Goal: Transaction & Acquisition: Book appointment/travel/reservation

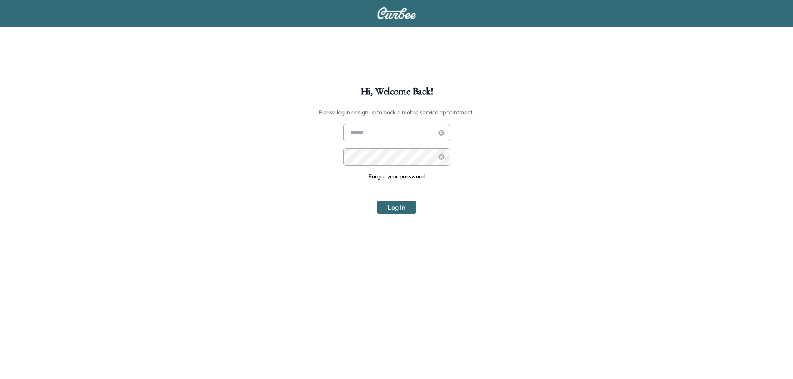
click at [395, 134] on input "text" at bounding box center [396, 132] width 107 height 17
type input "**********"
click at [377, 201] on button "Log In" at bounding box center [396, 207] width 39 height 13
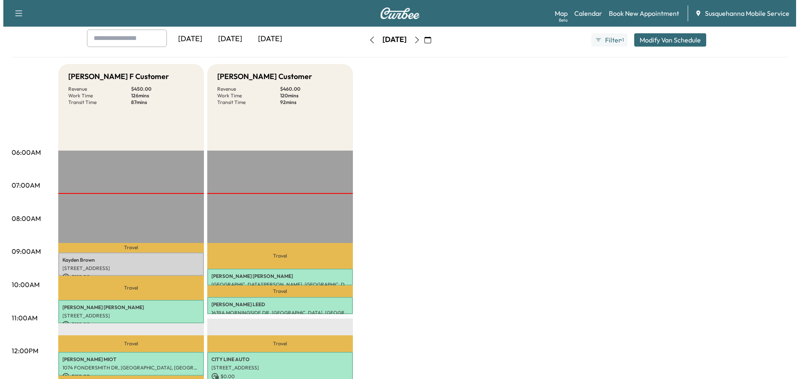
scroll to position [89, 0]
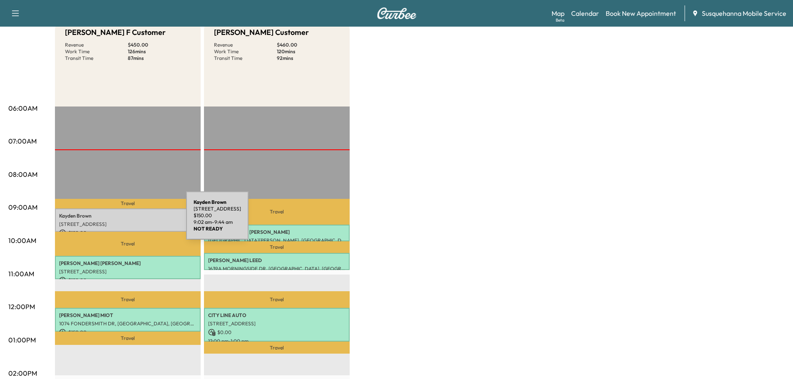
click at [124, 221] on p "[STREET_ADDRESS]" at bounding box center [127, 224] width 137 height 7
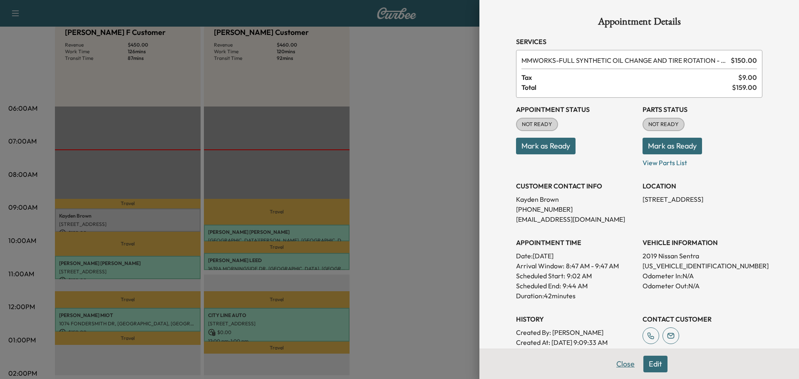
click at [620, 368] on button "Close" at bounding box center [625, 364] width 29 height 17
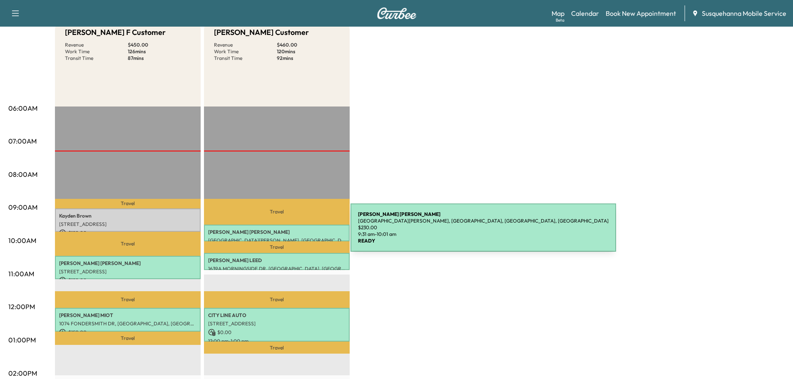
click at [288, 233] on p "[PERSON_NAME]" at bounding box center [276, 232] width 137 height 7
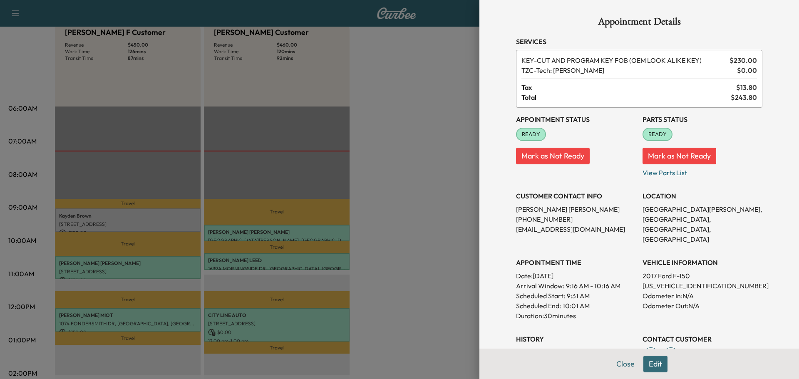
click at [284, 260] on div at bounding box center [399, 189] width 799 height 379
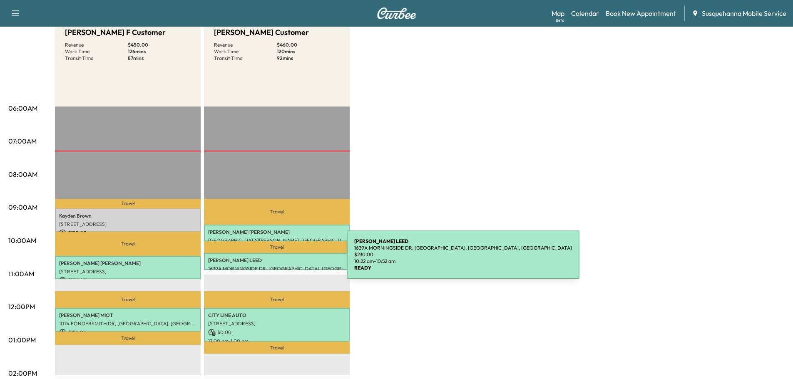
click at [284, 260] on p "[PERSON_NAME]" at bounding box center [276, 260] width 137 height 7
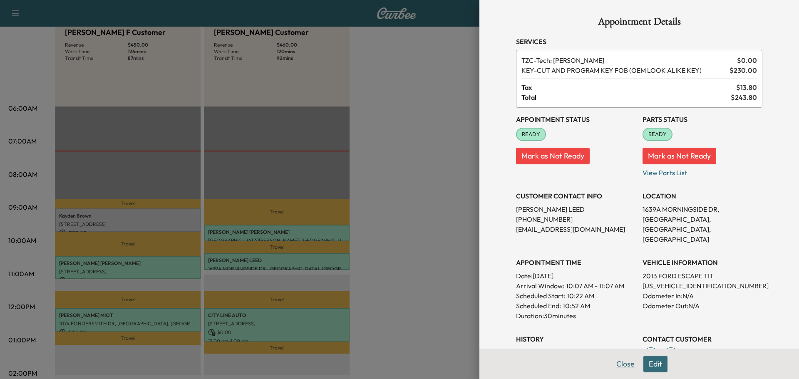
drag, startPoint x: 609, startPoint y: 362, endPoint x: 515, endPoint y: 374, distance: 94.8
click at [611, 362] on button "Close" at bounding box center [625, 364] width 29 height 17
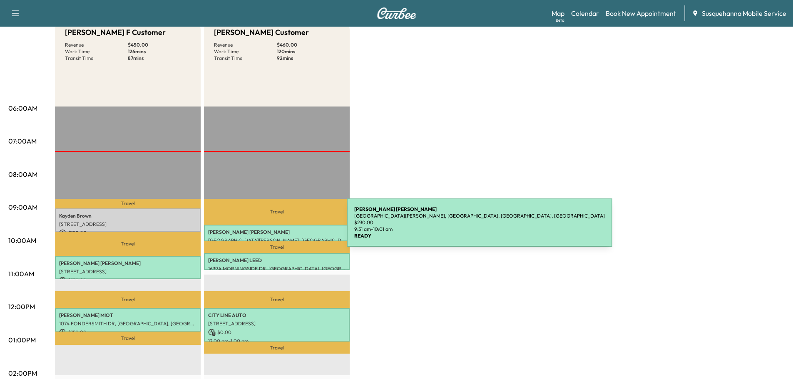
click at [284, 229] on p "[PERSON_NAME]" at bounding box center [276, 232] width 137 height 7
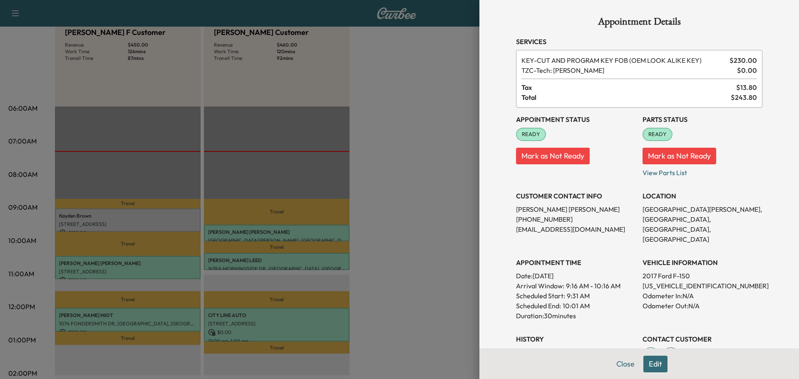
click at [272, 260] on div at bounding box center [399, 189] width 799 height 379
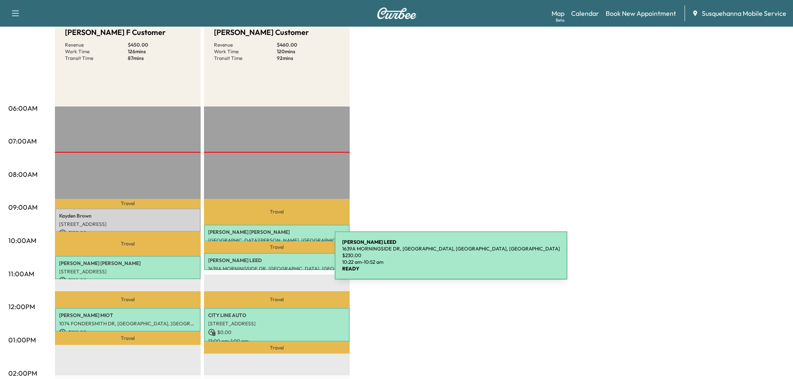
click at [272, 260] on p "[PERSON_NAME]" at bounding box center [276, 260] width 137 height 7
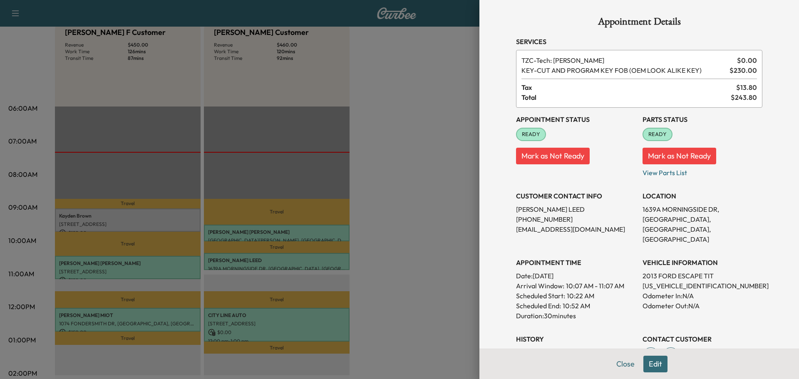
click at [303, 226] on div at bounding box center [399, 189] width 799 height 379
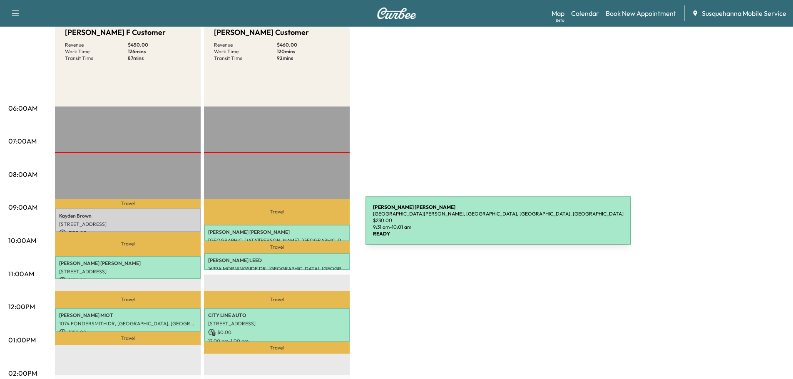
click at [303, 226] on div "[PERSON_NAME] [GEOGRAPHIC_DATA][PERSON_NAME], [GEOGRAPHIC_DATA], [GEOGRAPHIC_DA…" at bounding box center [277, 233] width 146 height 17
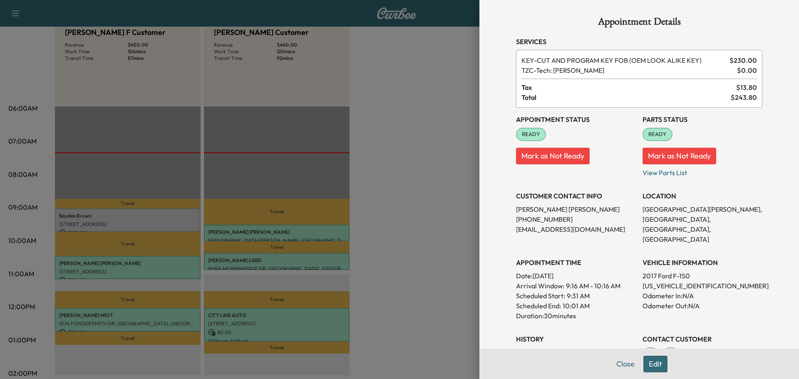
click at [301, 258] on div at bounding box center [399, 189] width 799 height 379
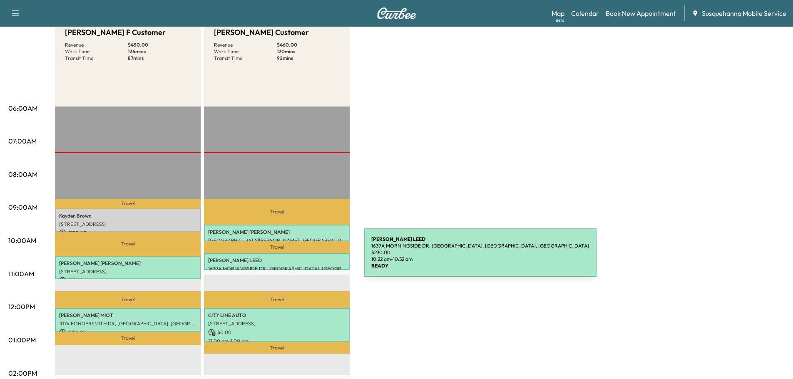
click at [301, 258] on p "[PERSON_NAME]" at bounding box center [276, 260] width 137 height 7
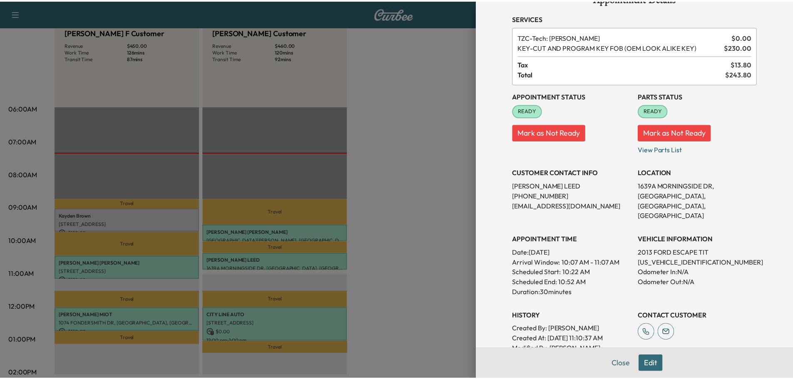
scroll to position [0, 0]
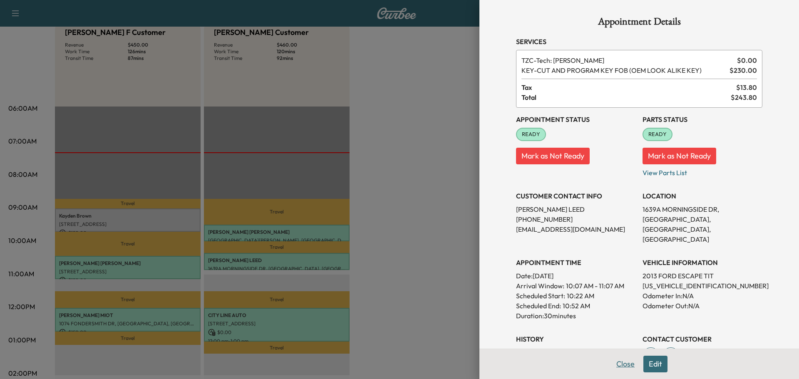
drag, startPoint x: 621, startPoint y: 363, endPoint x: 602, endPoint y: 370, distance: 19.7
click at [612, 366] on button "Close" at bounding box center [625, 364] width 29 height 17
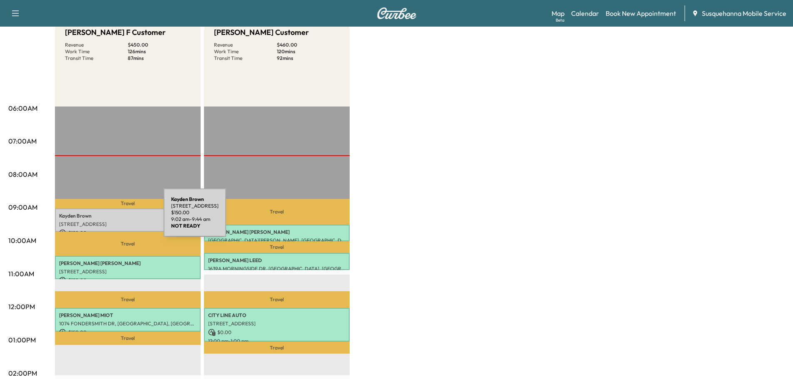
click at [101, 218] on p "[PERSON_NAME]" at bounding box center [127, 216] width 137 height 7
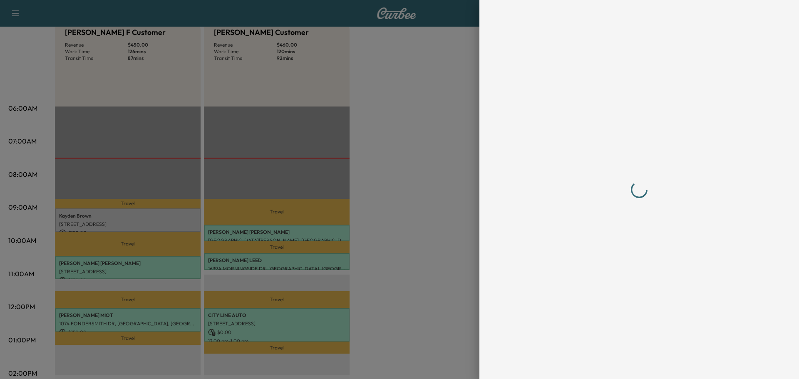
click at [392, 250] on div at bounding box center [399, 189] width 799 height 379
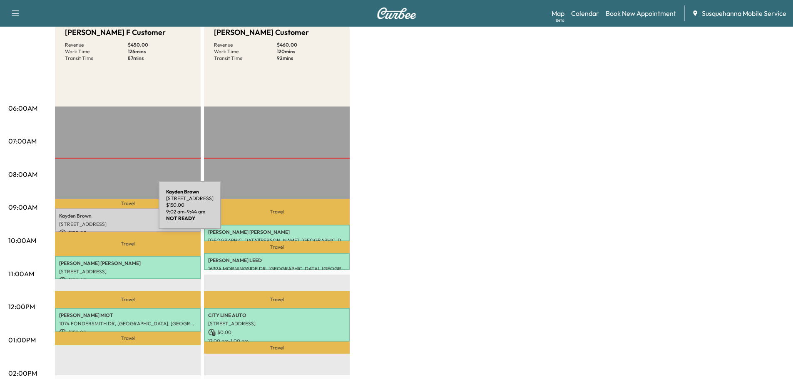
click at [96, 210] on div "[PERSON_NAME] [STREET_ADDRESS] $ 150.00 9:02 am - 9:44 am" at bounding box center [128, 220] width 146 height 24
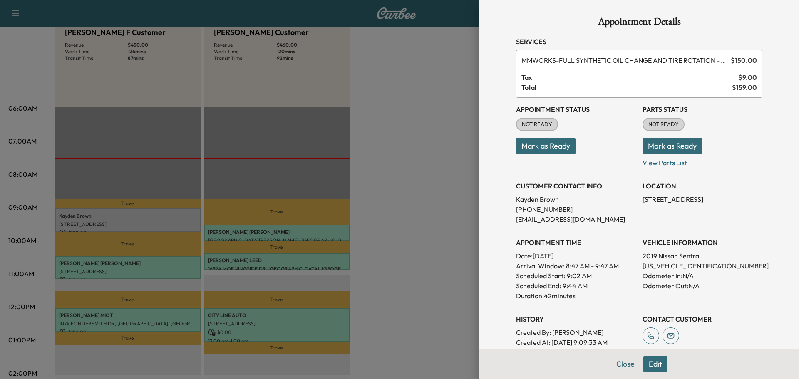
click at [622, 367] on button "Close" at bounding box center [625, 364] width 29 height 17
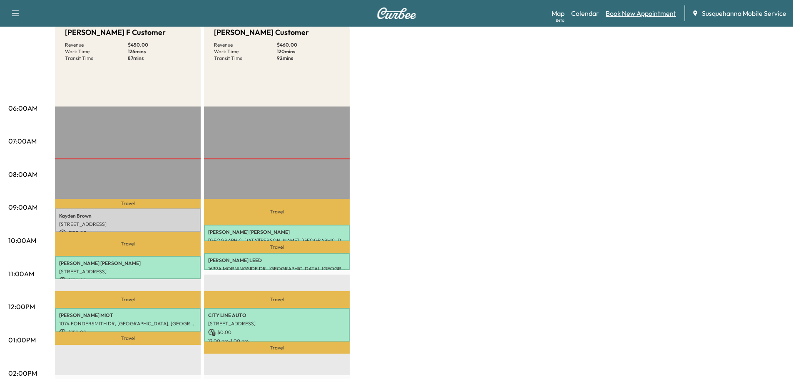
click at [645, 14] on link "Book New Appointment" at bounding box center [640, 13] width 70 height 10
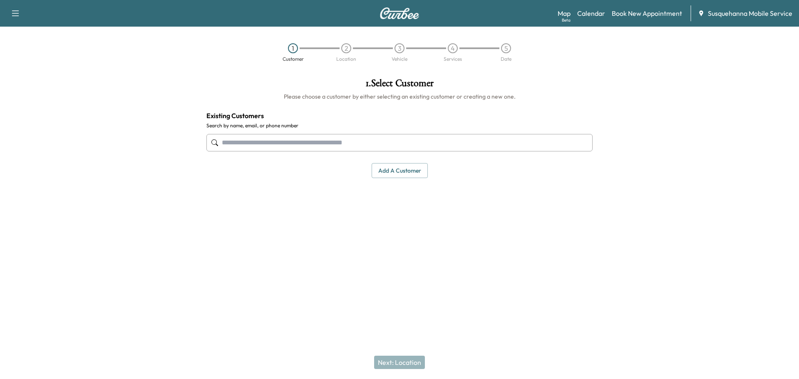
click at [347, 144] on input "text" at bounding box center [399, 142] width 386 height 17
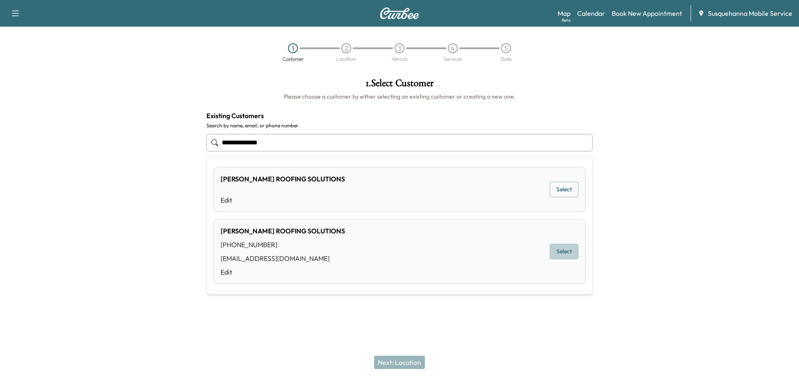
click at [566, 250] on button "Select" at bounding box center [564, 251] width 29 height 15
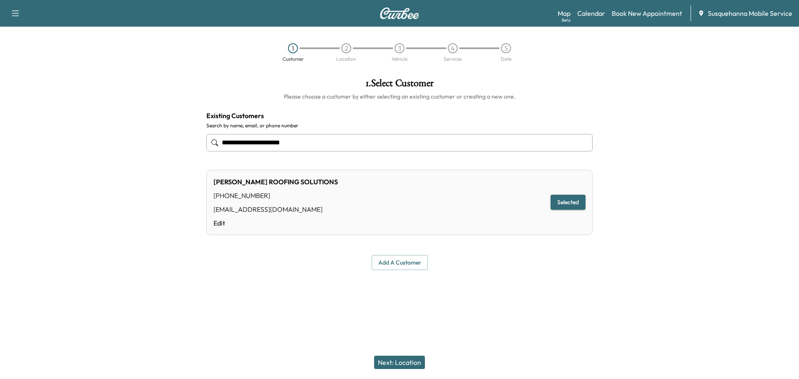
type input "**********"
click at [410, 364] on button "Next: Location" at bounding box center [399, 362] width 51 height 13
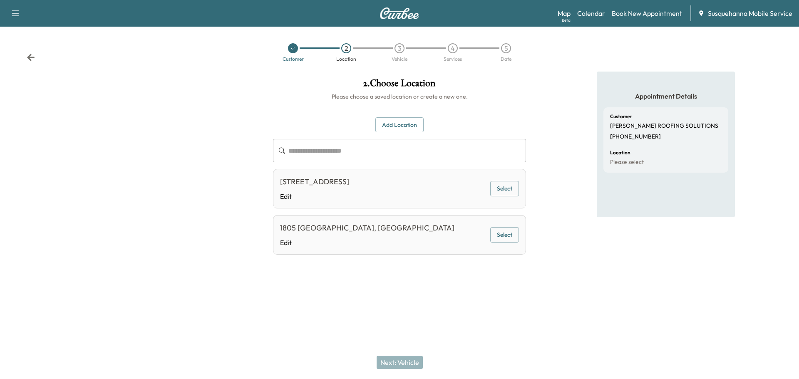
click at [505, 235] on button "Select" at bounding box center [504, 234] width 29 height 15
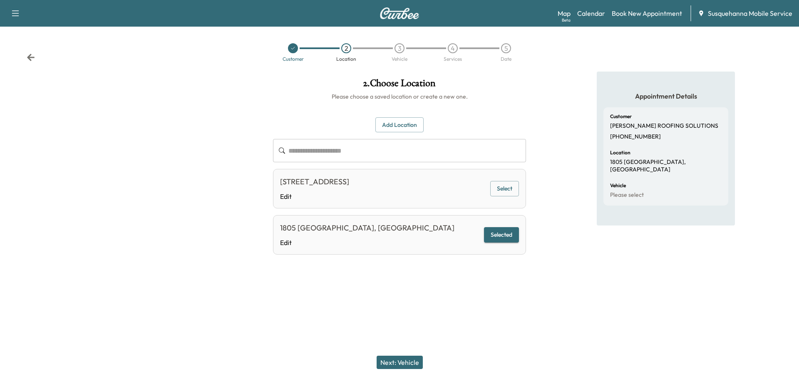
click at [398, 362] on button "Next: Vehicle" at bounding box center [400, 362] width 46 height 13
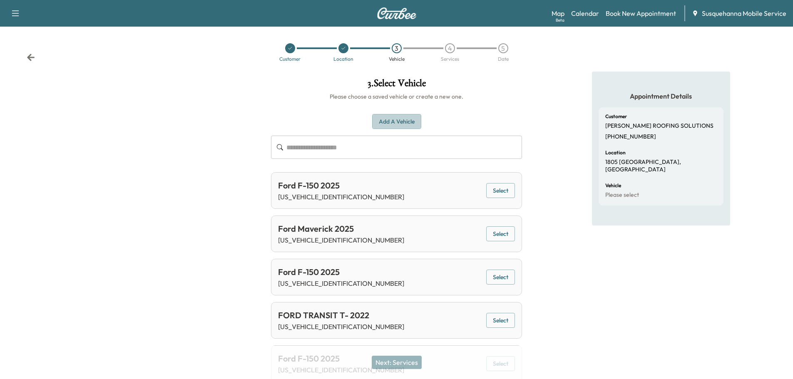
click at [387, 119] on button "Add a Vehicle" at bounding box center [396, 121] width 49 height 15
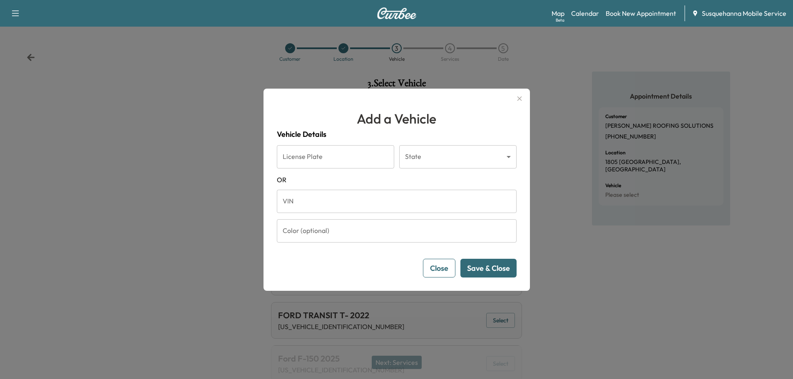
click at [372, 202] on input "VIN" at bounding box center [397, 201] width 240 height 23
paste input "**********"
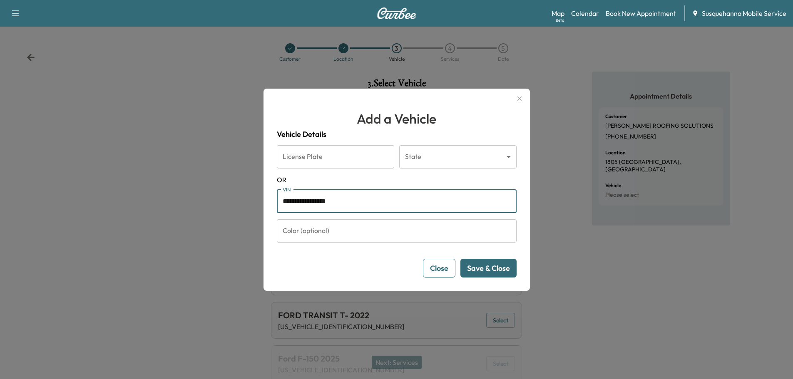
type input "**********"
click at [506, 270] on button "Save & Close" at bounding box center [488, 268] width 56 height 19
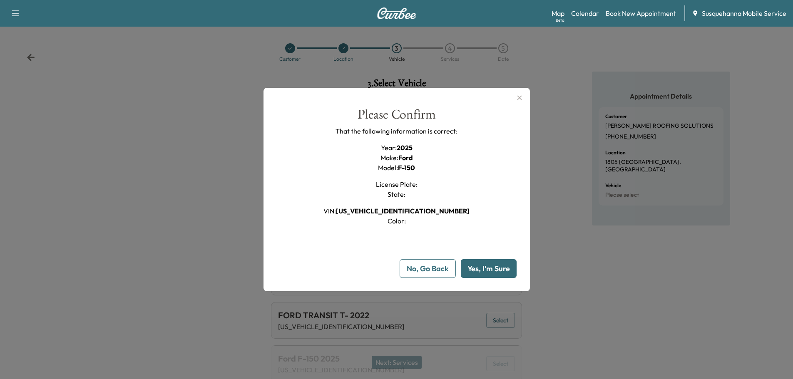
click at [497, 271] on button "Yes, I'm Sure" at bounding box center [489, 268] width 56 height 19
click at [522, 96] on icon "button" at bounding box center [519, 98] width 10 height 10
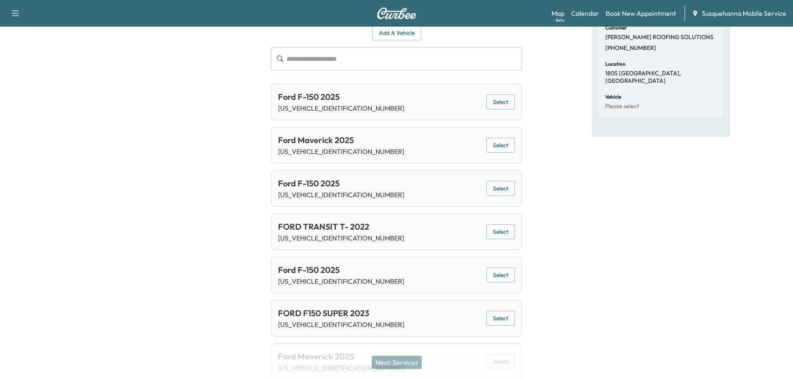
scroll to position [133, 0]
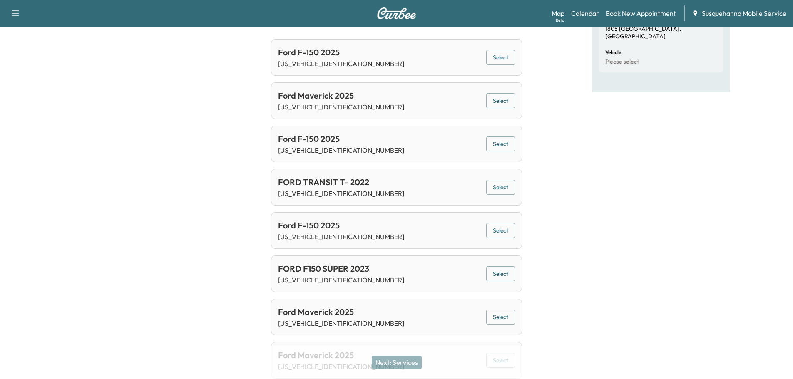
click at [504, 228] on button "Select" at bounding box center [500, 230] width 29 height 15
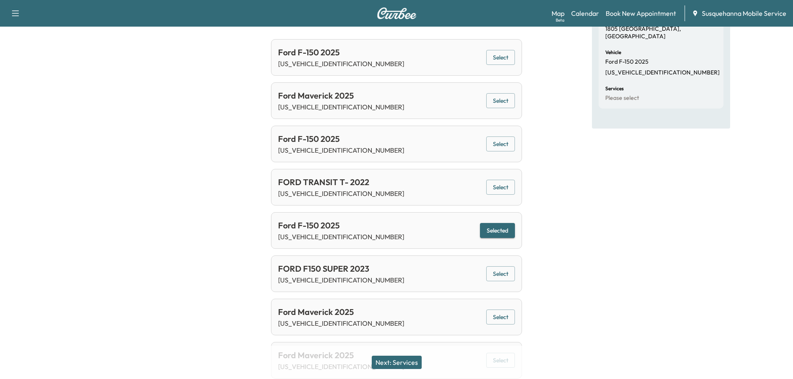
click at [401, 363] on button "Next: Services" at bounding box center [397, 362] width 50 height 13
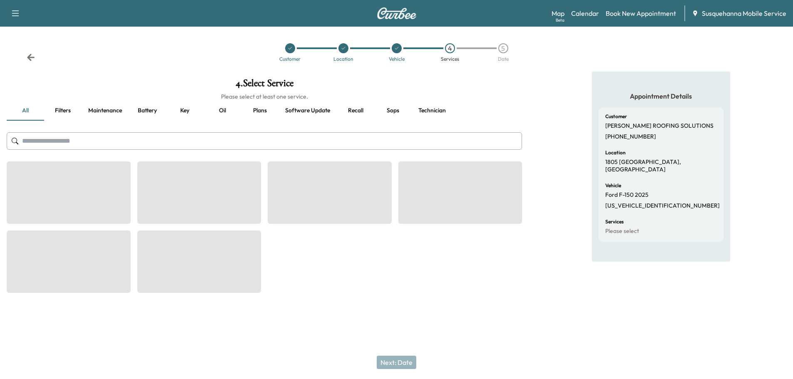
scroll to position [0, 0]
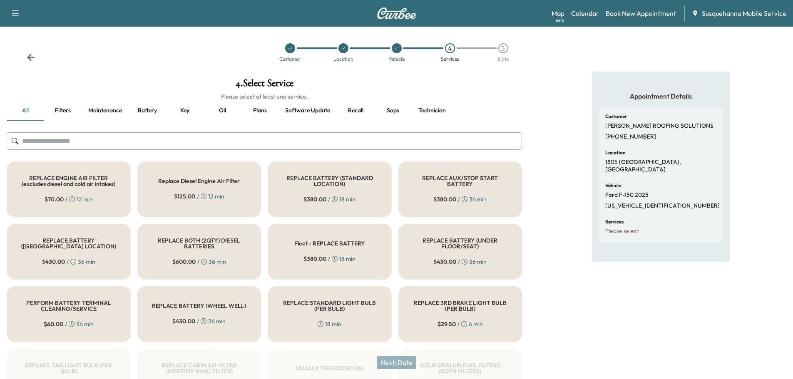
click at [356, 111] on button "Recall" at bounding box center [355, 111] width 37 height 20
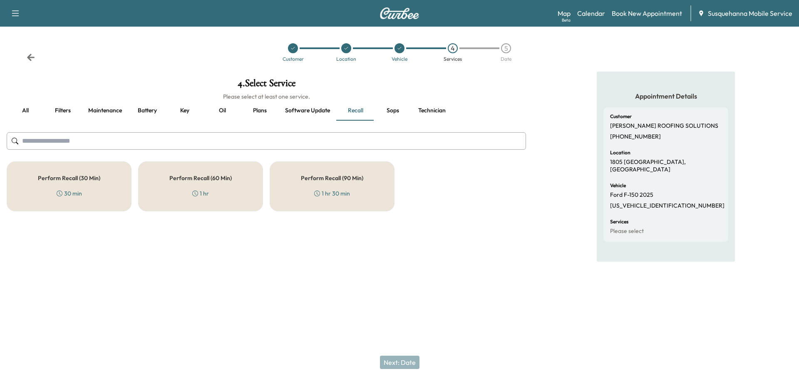
click at [103, 194] on div "Perform Recall (30 Min) 30 min" at bounding box center [69, 186] width 125 height 50
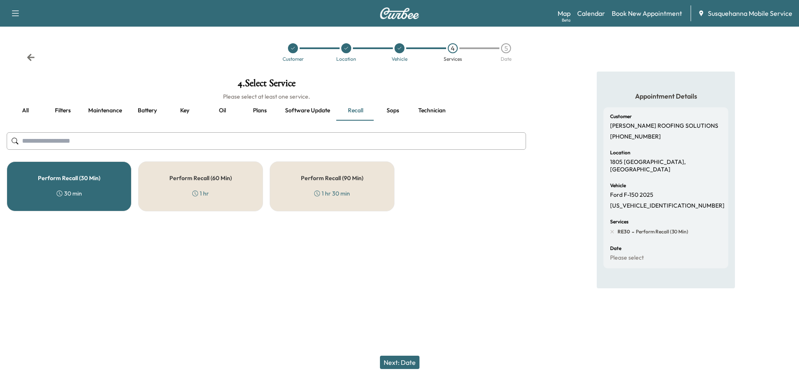
click at [428, 110] on button "Technician" at bounding box center [432, 111] width 41 height 20
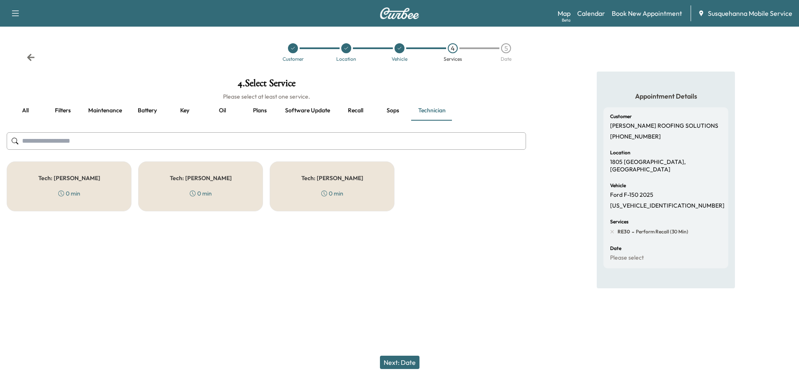
click at [361, 189] on div "Tech: [PERSON_NAME] 0 min" at bounding box center [332, 186] width 125 height 50
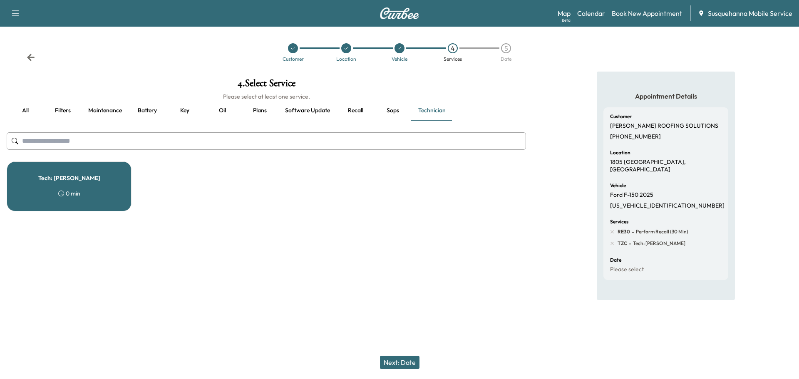
click at [398, 362] on button "Next: Date" at bounding box center [400, 362] width 40 height 13
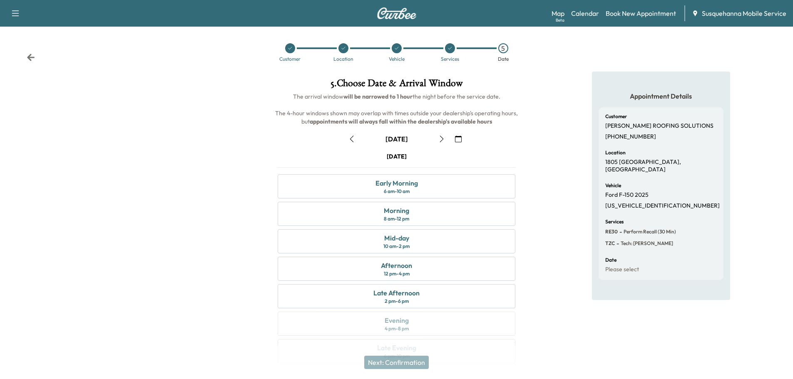
click at [456, 136] on icon "button" at bounding box center [458, 139] width 7 height 7
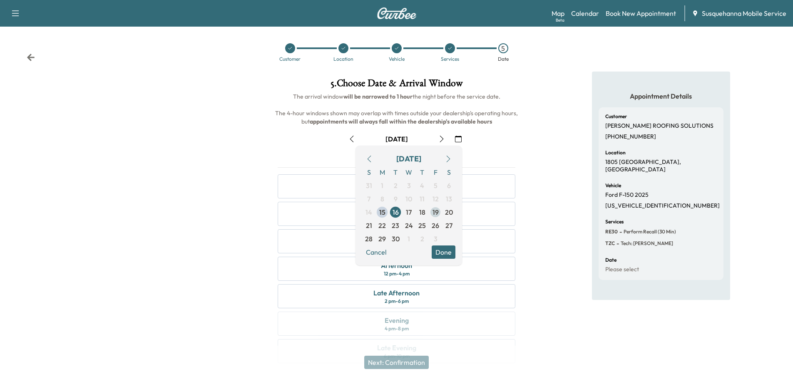
click at [436, 214] on span "19" at bounding box center [435, 212] width 6 height 10
click at [446, 250] on button "Done" at bounding box center [444, 252] width 24 height 13
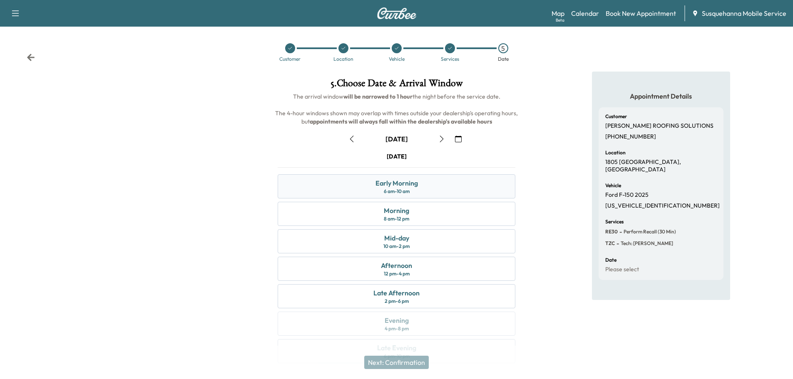
click at [452, 191] on div "Early Morning 6 am - 10 am" at bounding box center [397, 186] width 238 height 24
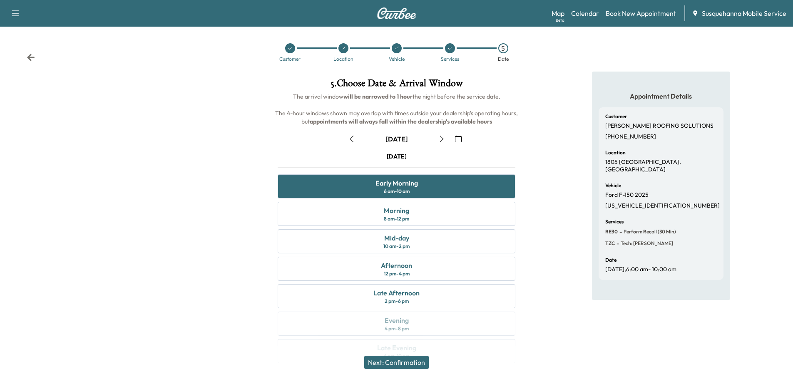
click at [424, 362] on button "Next: Confirmation" at bounding box center [396, 362] width 64 height 13
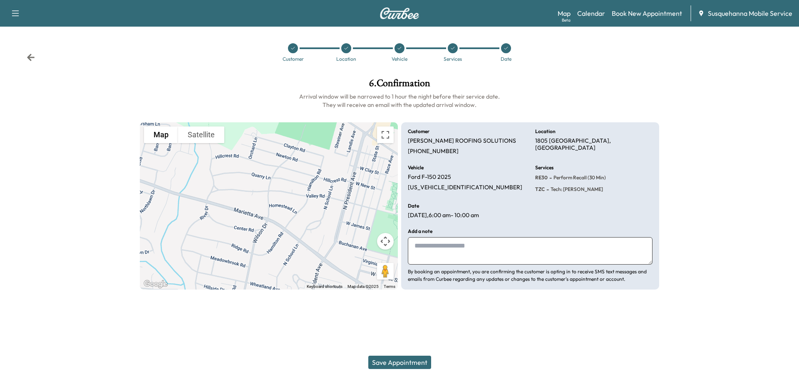
click at [477, 256] on textarea at bounding box center [530, 250] width 245 height 27
type textarea "**********"
click at [414, 364] on button "Save Appointment" at bounding box center [399, 362] width 63 height 13
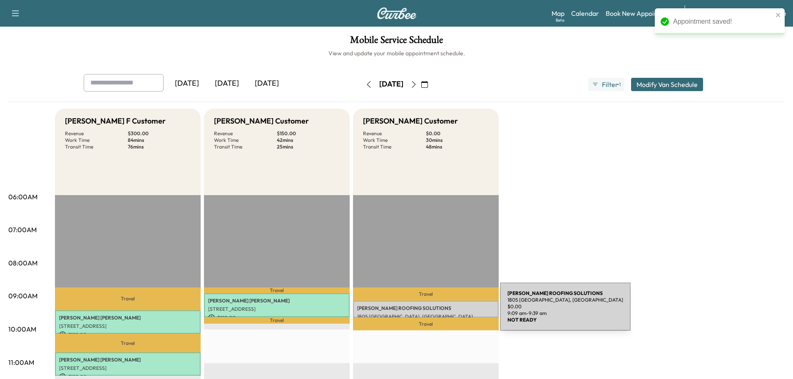
click at [437, 312] on div "[PERSON_NAME] ROOFING SOLUTIONS [STREET_ADDRESS] $ 0.00 9:09 am - 9:39 am" at bounding box center [426, 309] width 146 height 17
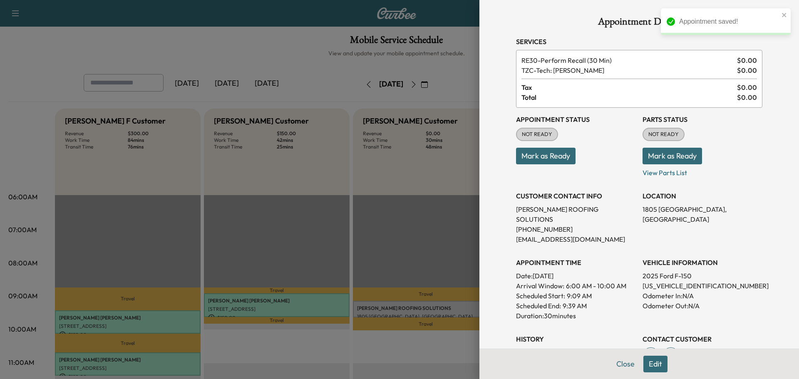
drag, startPoint x: 661, startPoint y: 159, endPoint x: 628, endPoint y: 159, distance: 32.9
click at [661, 159] on button "Mark as Ready" at bounding box center [672, 156] width 60 height 17
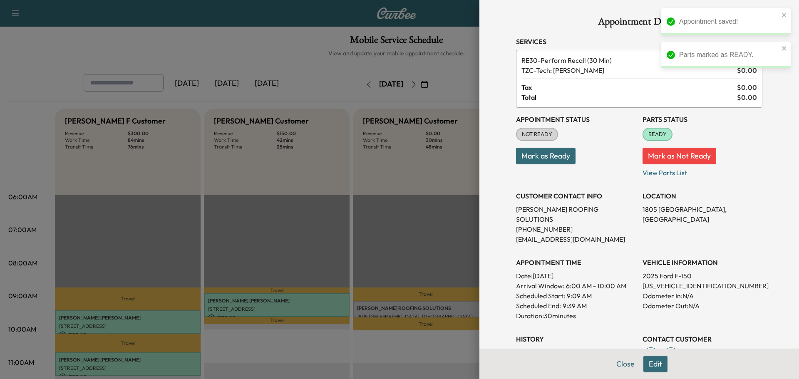
click at [553, 154] on button "Mark as Ready" at bounding box center [546, 156] width 60 height 17
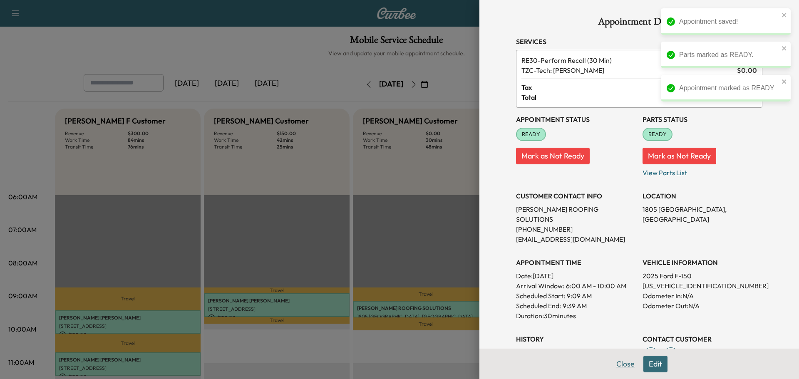
click at [620, 365] on button "Close" at bounding box center [625, 364] width 29 height 17
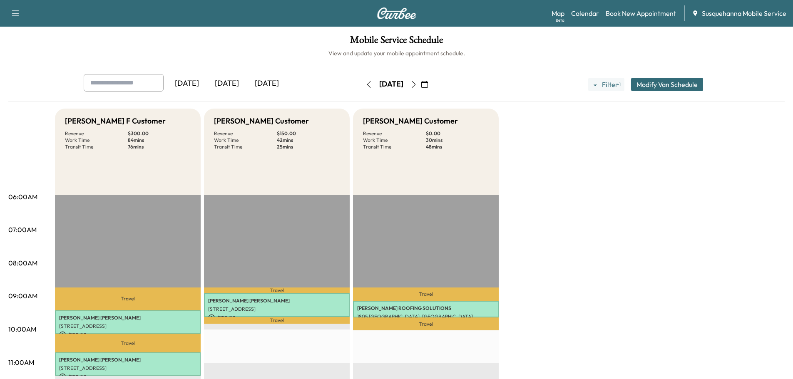
click at [365, 85] on icon "button" at bounding box center [368, 84] width 7 height 7
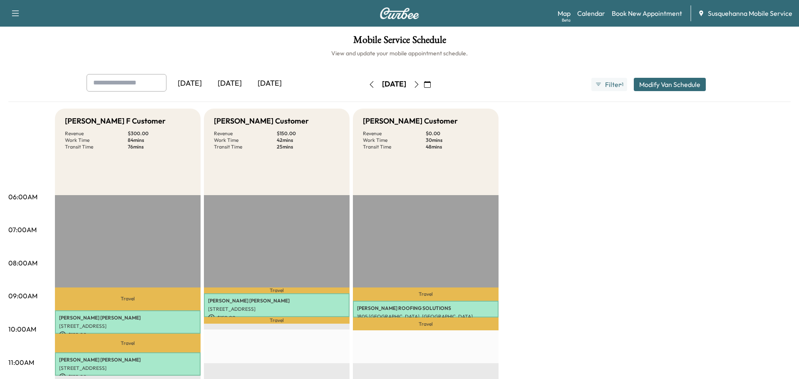
click at [365, 85] on button "button" at bounding box center [372, 84] width 14 height 13
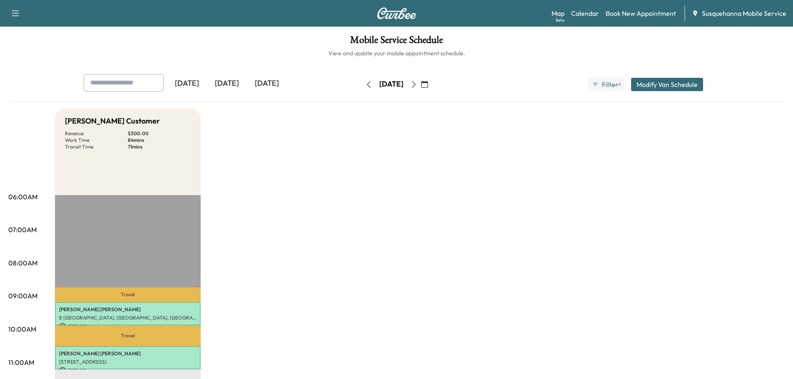
click at [365, 85] on icon "button" at bounding box center [368, 84] width 7 height 7
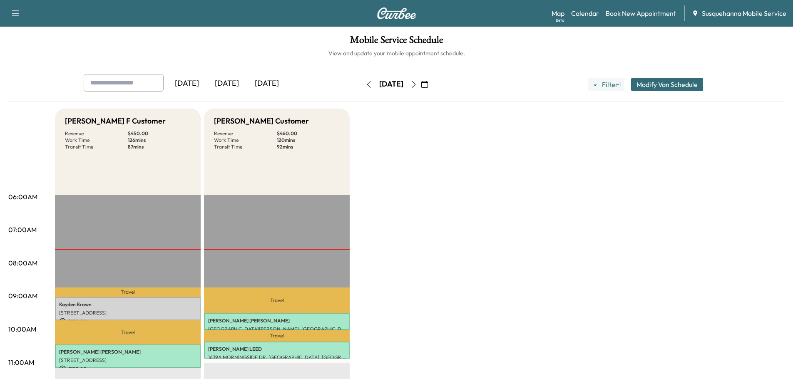
scroll to position [89, 0]
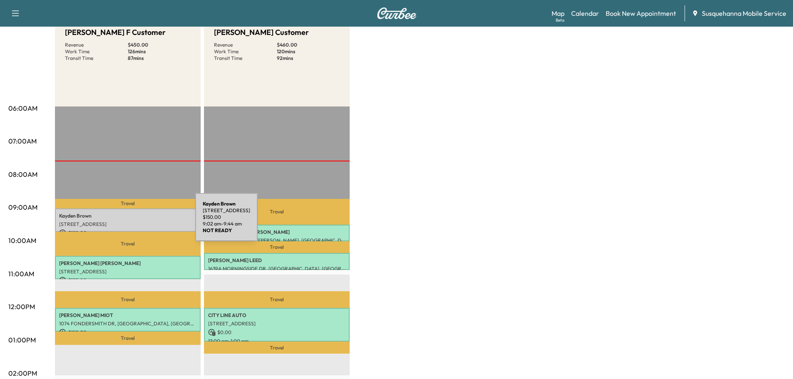
click at [133, 222] on p "[STREET_ADDRESS]" at bounding box center [127, 224] width 137 height 7
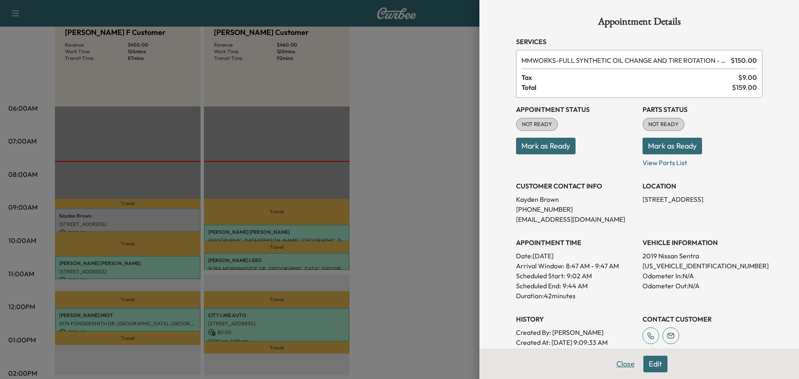
click at [617, 362] on button "Close" at bounding box center [625, 364] width 29 height 17
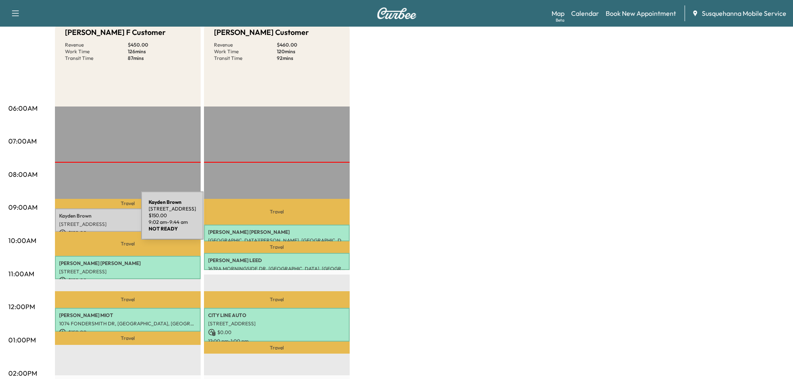
click at [79, 221] on p "[STREET_ADDRESS]" at bounding box center [127, 224] width 137 height 7
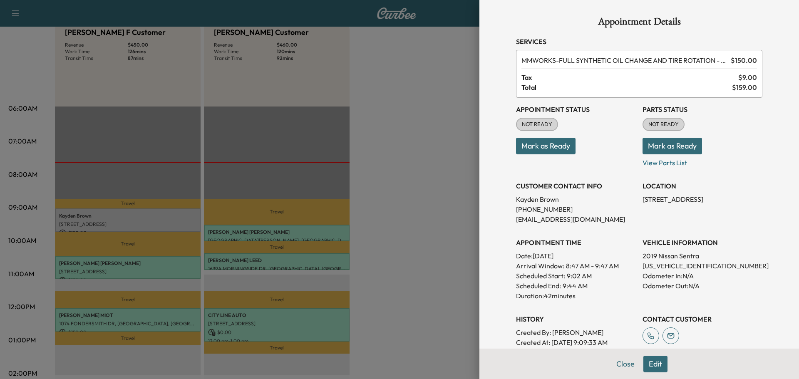
click at [651, 364] on button "Edit" at bounding box center [655, 364] width 24 height 17
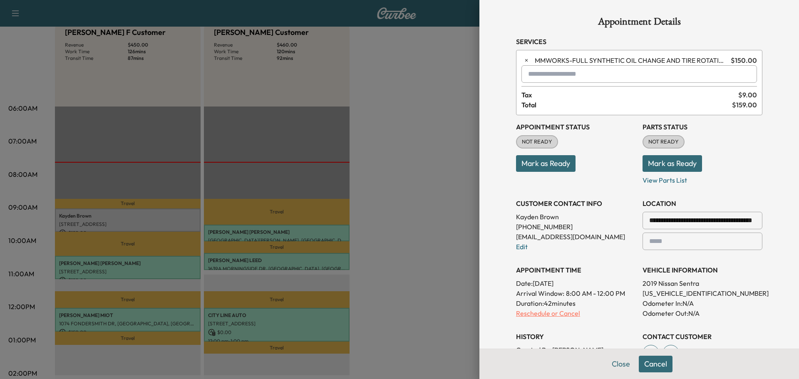
click at [541, 315] on p "Reschedule or Cancel" at bounding box center [576, 313] width 120 height 10
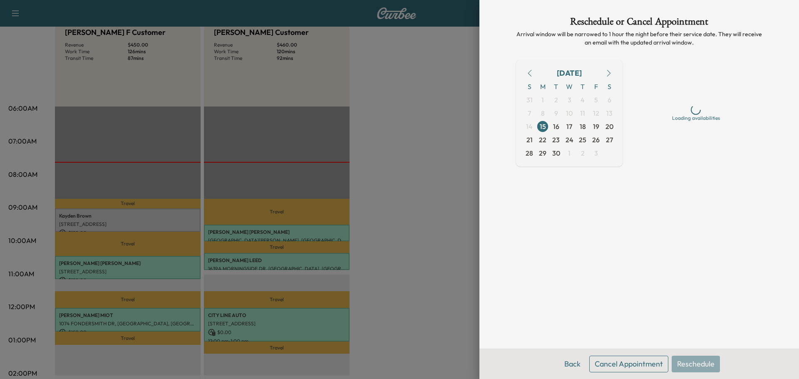
click at [629, 369] on button "Cancel Appointment" at bounding box center [628, 364] width 79 height 17
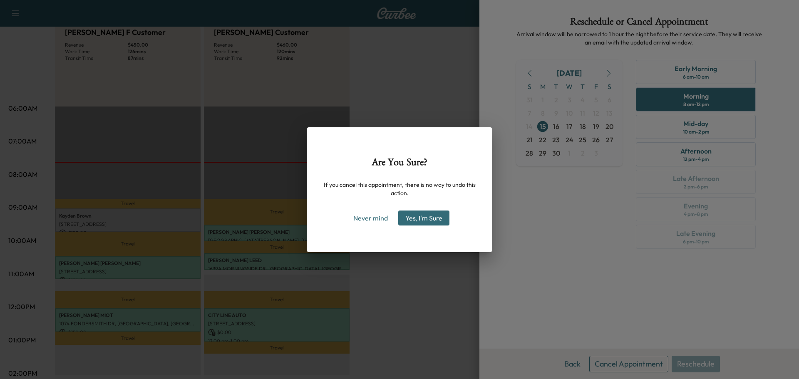
click at [447, 220] on button "Yes, I'm Sure" at bounding box center [423, 218] width 51 height 15
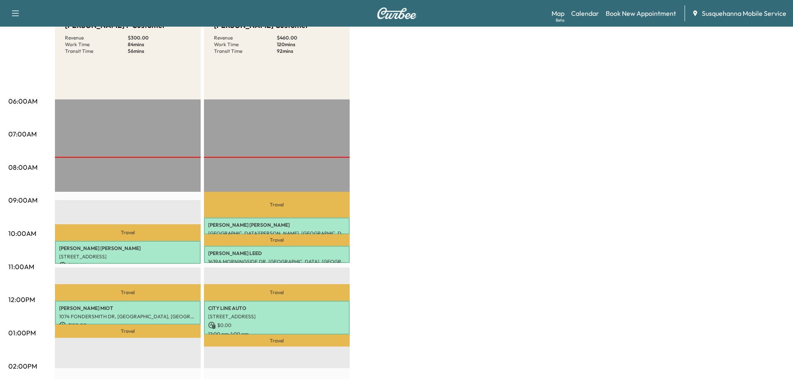
scroll to position [0, 0]
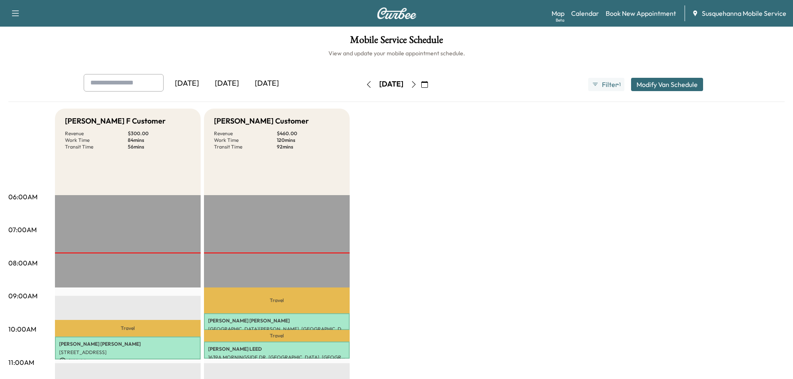
click at [421, 86] on button "button" at bounding box center [414, 84] width 14 height 13
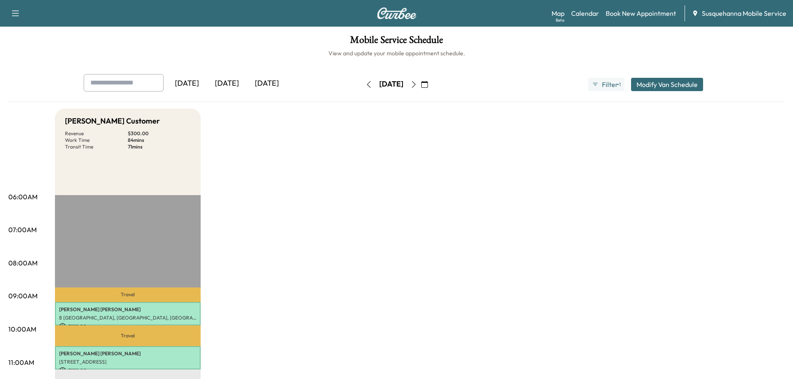
click at [417, 86] on icon "button" at bounding box center [413, 84] width 7 height 7
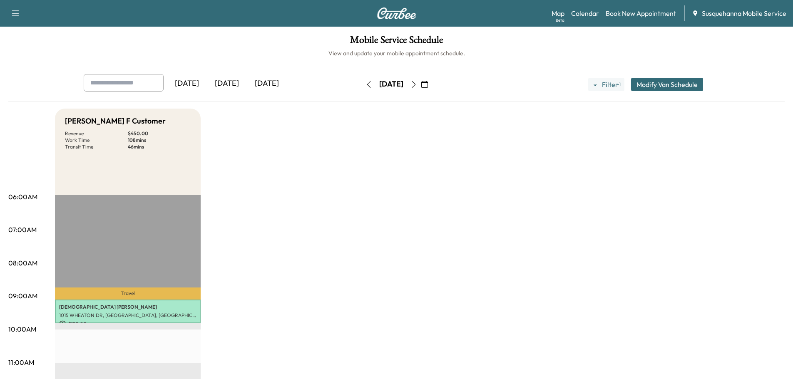
click at [421, 87] on button "button" at bounding box center [414, 84] width 14 height 13
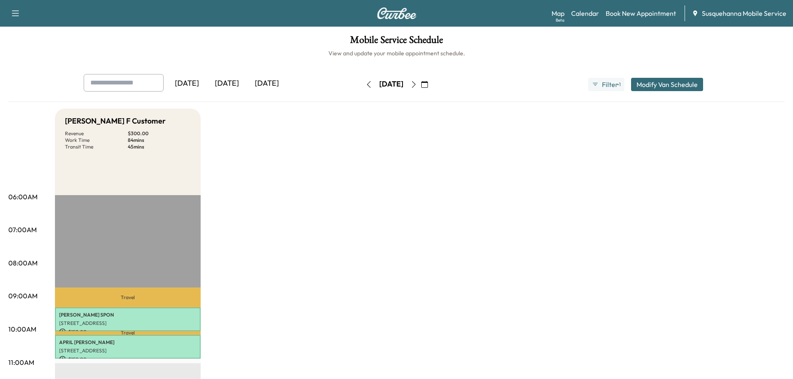
click at [417, 87] on icon "button" at bounding box center [413, 84] width 7 height 7
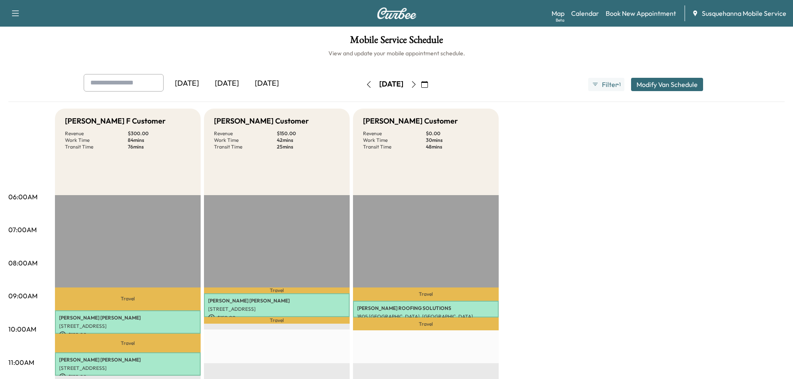
click at [365, 86] on icon "button" at bounding box center [368, 84] width 7 height 7
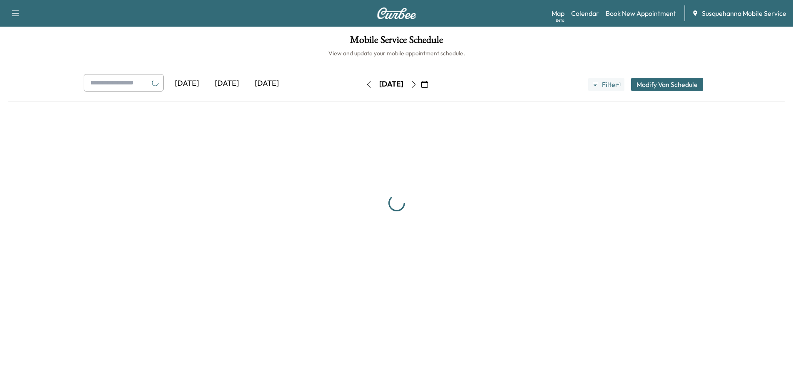
click at [362, 86] on button "button" at bounding box center [369, 84] width 14 height 13
click at [365, 86] on div "[DATE]" at bounding box center [394, 84] width 59 height 13
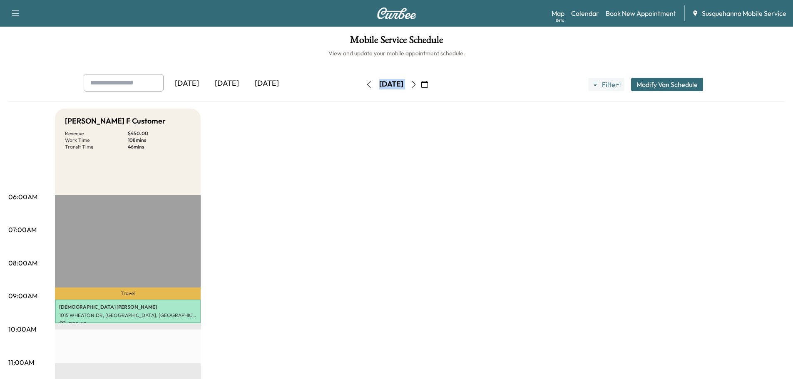
click at [362, 87] on button "button" at bounding box center [369, 84] width 14 height 13
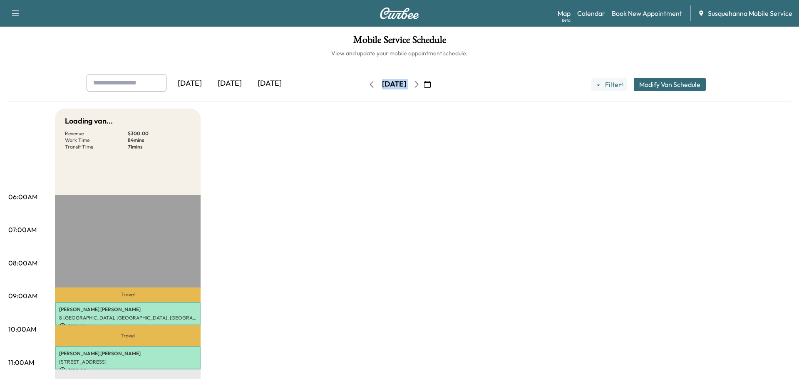
click at [368, 87] on icon "button" at bounding box center [371, 84] width 7 height 7
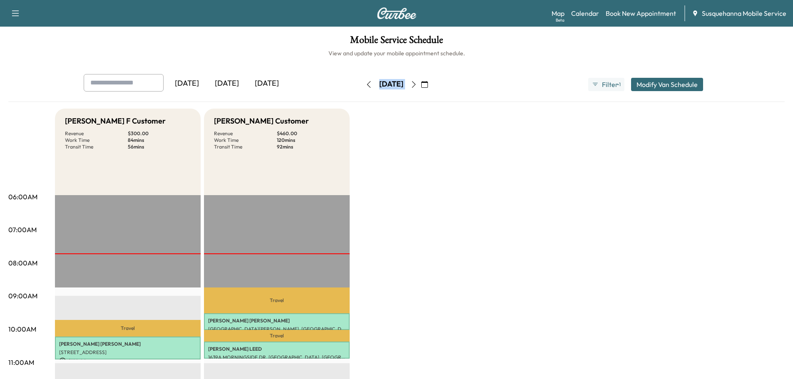
click at [379, 87] on div "[DATE]" at bounding box center [391, 84] width 24 height 10
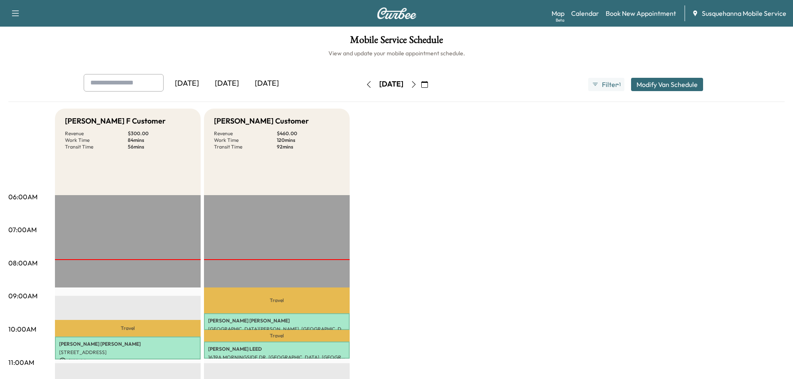
click at [428, 85] on icon "button" at bounding box center [424, 84] width 7 height 7
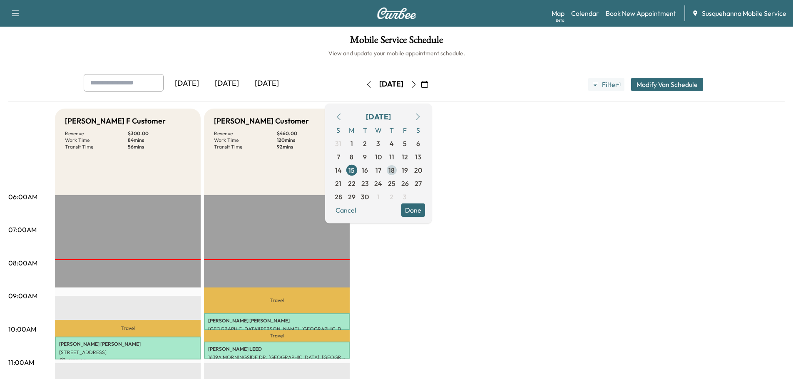
click at [394, 170] on span "18" at bounding box center [391, 170] width 6 height 10
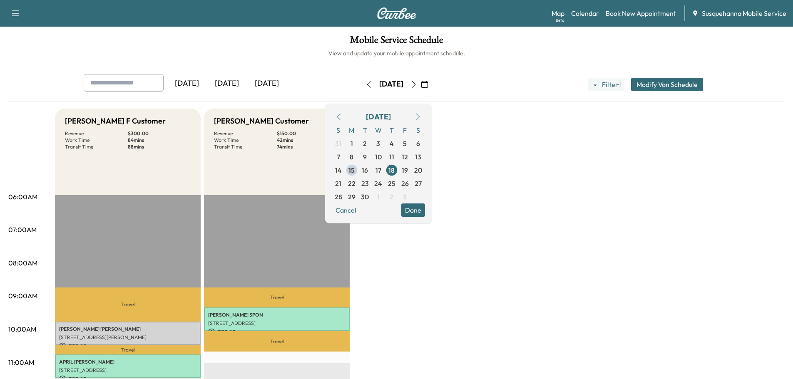
click at [425, 214] on button "Done" at bounding box center [413, 209] width 24 height 13
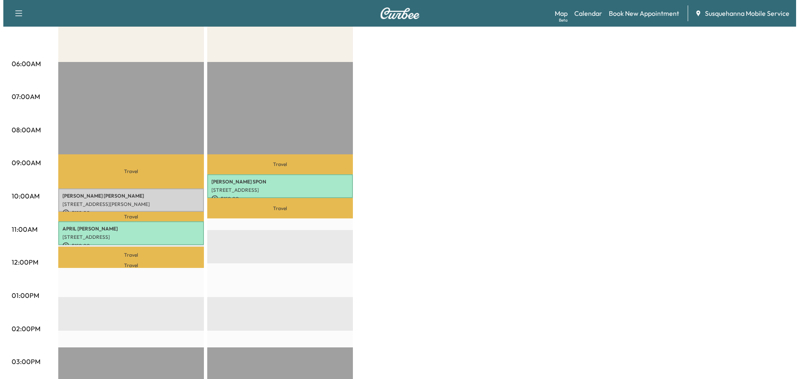
scroll to position [178, 0]
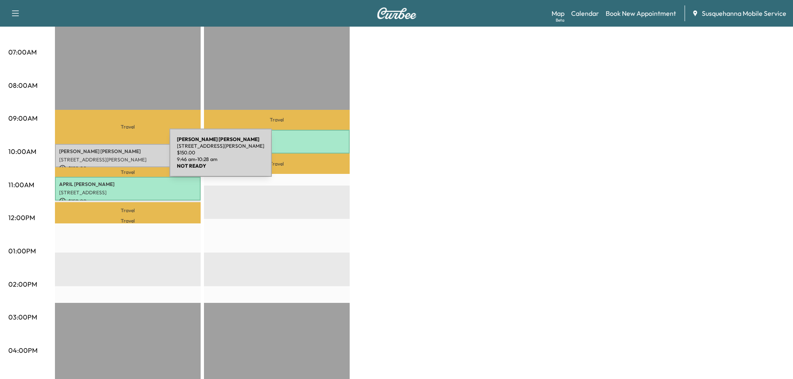
click at [107, 158] on p "[STREET_ADDRESS][PERSON_NAME]" at bounding box center [127, 159] width 137 height 7
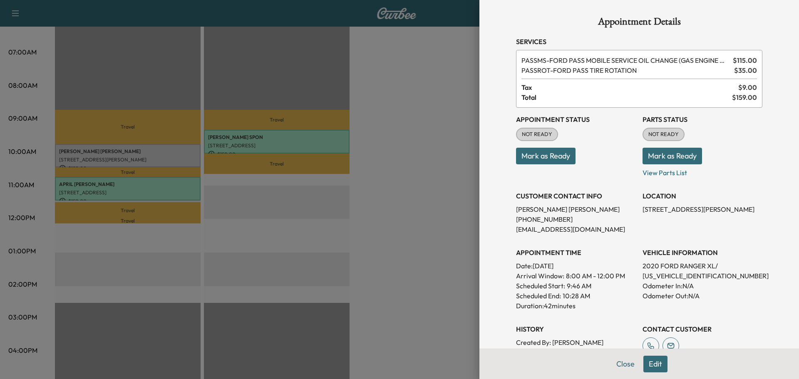
click at [661, 277] on p "[US_VEHICLE_IDENTIFICATION_NUMBER]" at bounding box center [702, 276] width 120 height 10
copy p "[US_VEHICLE_IDENTIFICATION_NUMBER]"
drag, startPoint x: 652, startPoint y: 152, endPoint x: 553, endPoint y: 149, distance: 99.1
click at [650, 152] on button "Mark as Ready" at bounding box center [672, 156] width 60 height 17
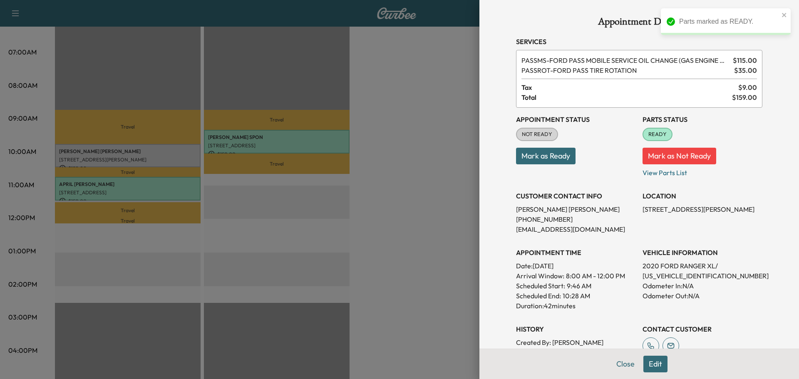
click at [524, 152] on button "Mark as Ready" at bounding box center [546, 156] width 60 height 17
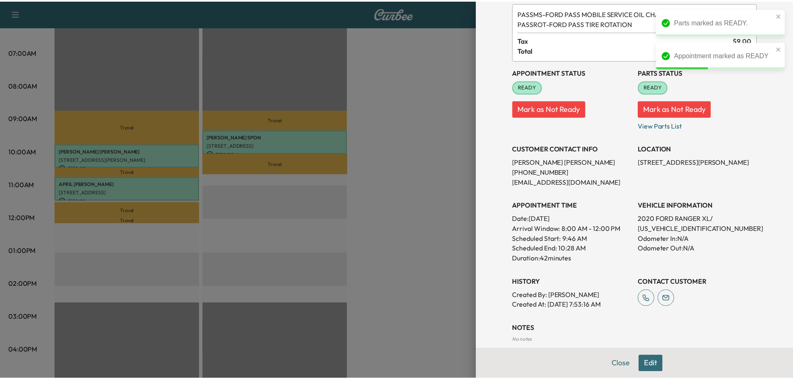
scroll to position [3, 0]
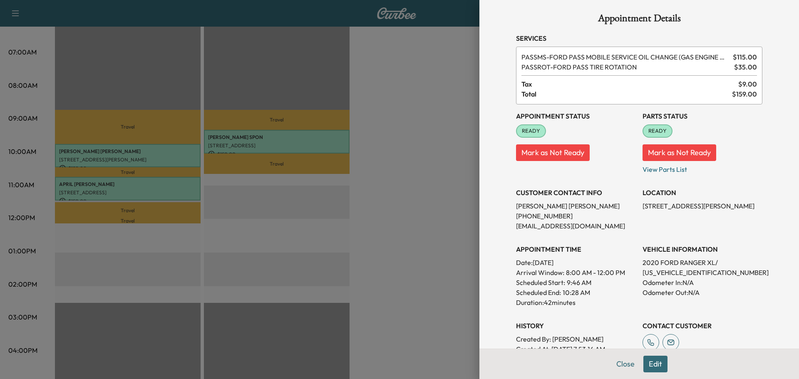
click at [619, 365] on button "Close" at bounding box center [625, 364] width 29 height 17
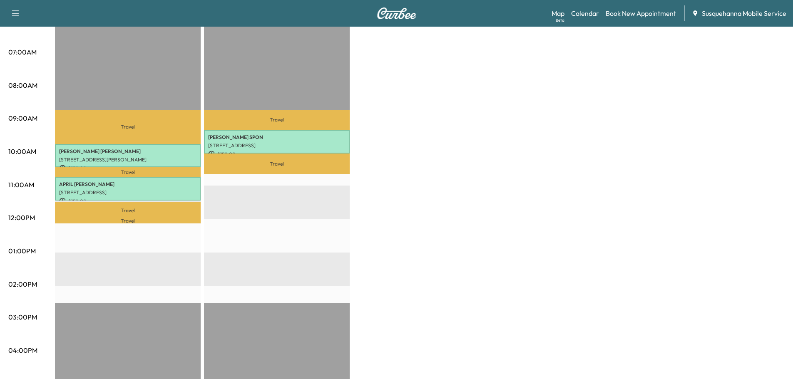
click at [461, 260] on div "[PERSON_NAME] F Customer Revenue $ 300.00 Work Time 84 mins Transit Time 88 min…" at bounding box center [419, 243] width 729 height 624
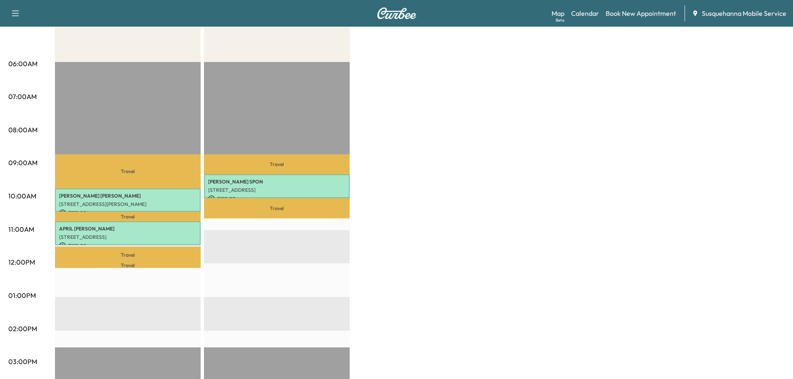
scroll to position [0, 0]
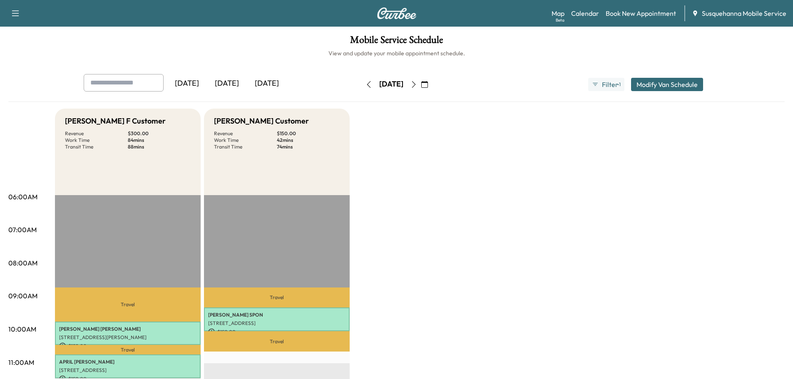
click at [362, 87] on button "button" at bounding box center [369, 84] width 14 height 13
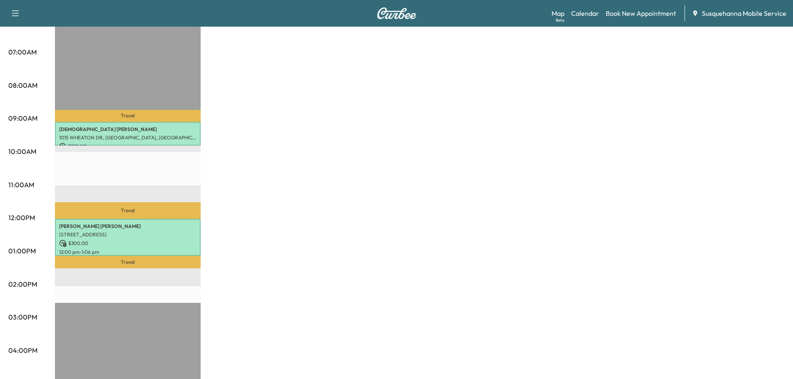
scroll to position [45, 0]
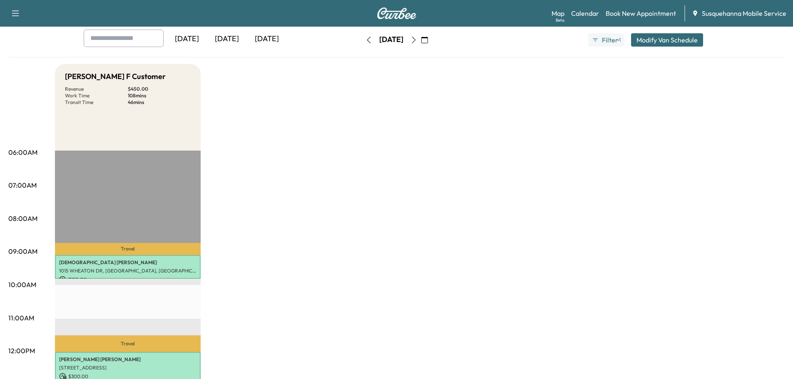
click at [367, 41] on icon "button" at bounding box center [369, 40] width 4 height 7
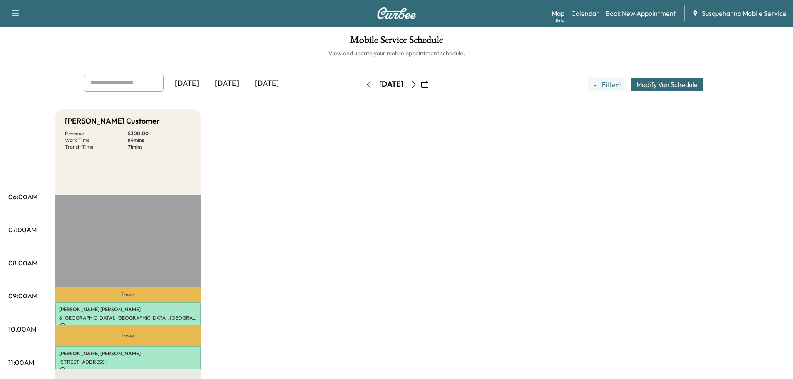
click at [365, 87] on icon "button" at bounding box center [368, 84] width 7 height 7
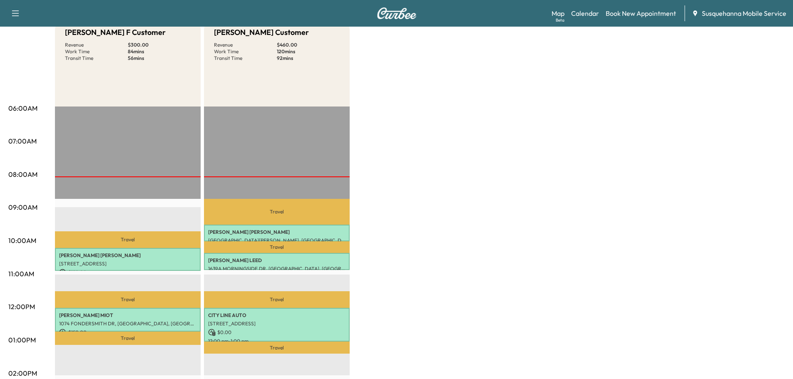
scroll to position [45, 0]
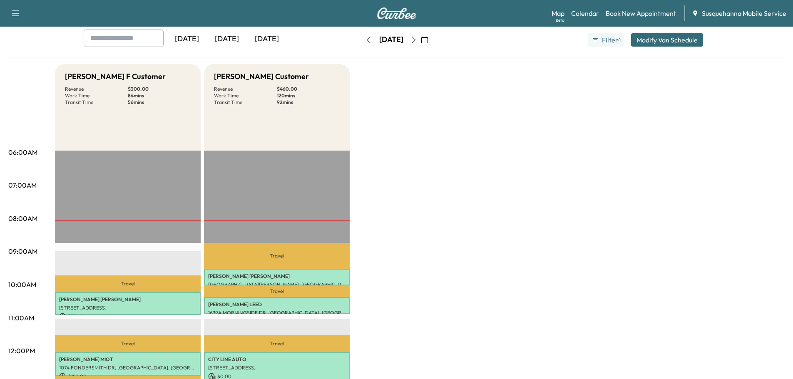
click at [417, 40] on icon "button" at bounding box center [413, 40] width 7 height 7
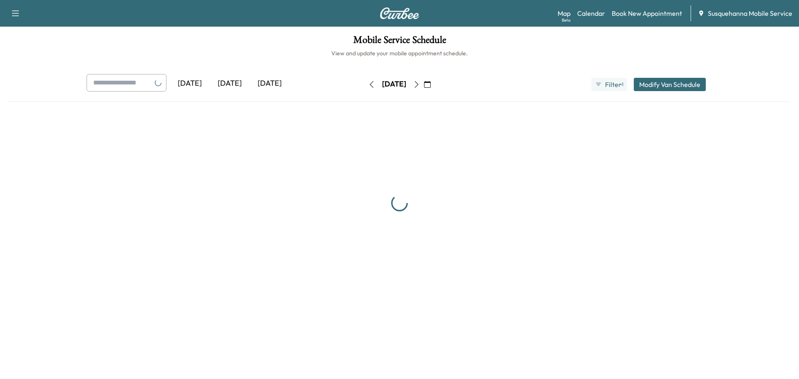
click at [440, 40] on h1 "Mobile Service Schedule" at bounding box center [399, 42] width 782 height 14
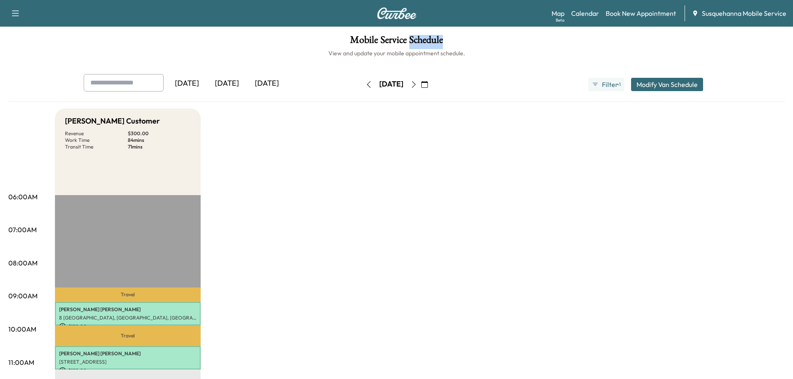
click at [417, 84] on icon "button" at bounding box center [413, 84] width 7 height 7
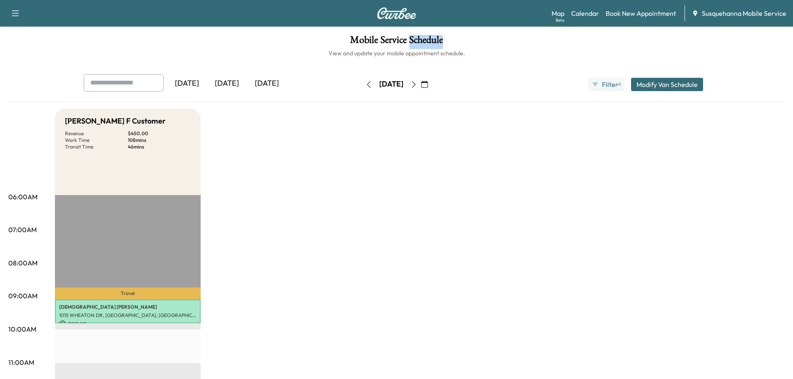
click at [417, 84] on icon "button" at bounding box center [413, 84] width 7 height 7
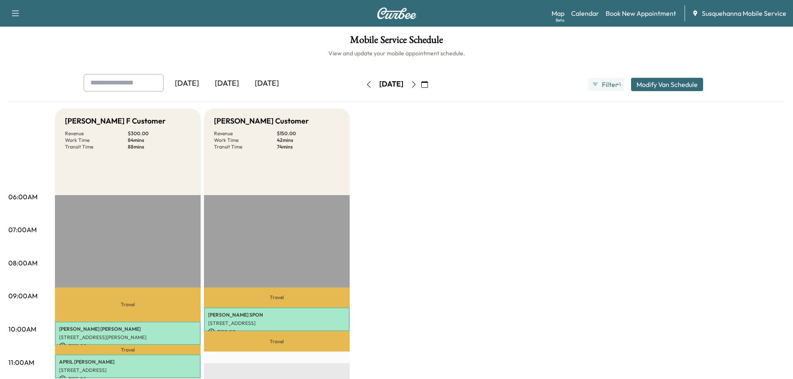
click at [304, 61] on div "Mobile Service Schedule View and update your mobile appointment schedule. [DATE…" at bounding box center [396, 384] width 793 height 714
click at [365, 86] on icon "button" at bounding box center [368, 84] width 7 height 7
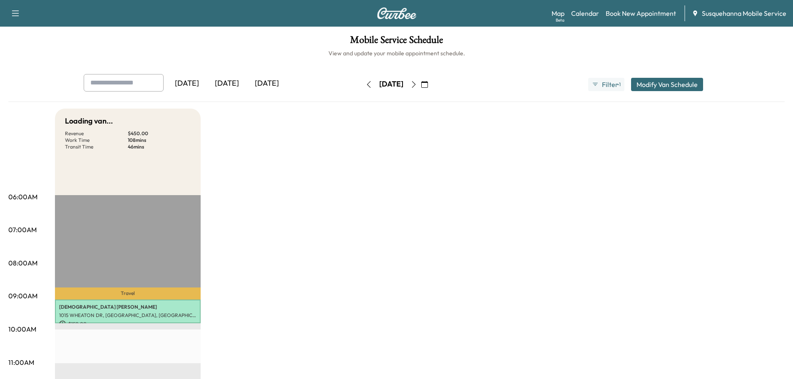
click at [362, 86] on button "button" at bounding box center [369, 84] width 14 height 13
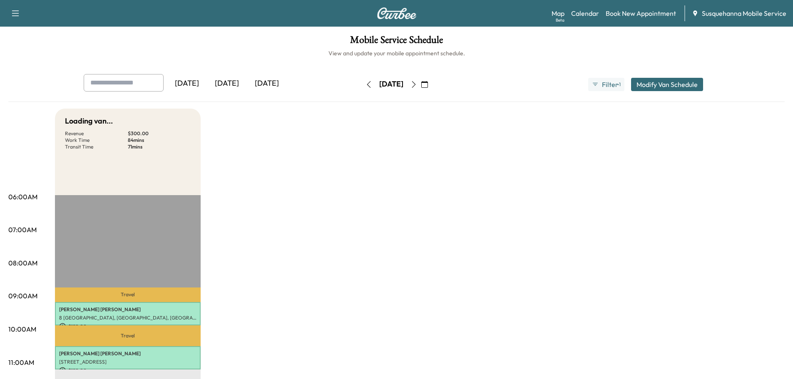
click at [365, 86] on icon "button" at bounding box center [368, 84] width 7 height 7
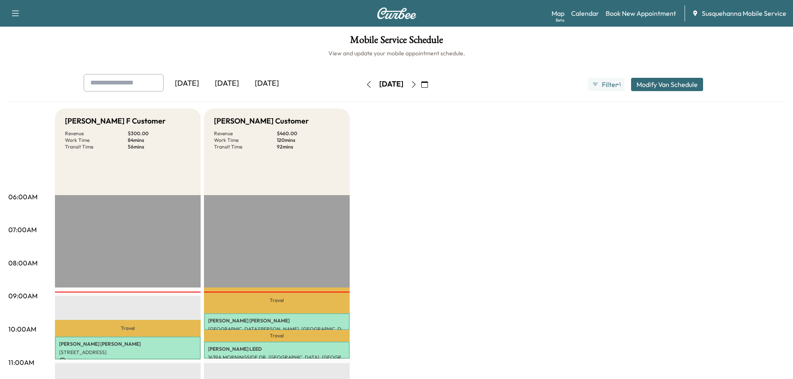
click at [417, 84] on icon "button" at bounding box center [413, 84] width 7 height 7
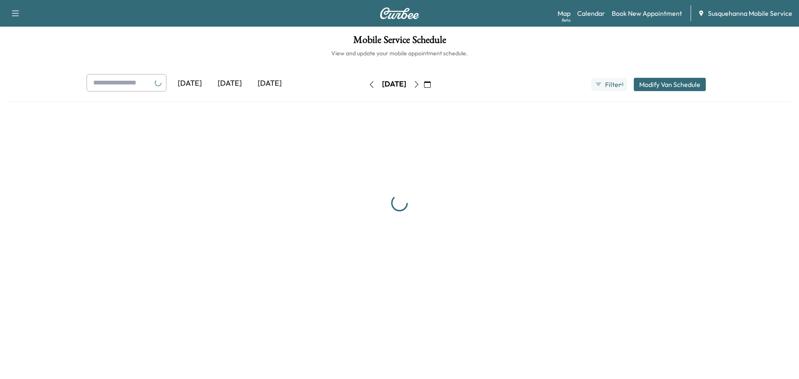
click at [420, 84] on icon "button" at bounding box center [416, 84] width 7 height 7
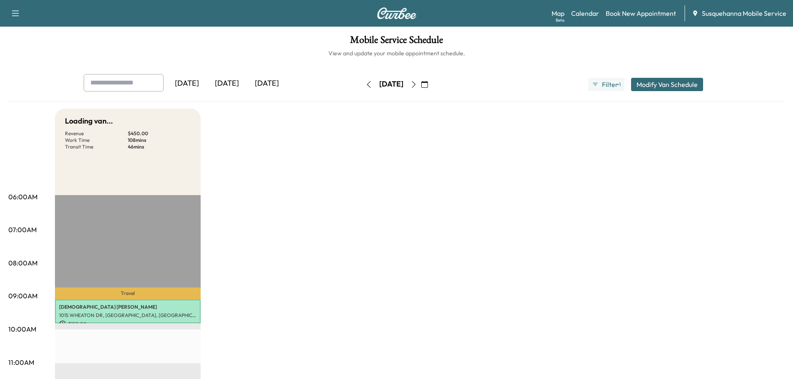
click at [421, 84] on button "button" at bounding box center [414, 84] width 14 height 13
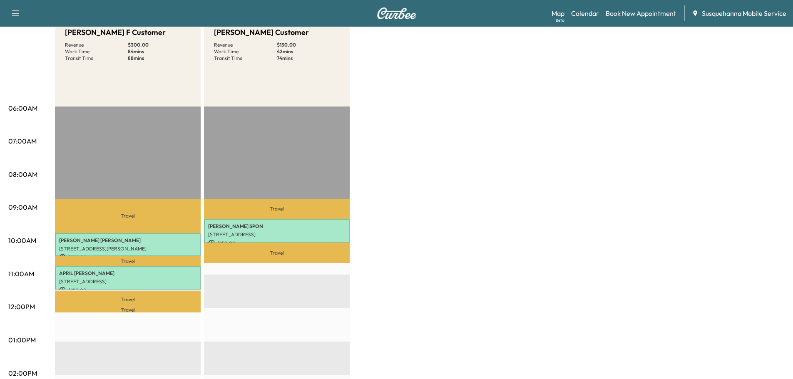
scroll to position [133, 0]
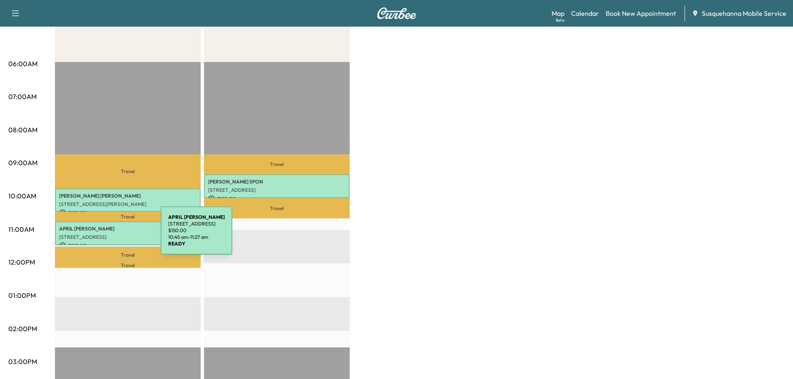
click at [98, 236] on p "[STREET_ADDRESS]" at bounding box center [127, 237] width 137 height 7
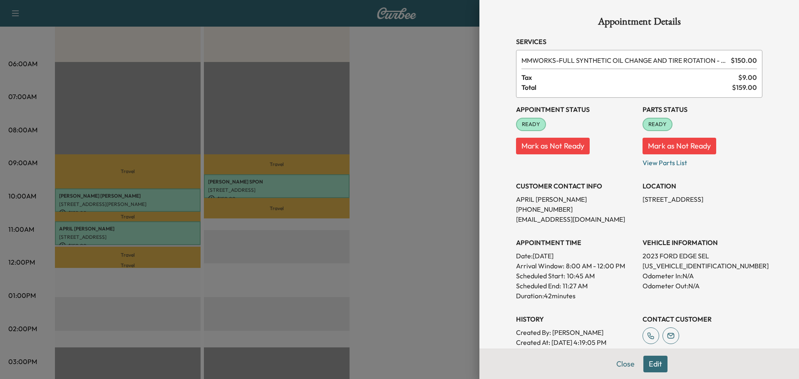
click at [660, 365] on button "Edit" at bounding box center [655, 364] width 24 height 17
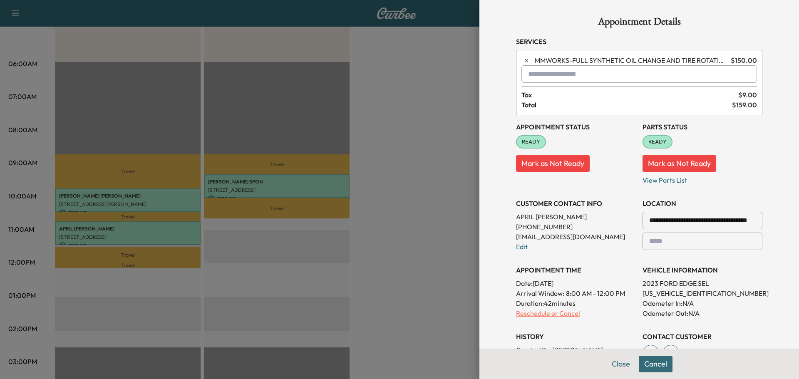
click at [521, 315] on p "Reschedule or Cancel" at bounding box center [576, 313] width 120 height 10
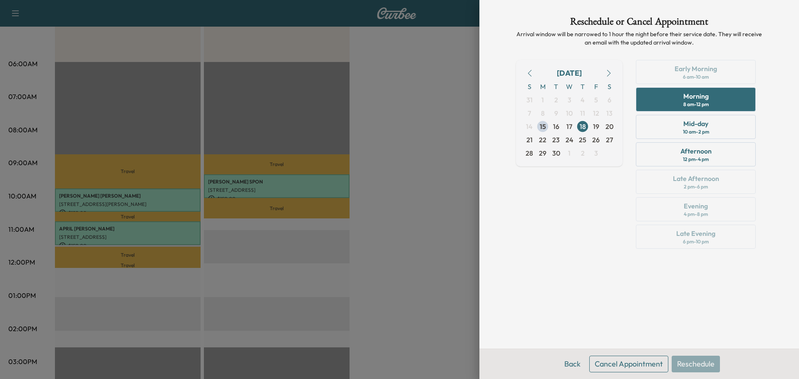
click at [636, 363] on button "Cancel Appointment" at bounding box center [628, 364] width 79 height 17
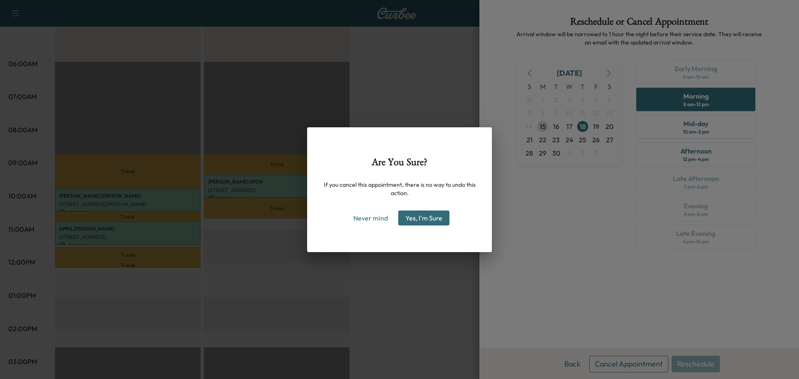
click at [416, 216] on button "Yes, I'm Sure" at bounding box center [423, 218] width 51 height 15
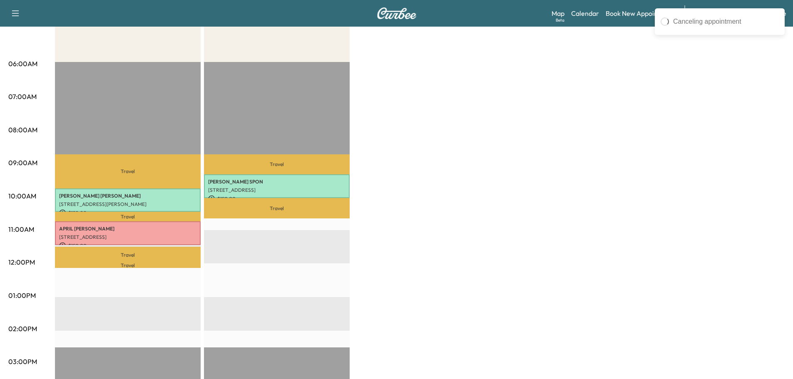
click at [371, 222] on div "[PERSON_NAME] F Customer Revenue $ 300.00 Work Time 84 mins Transit Time 88 min…" at bounding box center [419, 287] width 729 height 624
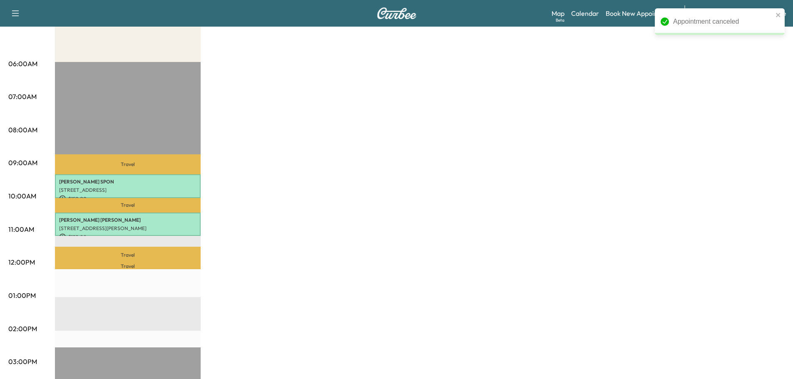
click at [466, 226] on div "[PERSON_NAME] F Customer Revenue $ 300.00 Work Time 84 mins Transit Time 74 min…" at bounding box center [419, 287] width 729 height 624
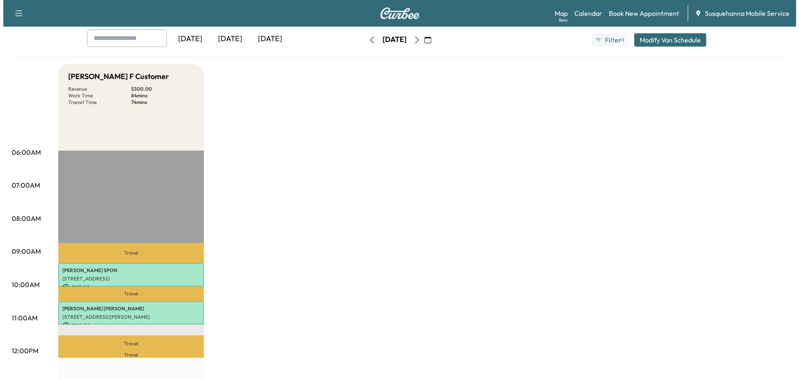
scroll to position [0, 0]
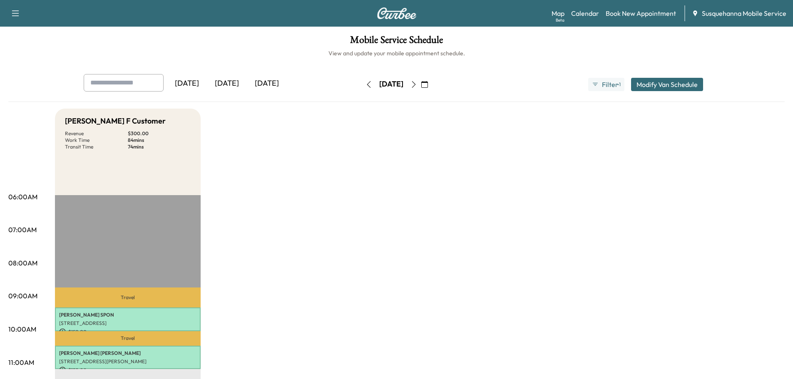
click at [365, 85] on icon "button" at bounding box center [368, 84] width 7 height 7
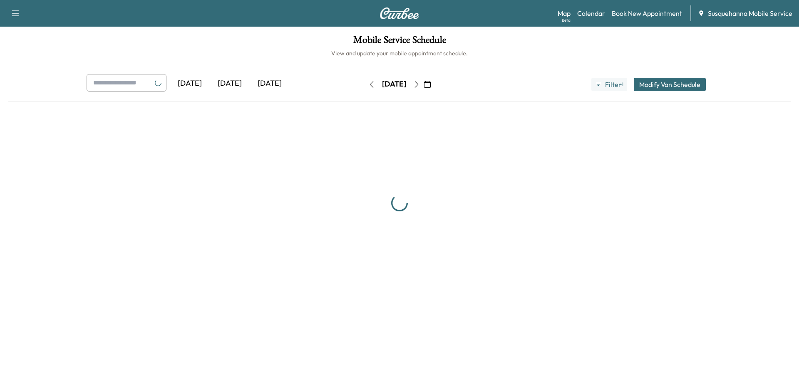
click at [368, 85] on icon "button" at bounding box center [371, 84] width 7 height 7
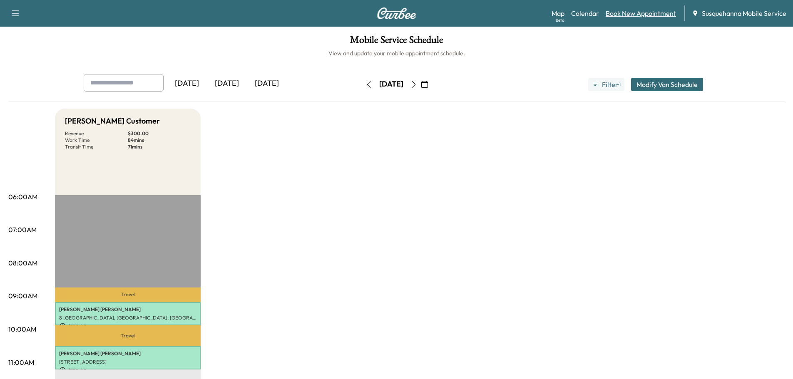
click at [618, 15] on link "Book New Appointment" at bounding box center [640, 13] width 70 height 10
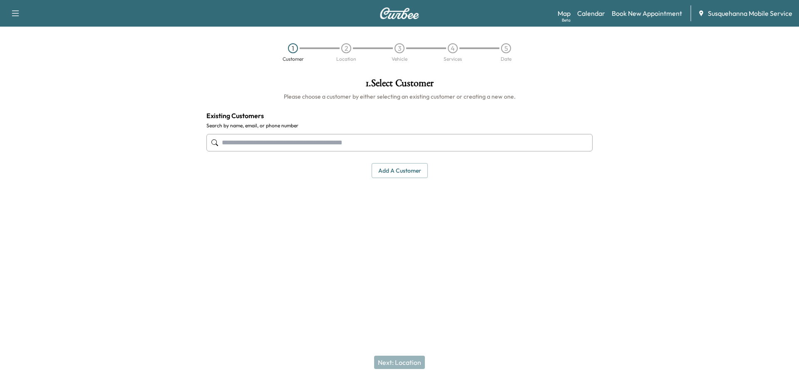
click at [314, 142] on input "text" at bounding box center [399, 142] width 386 height 17
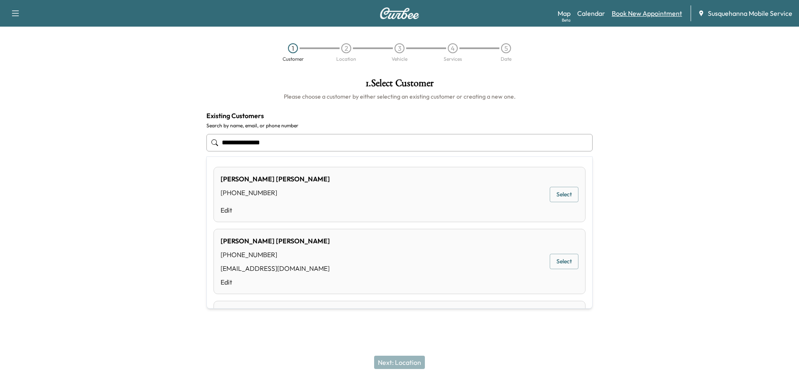
type input "**********"
click at [641, 11] on link "Book New Appointment" at bounding box center [647, 13] width 70 height 10
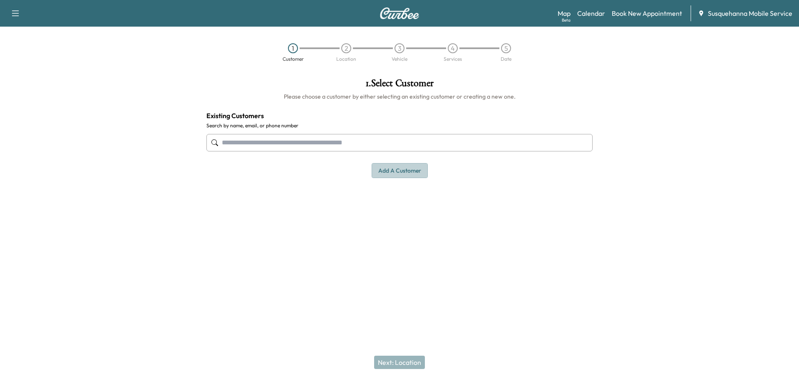
click at [410, 176] on button "Add a customer" at bounding box center [400, 170] width 56 height 15
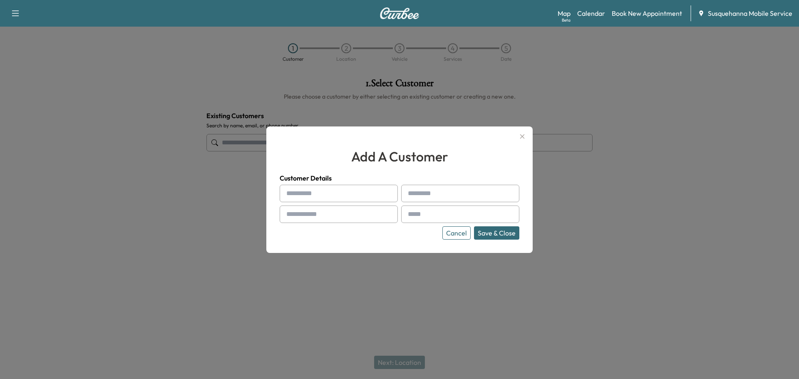
click at [309, 197] on input "text" at bounding box center [339, 193] width 118 height 17
type input "*"
type input "**"
click at [418, 193] on input "text" at bounding box center [460, 193] width 118 height 17
type input "********"
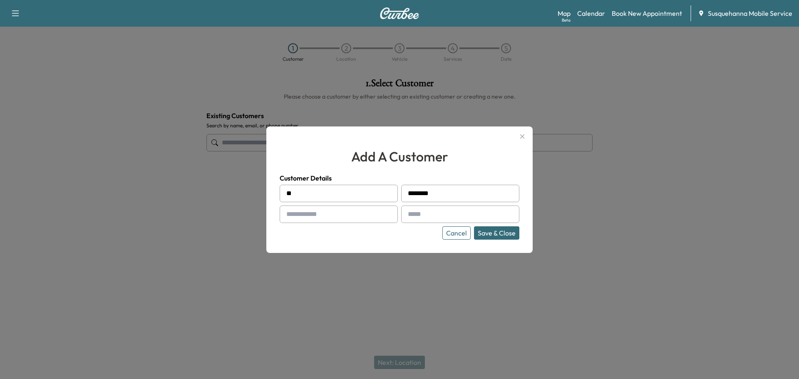
click at [336, 221] on input "text" at bounding box center [339, 214] width 118 height 17
drag, startPoint x: 336, startPoint y: 221, endPoint x: 464, endPoint y: 222, distance: 127.8
click at [464, 223] on input "text" at bounding box center [460, 214] width 118 height 17
paste input "**********"
type input "**********"
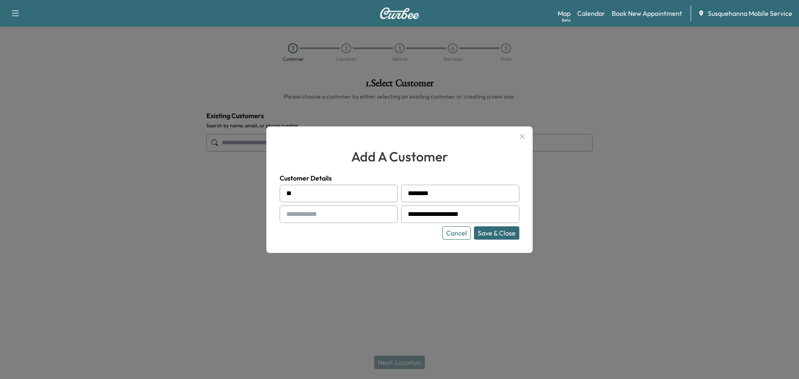
click at [320, 218] on input "text" at bounding box center [339, 214] width 118 height 17
type input "**********"
click at [511, 235] on button "Save & Close" at bounding box center [496, 232] width 45 height 13
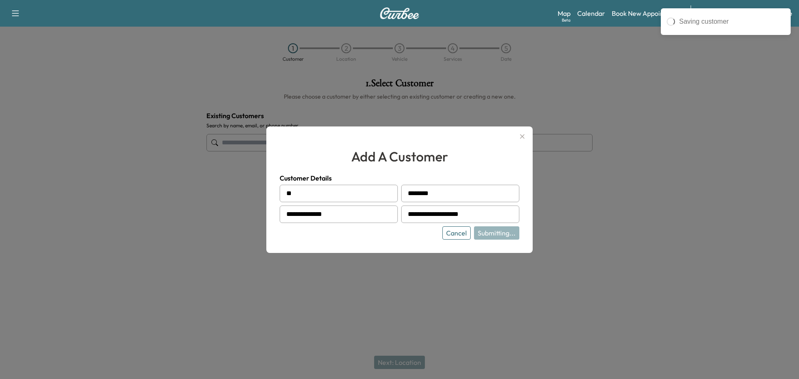
type input "**********"
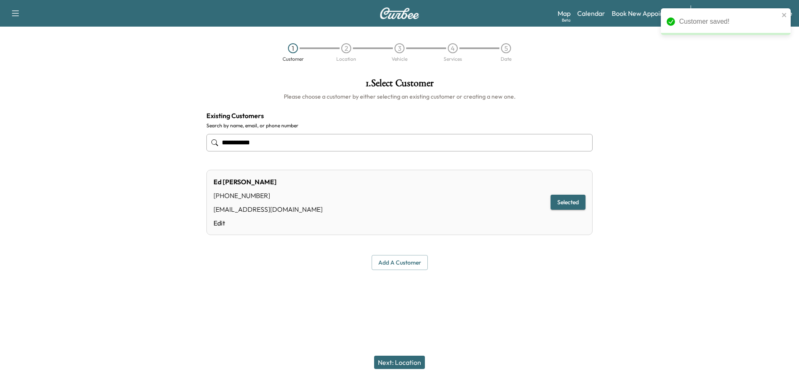
click at [575, 207] on button "Selected" at bounding box center [568, 202] width 35 height 15
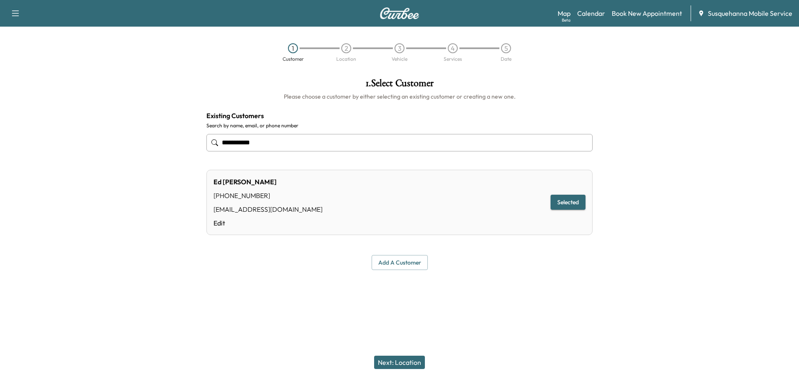
click at [398, 362] on button "Next: Location" at bounding box center [399, 362] width 51 height 13
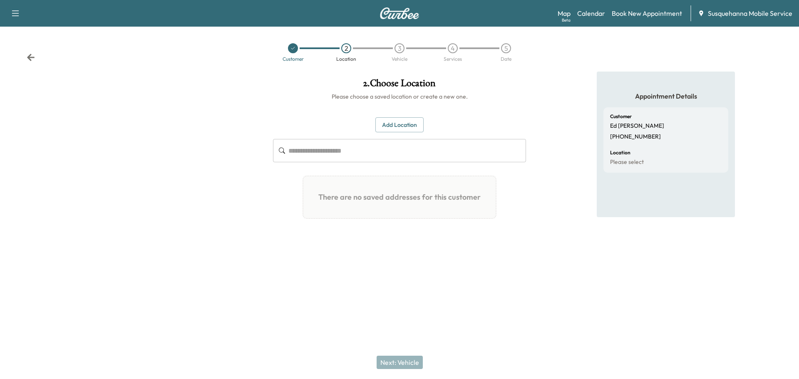
click at [400, 124] on button "Add Location" at bounding box center [399, 124] width 48 height 15
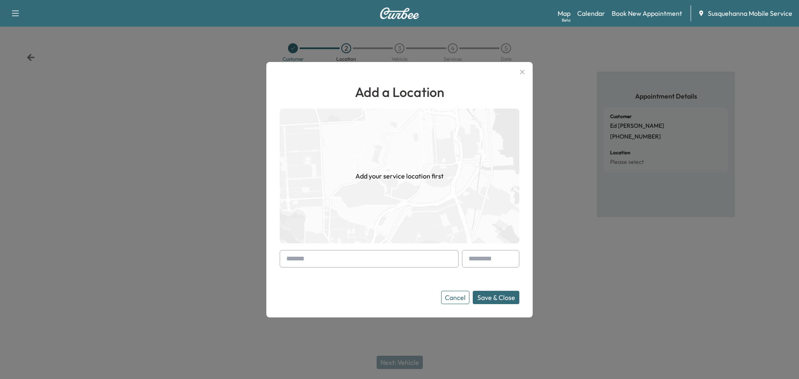
click at [351, 256] on input "text" at bounding box center [369, 258] width 179 height 17
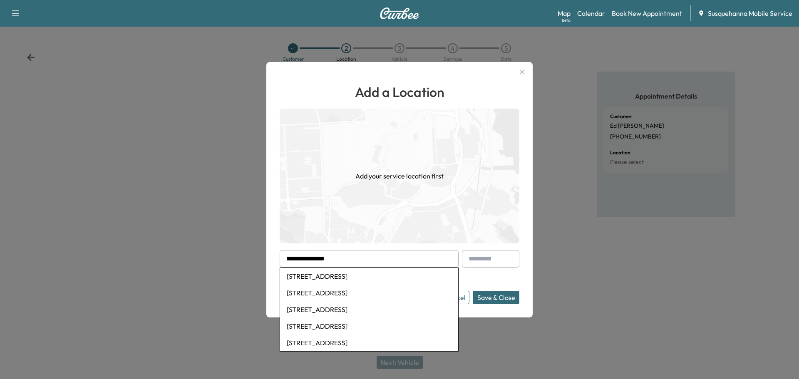
click at [352, 272] on li "[STREET_ADDRESS]" at bounding box center [369, 276] width 178 height 17
type input "**********"
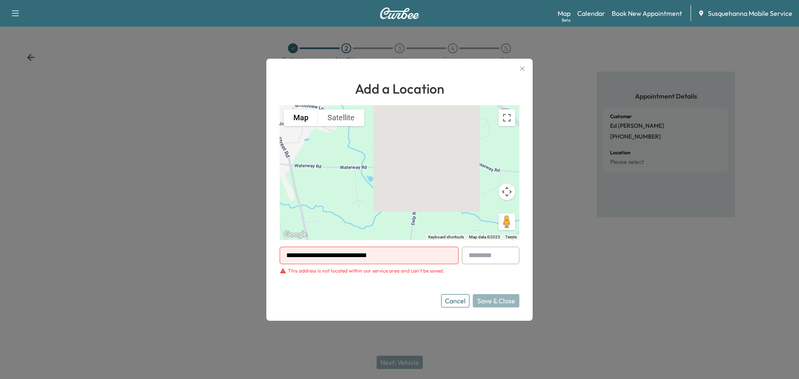
click at [646, 17] on link "Book New Appointment" at bounding box center [647, 13] width 70 height 10
click at [445, 296] on button "Cancel" at bounding box center [455, 300] width 28 height 13
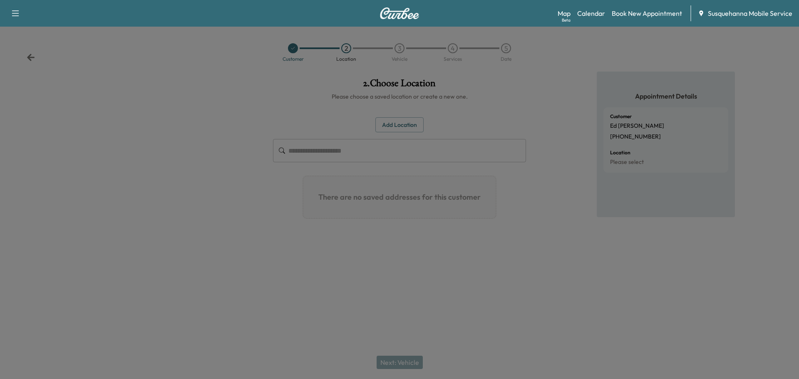
drag, startPoint x: 448, startPoint y: 298, endPoint x: 448, endPoint y: 292, distance: 5.8
click at [448, 298] on div "**********" at bounding box center [399, 189] width 799 height 379
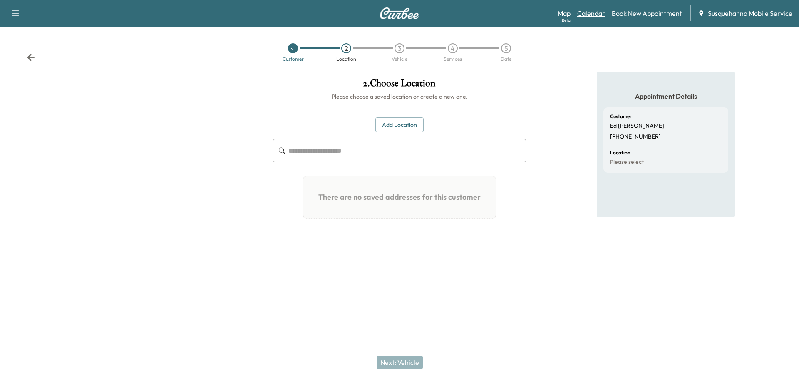
click at [579, 10] on link "Calendar" at bounding box center [591, 13] width 28 height 10
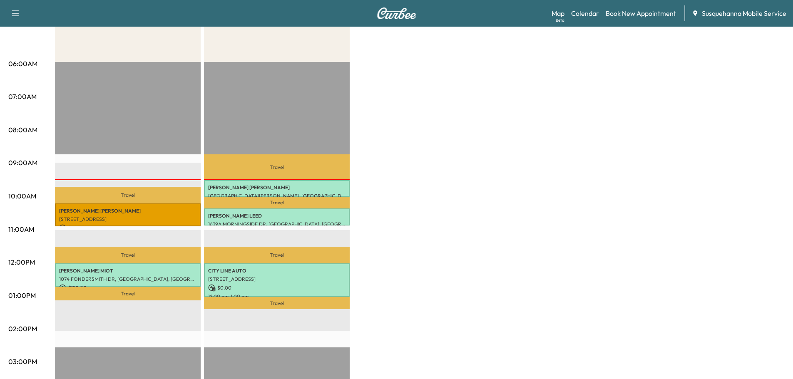
scroll to position [45, 0]
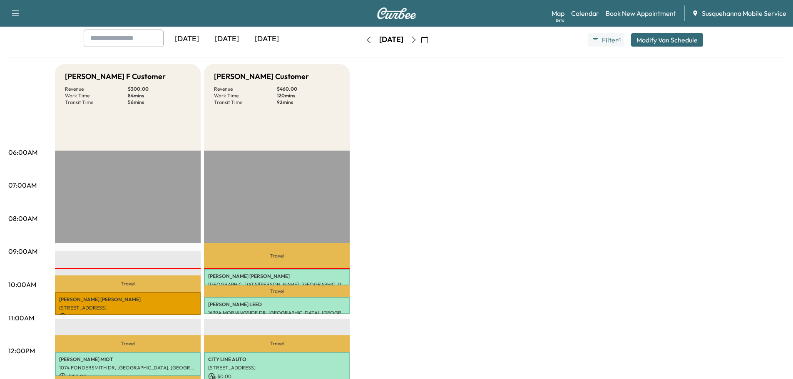
click at [415, 39] on icon "button" at bounding box center [414, 40] width 4 height 7
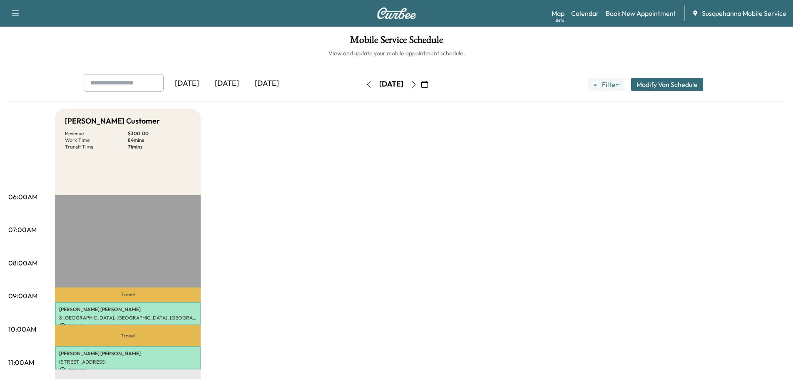
click at [417, 84] on icon "button" at bounding box center [413, 84] width 7 height 7
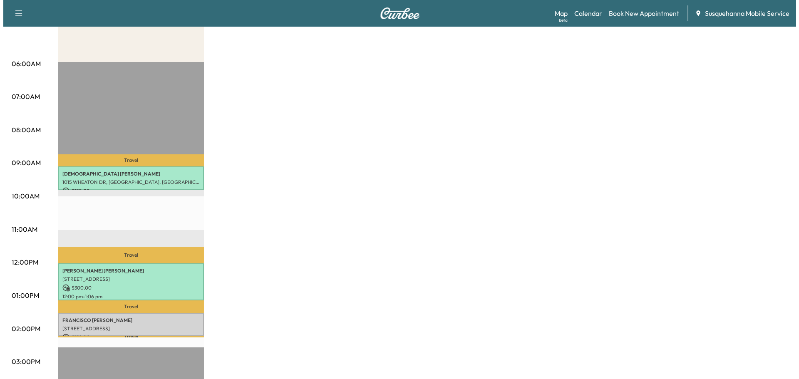
scroll to position [178, 0]
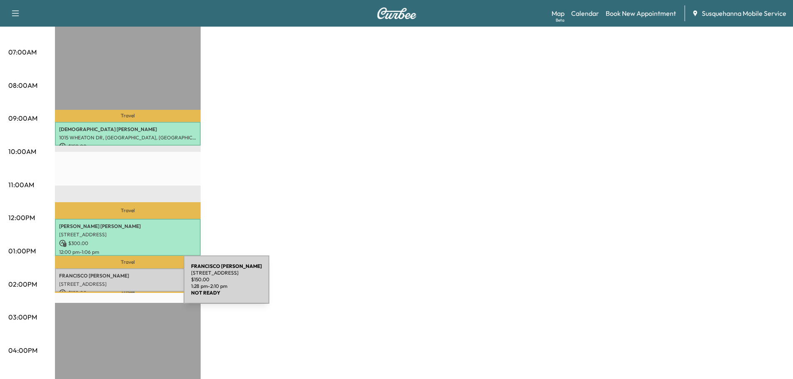
click at [121, 285] on div "[PERSON_NAME] [STREET_ADDRESS][PERSON_NAME] $ 150.00 1:28 pm - 2:10 pm" at bounding box center [128, 280] width 146 height 24
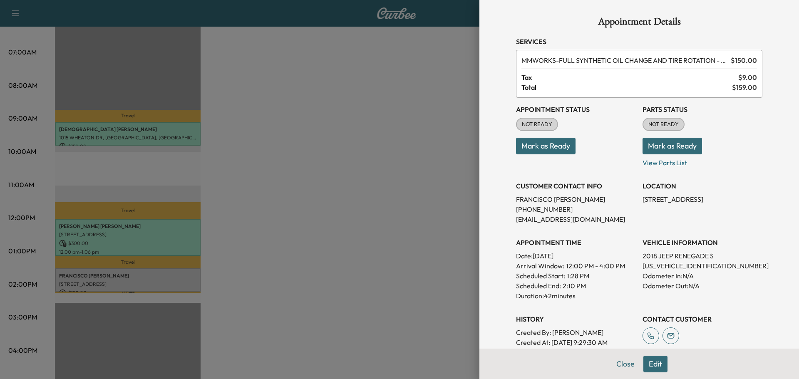
click at [654, 270] on p "[US_VEHICLE_IDENTIFICATION_NUMBER]" at bounding box center [702, 266] width 120 height 10
click at [665, 269] on p "[US_VEHICLE_IDENTIFICATION_NUMBER]" at bounding box center [702, 266] width 120 height 10
copy p "[US_VEHICLE_IDENTIFICATION_NUMBER]"
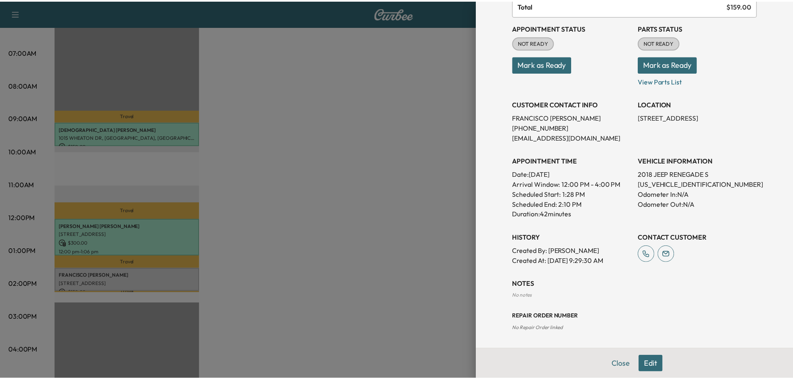
scroll to position [37, 0]
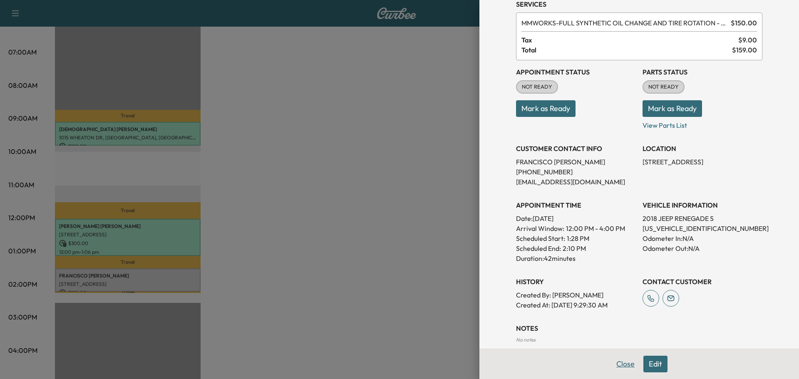
click at [624, 362] on button "Close" at bounding box center [625, 364] width 29 height 17
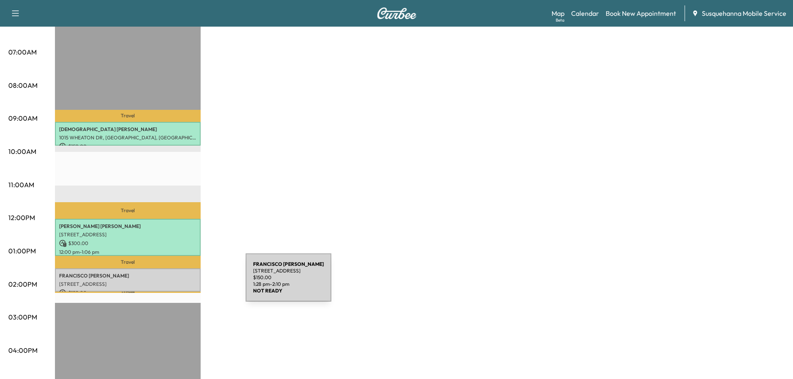
click at [183, 283] on p "[STREET_ADDRESS]" at bounding box center [127, 284] width 137 height 7
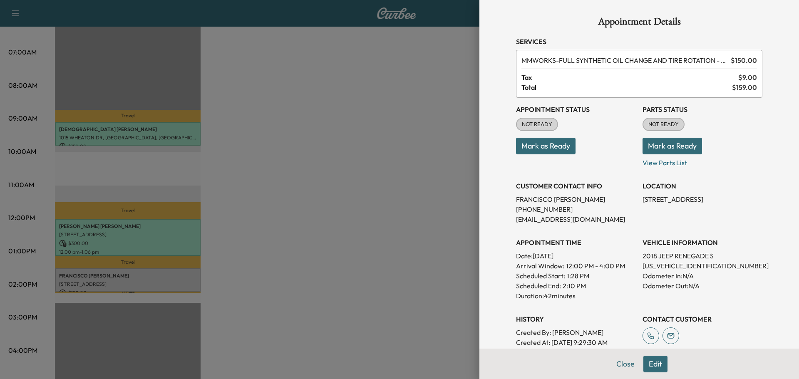
click at [650, 143] on button "Mark as Ready" at bounding box center [672, 146] width 60 height 17
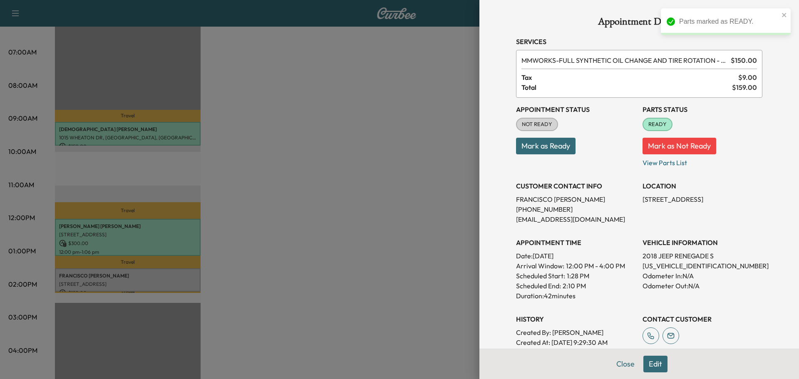
click at [540, 145] on button "Mark as Ready" at bounding box center [546, 146] width 60 height 17
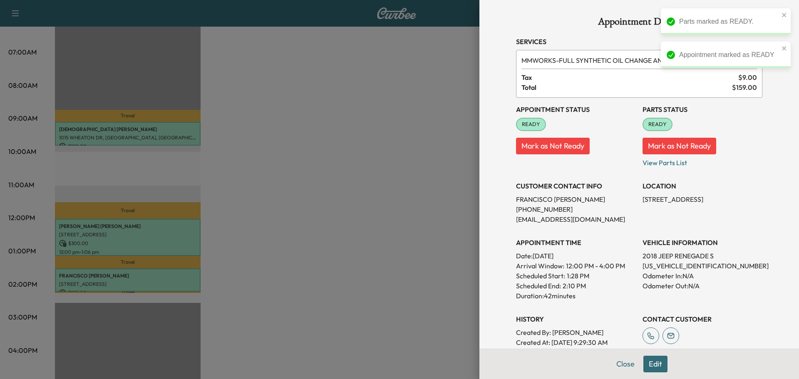
click at [616, 366] on button "Close" at bounding box center [625, 364] width 29 height 17
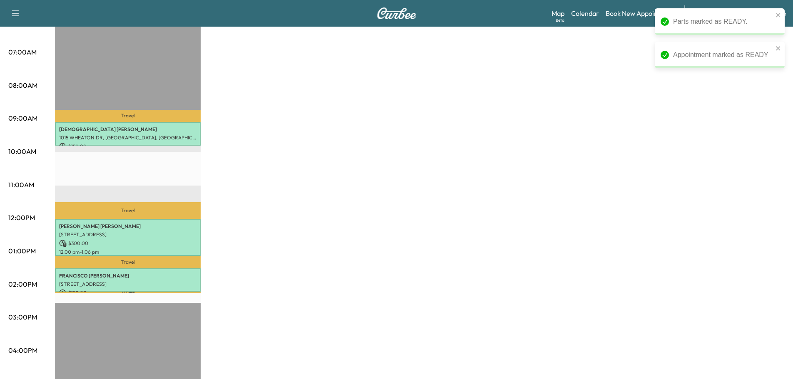
click at [386, 296] on div "[PERSON_NAME] F Customer Revenue $ 600.00 Work Time 150 mins Transit Time 48 mi…" at bounding box center [419, 243] width 729 height 624
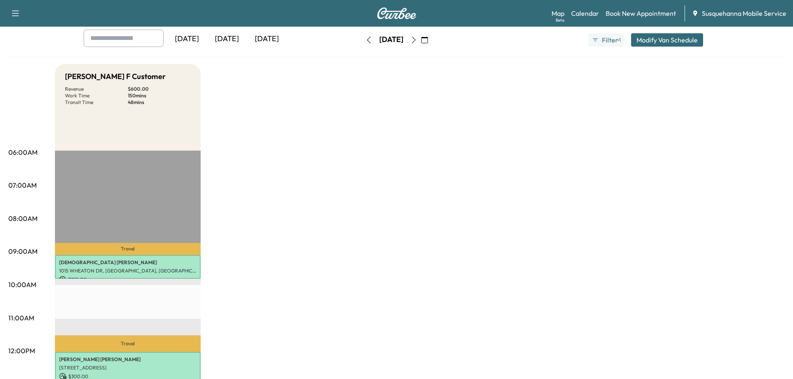
scroll to position [0, 0]
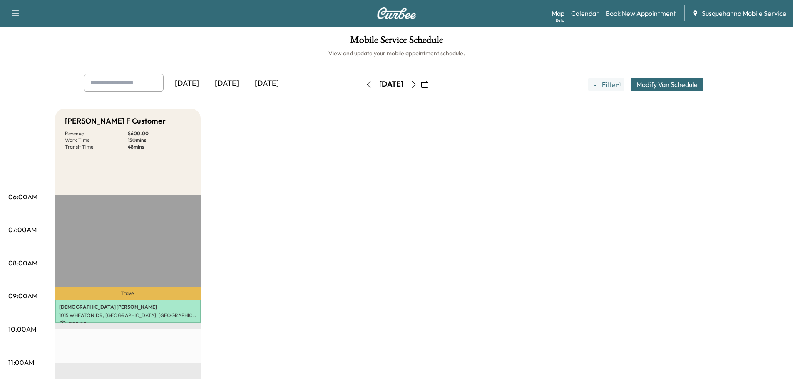
click at [417, 87] on icon "button" at bounding box center [413, 84] width 7 height 7
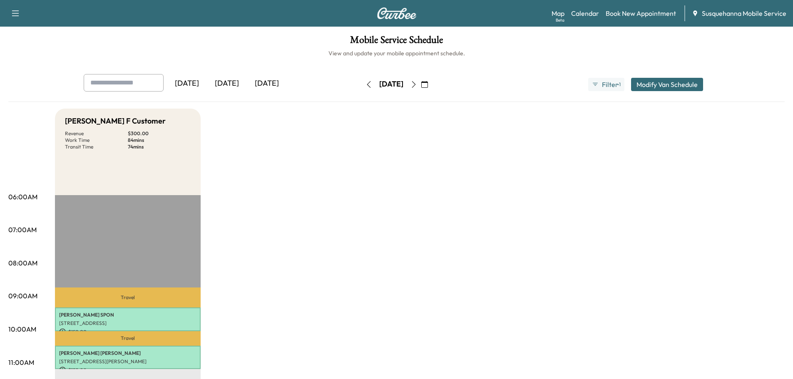
click at [367, 86] on icon "button" at bounding box center [369, 84] width 4 height 7
click at [365, 86] on icon "button" at bounding box center [368, 84] width 7 height 7
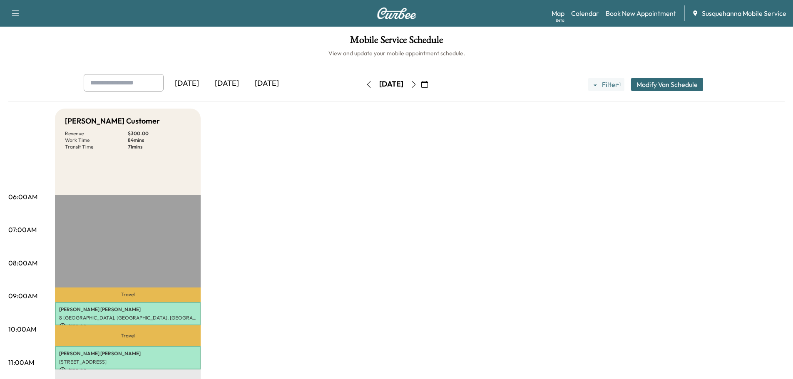
click at [365, 86] on icon "button" at bounding box center [368, 84] width 7 height 7
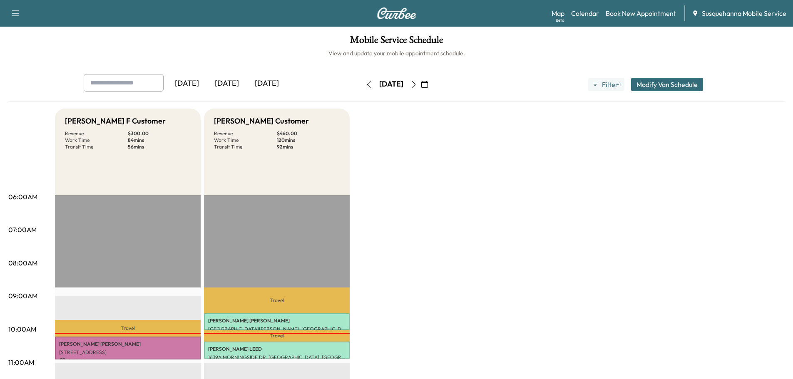
scroll to position [178, 0]
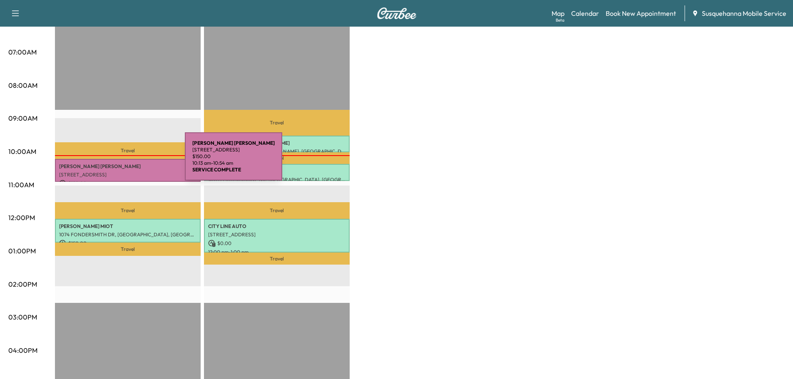
click at [122, 163] on p "[PERSON_NAME]" at bounding box center [127, 166] width 137 height 7
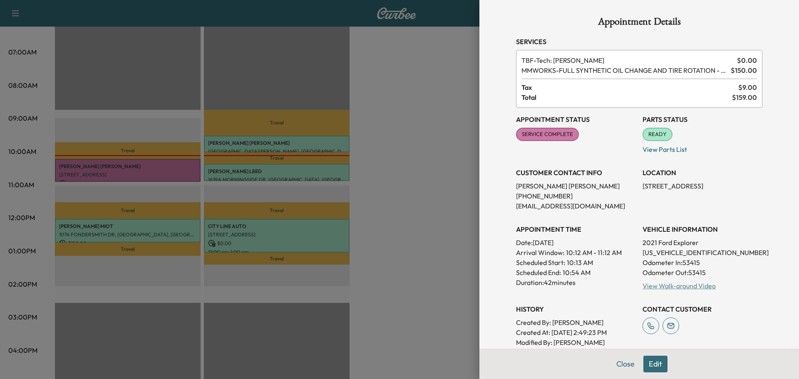
click at [662, 285] on link "View Walk-around Video" at bounding box center [678, 286] width 73 height 8
click at [615, 368] on button "Close" at bounding box center [625, 364] width 29 height 17
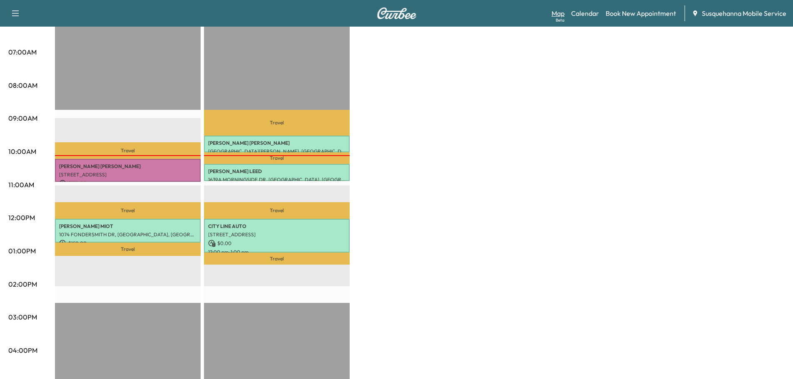
click at [559, 12] on link "Map Beta" at bounding box center [557, 13] width 13 height 10
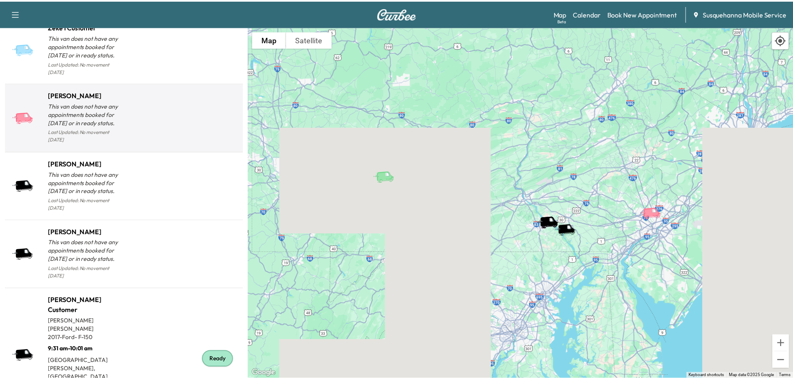
scroll to position [818, 0]
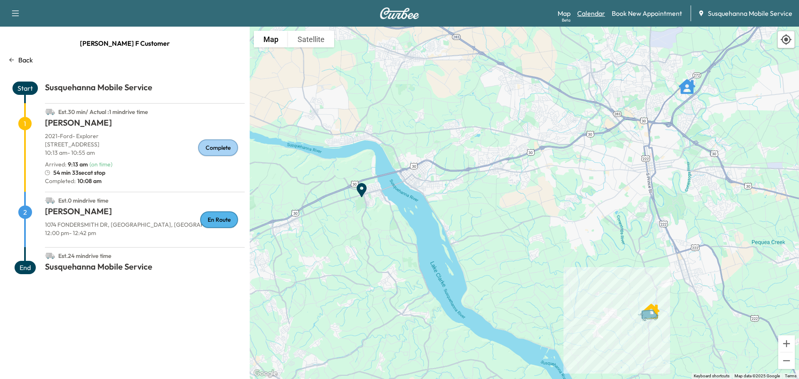
click at [581, 16] on link "Calendar" at bounding box center [591, 13] width 28 height 10
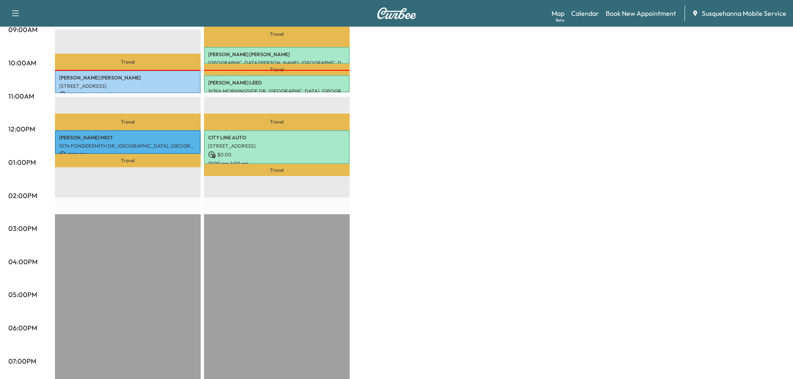
scroll to position [45, 0]
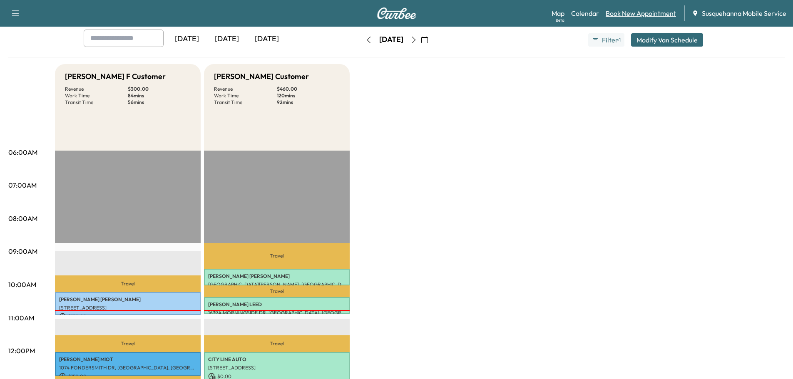
click at [621, 13] on link "Book New Appointment" at bounding box center [640, 13] width 70 height 10
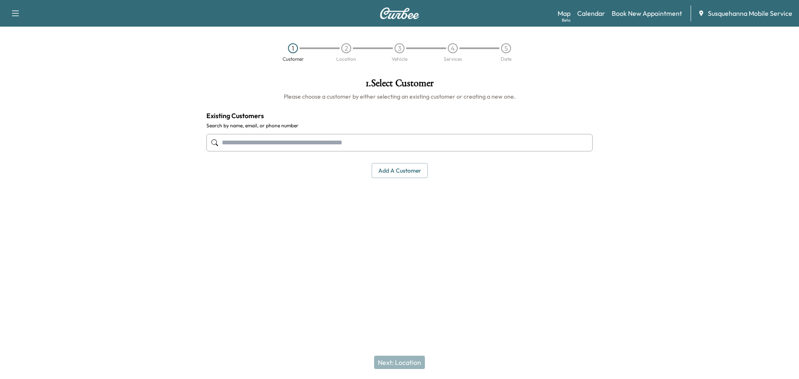
click at [335, 140] on input "text" at bounding box center [399, 142] width 386 height 17
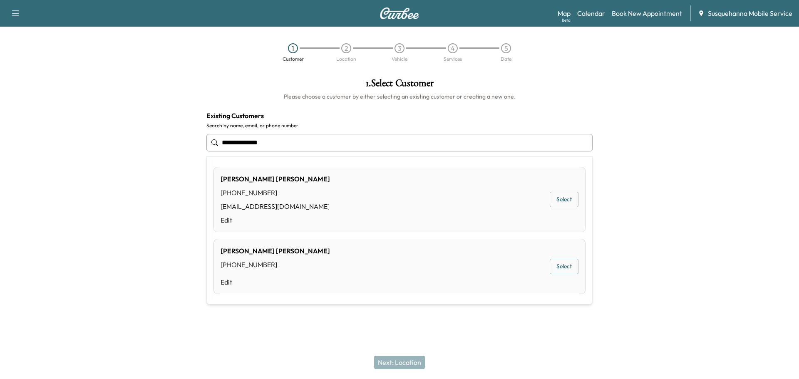
click at [556, 203] on button "Select" at bounding box center [564, 199] width 29 height 15
type input "**********"
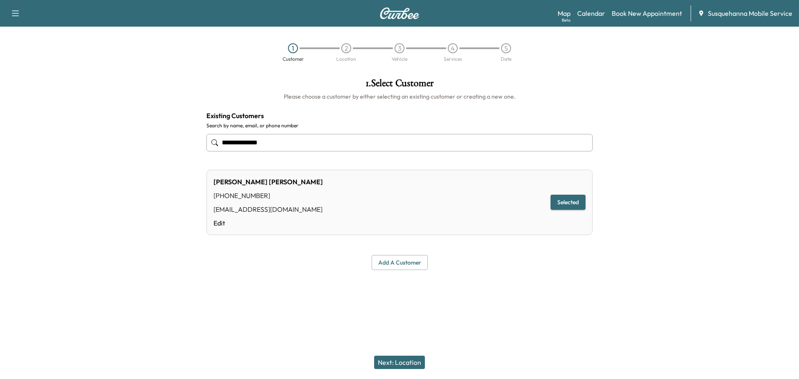
click at [388, 363] on button "Next: Location" at bounding box center [399, 362] width 51 height 13
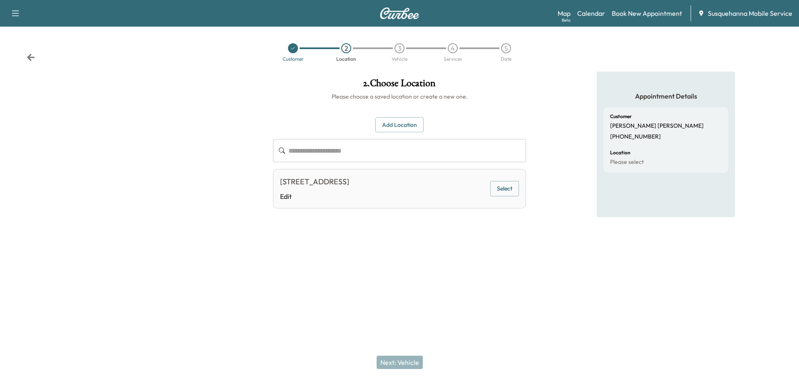
click at [497, 188] on button "Select" at bounding box center [504, 188] width 29 height 15
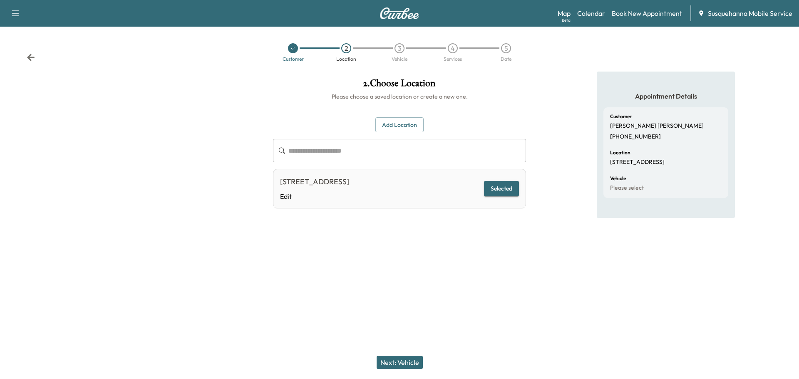
click at [407, 357] on button "Next: Vehicle" at bounding box center [400, 362] width 46 height 13
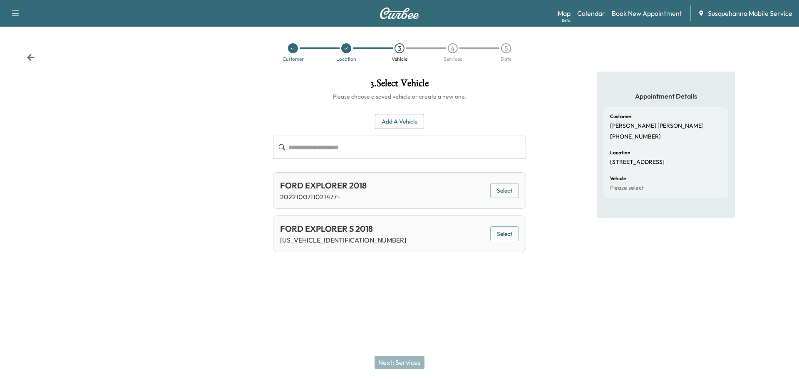
click at [508, 239] on button "Select" at bounding box center [504, 233] width 29 height 15
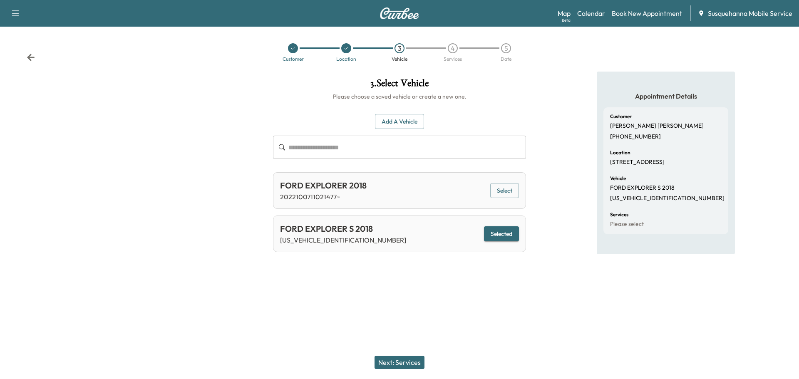
click at [401, 362] on button "Next: Services" at bounding box center [399, 362] width 50 height 13
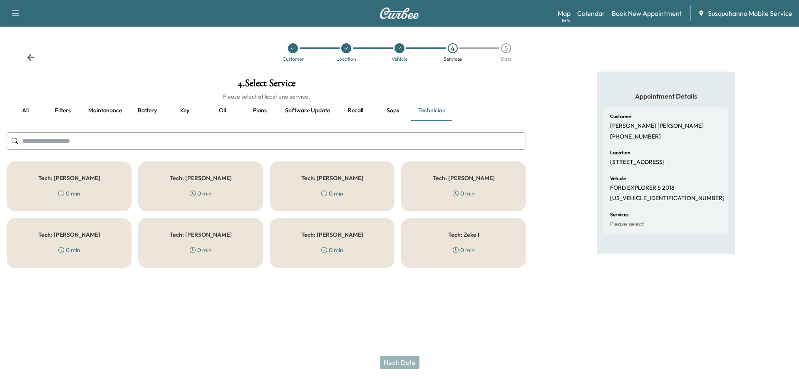
click at [221, 144] on input "text" at bounding box center [266, 140] width 519 height 17
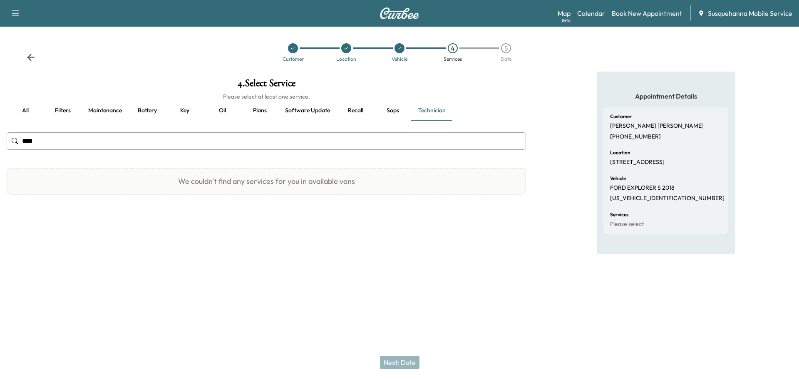
type input "***"
click at [24, 110] on button "all" at bounding box center [25, 111] width 37 height 20
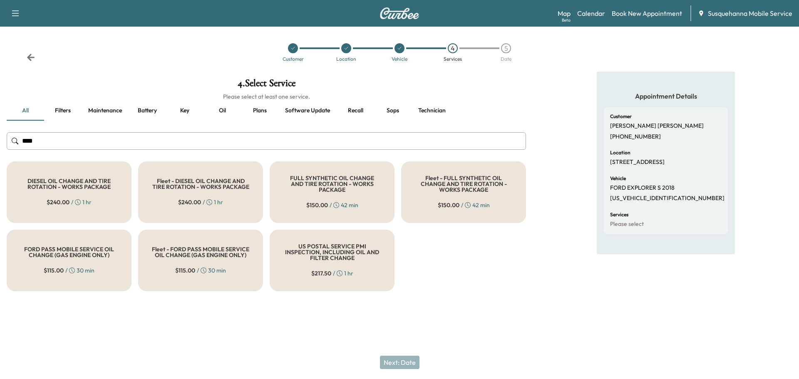
click at [330, 194] on div "FULL SYNTHETIC OIL CHANGE AND TIRE ROTATION - WORKS PACKAGE $ 150.00 / 42 min" at bounding box center [332, 192] width 125 height 62
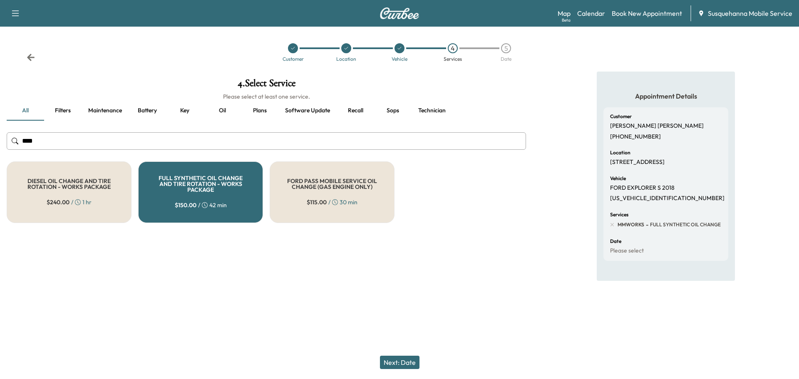
click at [410, 365] on button "Next: Date" at bounding box center [400, 362] width 40 height 13
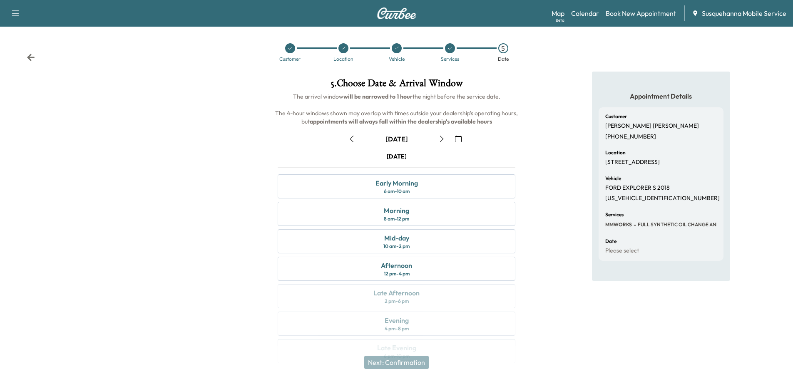
click at [462, 141] on button "button" at bounding box center [458, 138] width 14 height 13
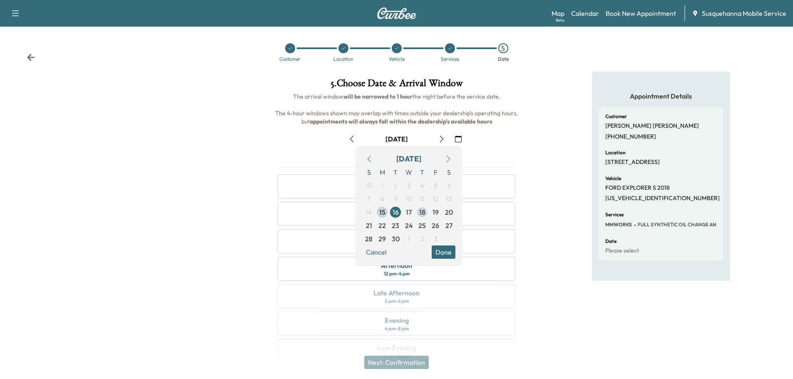
click at [424, 213] on span "18" at bounding box center [422, 212] width 6 height 10
click at [444, 253] on button "Done" at bounding box center [444, 252] width 24 height 13
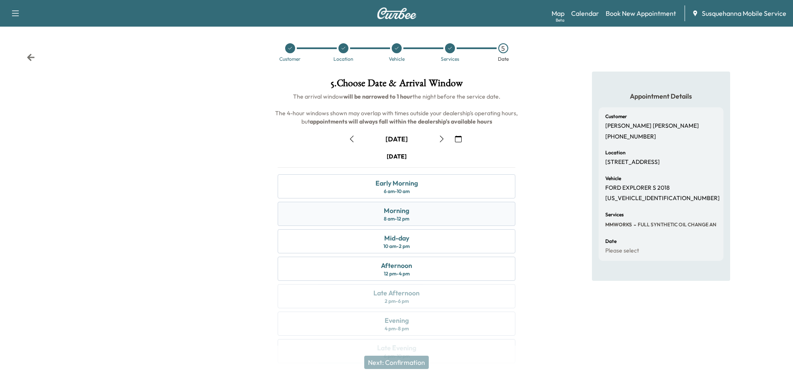
click at [450, 215] on div "Morning 8 am - 12 pm" at bounding box center [397, 214] width 238 height 24
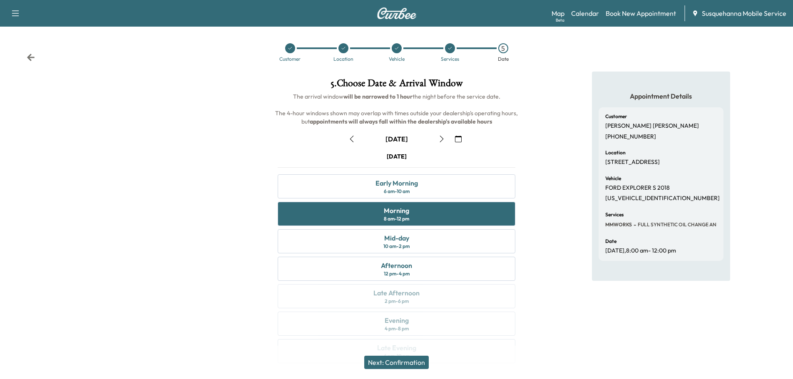
click at [426, 367] on button "Next: Confirmation" at bounding box center [396, 362] width 64 height 13
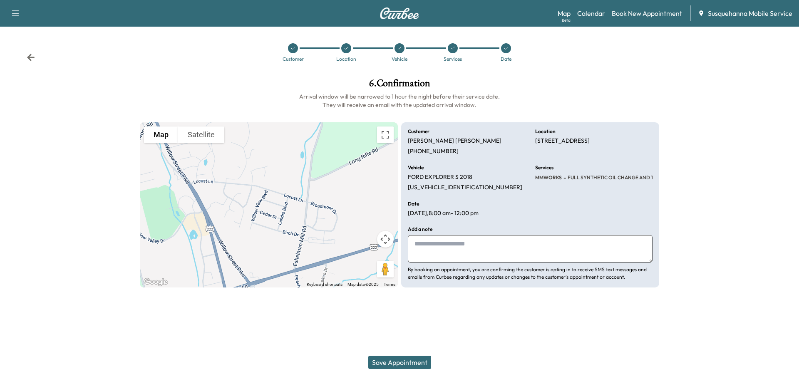
click at [460, 265] on div "Add a note By booking an appointment, you are confirming the customer is opting…" at bounding box center [530, 254] width 245 height 54
click at [463, 248] on textarea at bounding box center [530, 248] width 245 height 27
type textarea "**********"
click at [406, 364] on button "Save Appointment" at bounding box center [399, 362] width 63 height 13
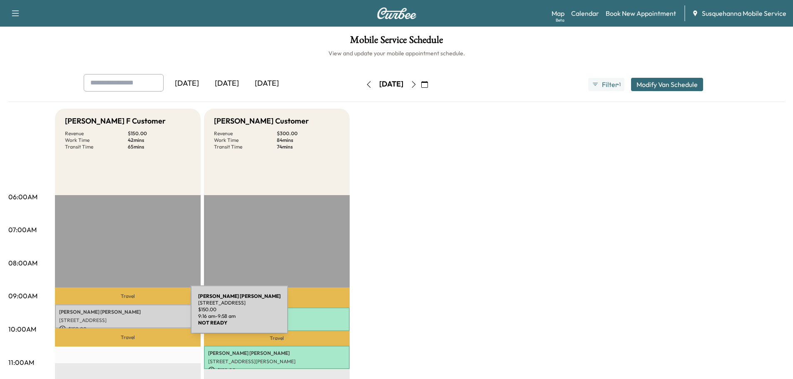
click at [128, 315] on div "[PERSON_NAME] [STREET_ADDRESS][PERSON_NAME] $ 150.00 9:16 am - 9:58 am" at bounding box center [128, 317] width 146 height 24
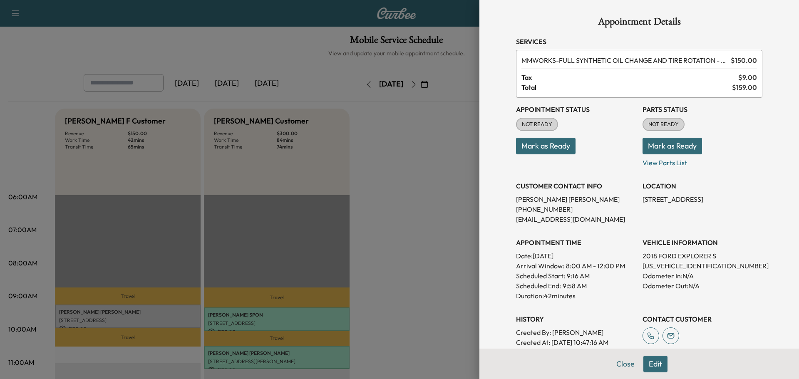
click at [644, 152] on button "Mark as Ready" at bounding box center [672, 146] width 60 height 17
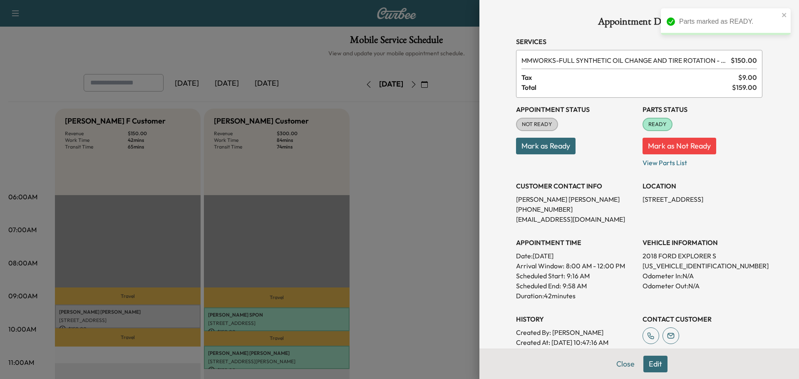
click at [555, 154] on button "Mark as Ready" at bounding box center [546, 146] width 60 height 17
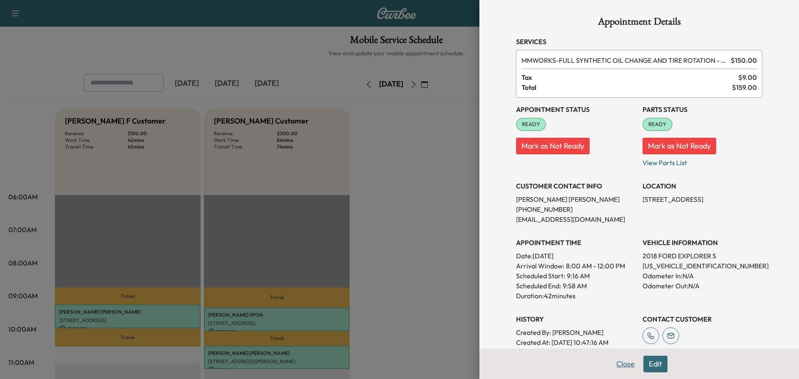
click at [615, 361] on button "Close" at bounding box center [625, 364] width 29 height 17
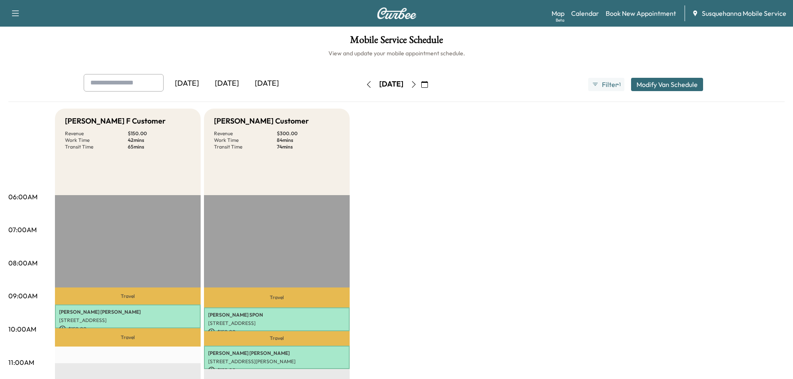
click at [417, 83] on icon "button" at bounding box center [413, 84] width 7 height 7
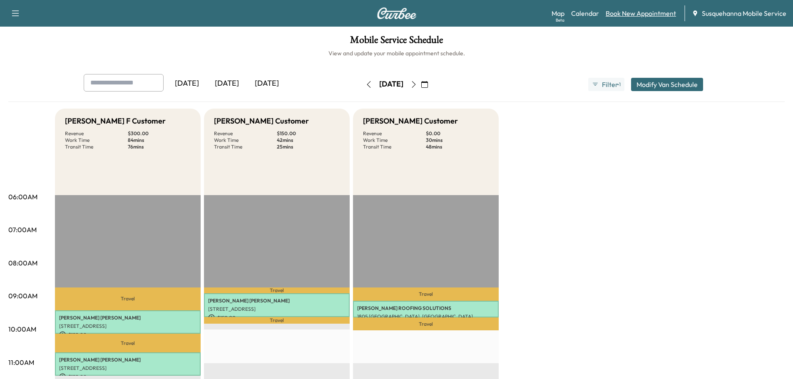
click at [621, 17] on link "Book New Appointment" at bounding box center [640, 13] width 70 height 10
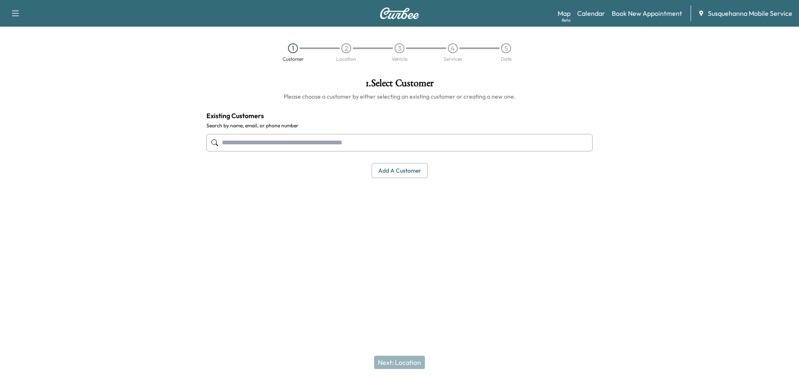
click at [306, 145] on input "text" at bounding box center [399, 142] width 386 height 17
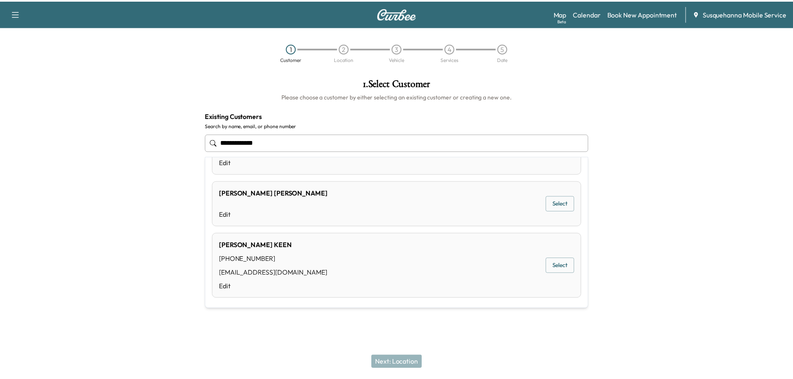
scroll to position [300, 0]
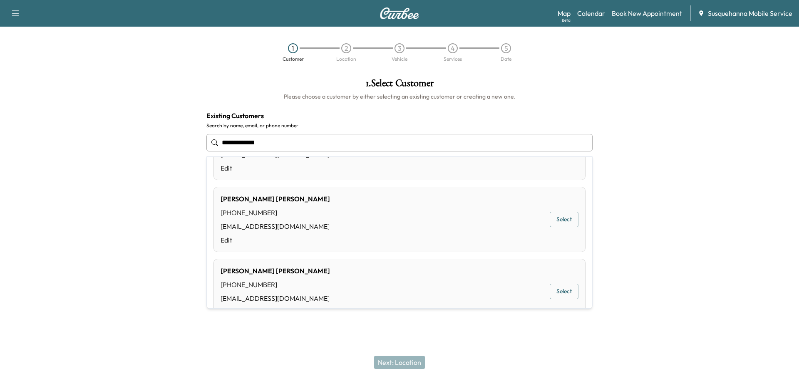
type input "**********"
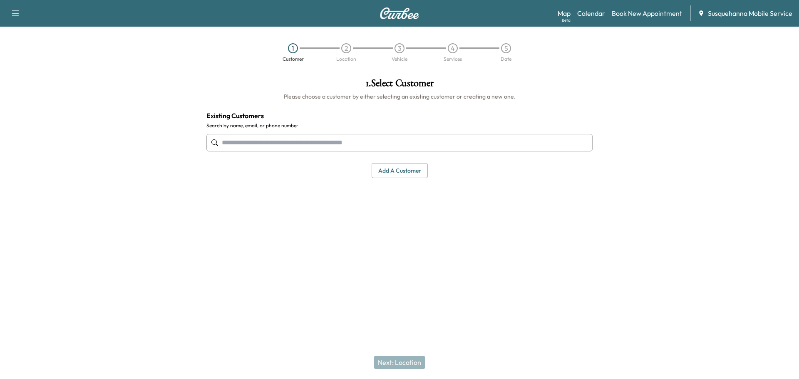
click at [417, 78] on h1 "1 . Select Customer" at bounding box center [399, 85] width 386 height 14
click at [409, 176] on button "Add a customer" at bounding box center [400, 170] width 56 height 15
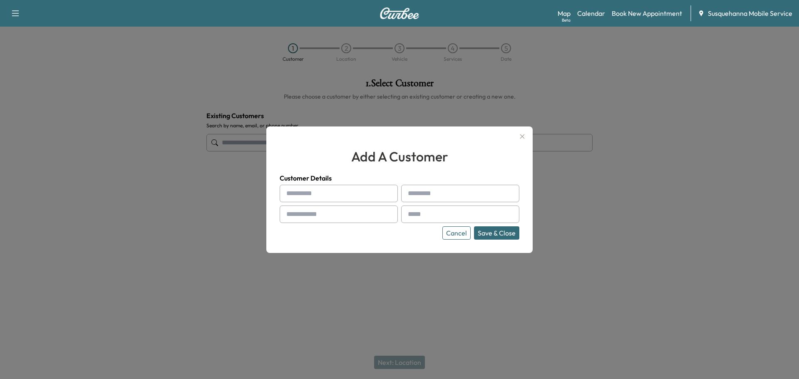
click at [313, 192] on input "text" at bounding box center [339, 193] width 118 height 17
type input "*****"
type input "******"
click at [325, 220] on input "text" at bounding box center [339, 214] width 118 height 17
type input "**********"
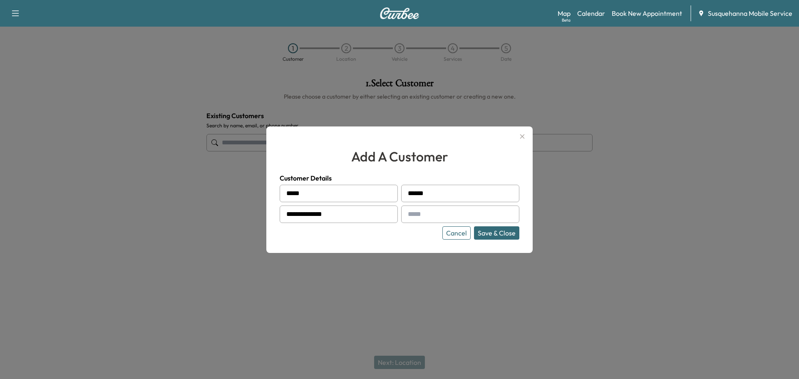
click at [442, 215] on input "text" at bounding box center [460, 214] width 118 height 17
paste input "**********"
type input "**********"
click at [499, 238] on button "Save & Close" at bounding box center [496, 232] width 45 height 13
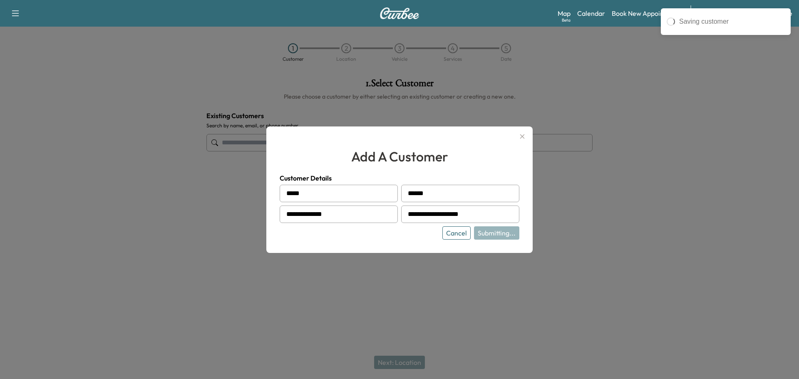
type input "**********"
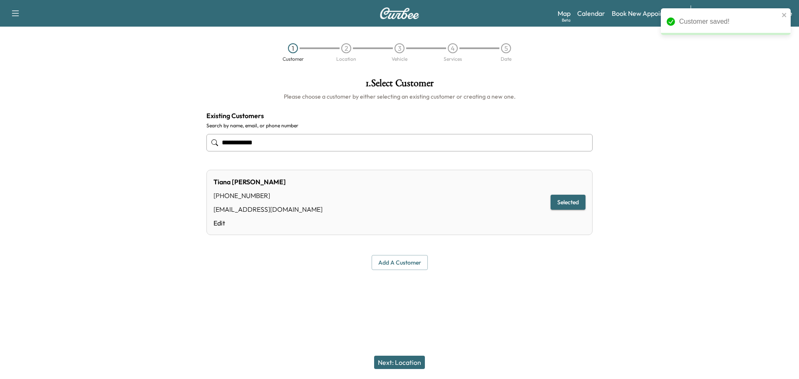
click at [410, 366] on button "Next: Location" at bounding box center [399, 362] width 51 height 13
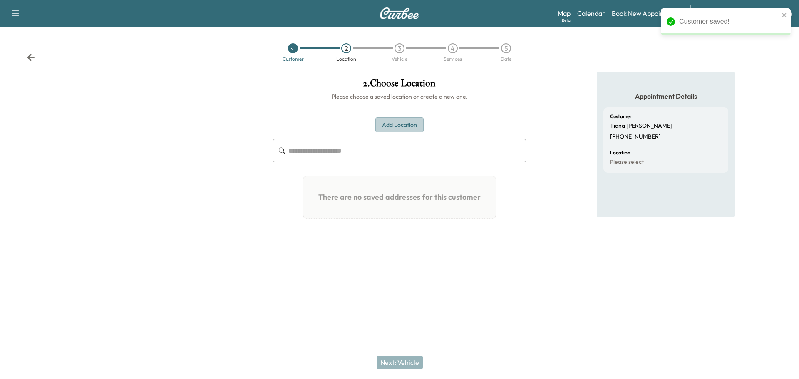
click at [397, 127] on button "Add Location" at bounding box center [399, 124] width 48 height 15
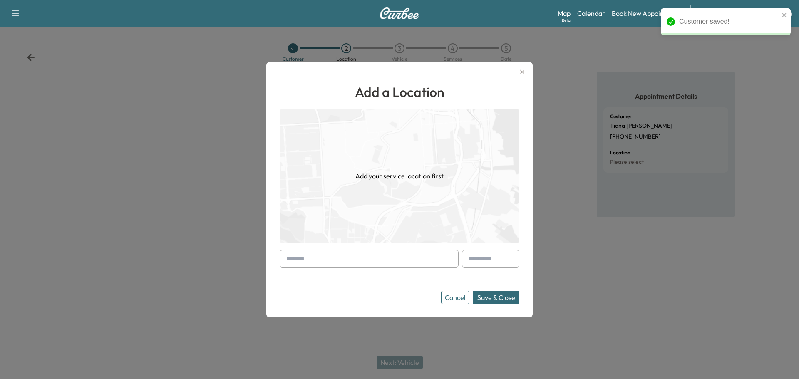
click at [346, 254] on input "text" at bounding box center [369, 258] width 179 height 17
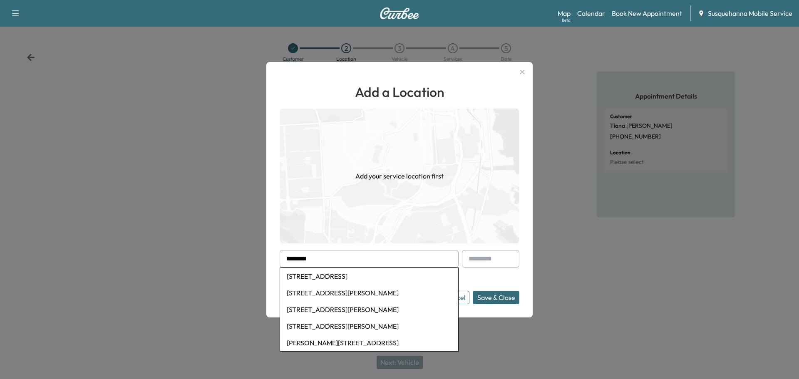
click at [372, 277] on li "[STREET_ADDRESS]" at bounding box center [369, 276] width 178 height 17
type input "**********"
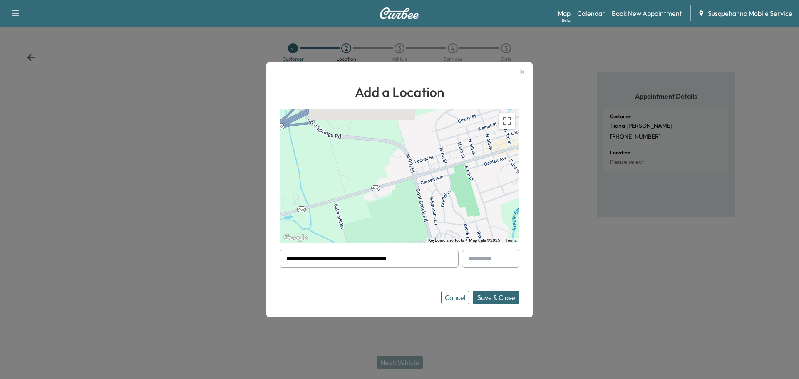
click at [492, 300] on button "Save & Close" at bounding box center [496, 297] width 47 height 13
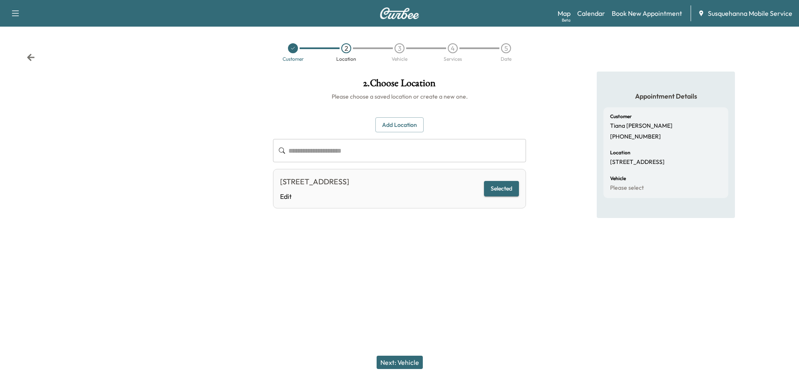
click at [402, 359] on button "Next: Vehicle" at bounding box center [400, 362] width 46 height 13
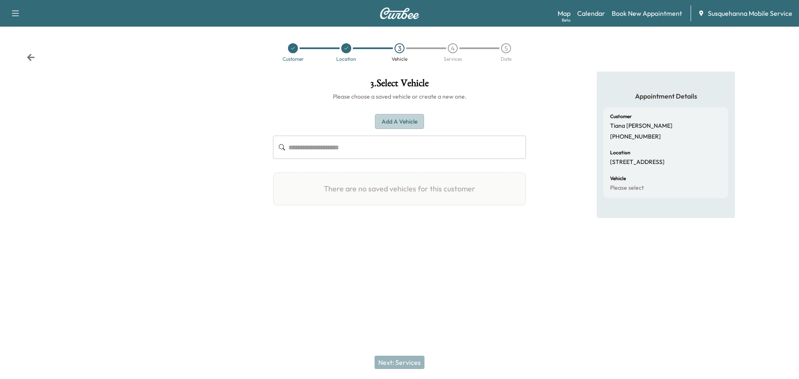
click at [404, 120] on button "Add a Vehicle" at bounding box center [399, 121] width 49 height 15
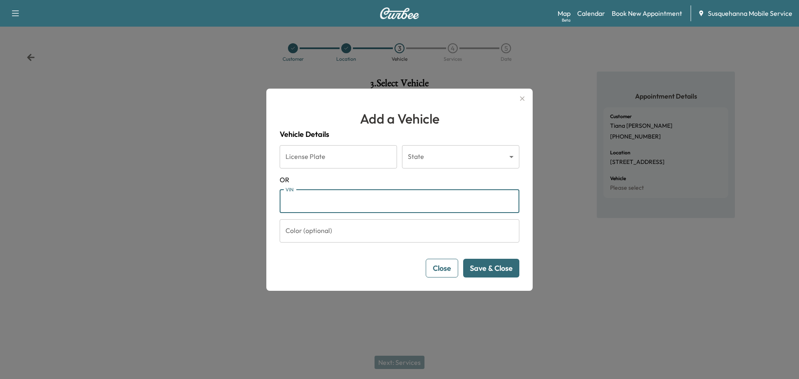
paste input "**********"
type input "**********"
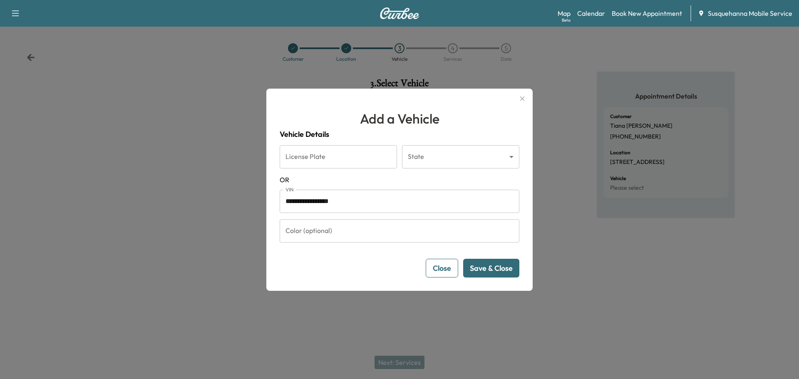
click at [493, 271] on button "Save & Close" at bounding box center [491, 268] width 56 height 19
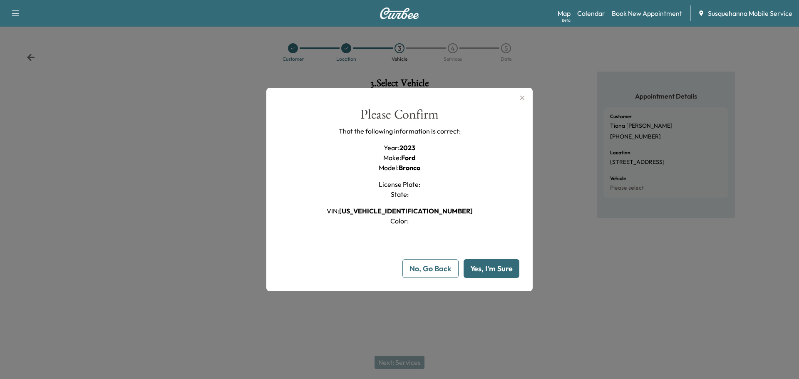
click at [489, 272] on button "Yes, I'm Sure" at bounding box center [492, 268] width 56 height 19
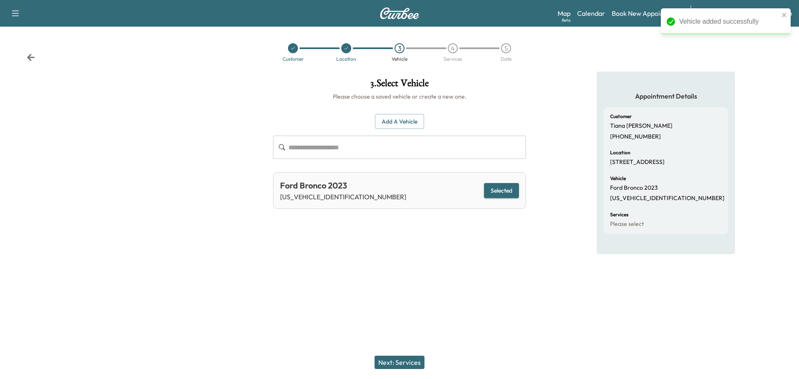
click at [403, 364] on button "Next: Services" at bounding box center [399, 362] width 50 height 13
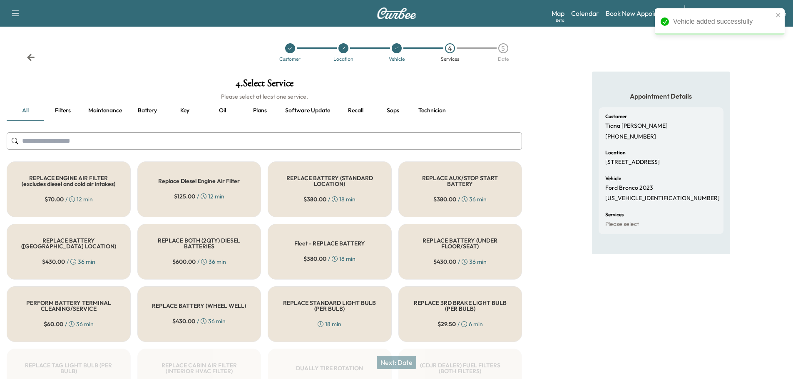
click at [360, 112] on button "Recall" at bounding box center [355, 111] width 37 height 20
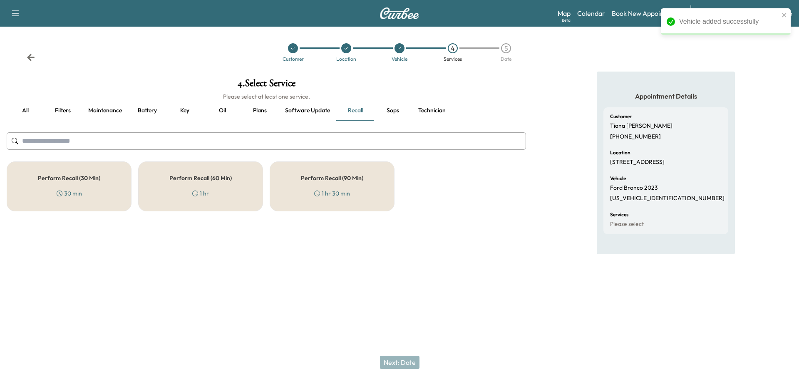
click at [188, 201] on div "Perform Recall (60 Min) 1 hr" at bounding box center [200, 186] width 125 height 50
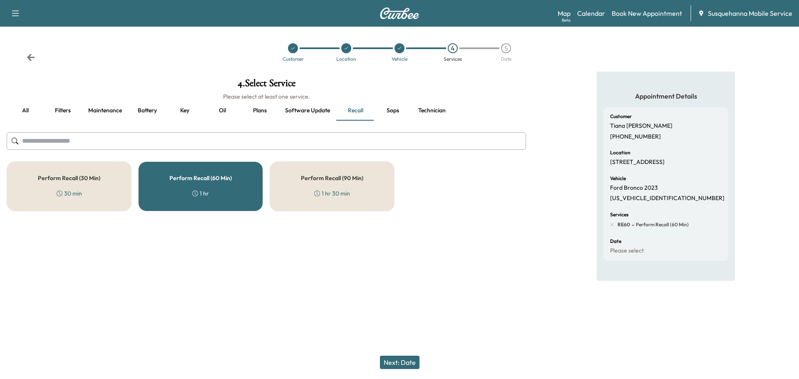
click at [424, 109] on button "Technician" at bounding box center [432, 111] width 41 height 20
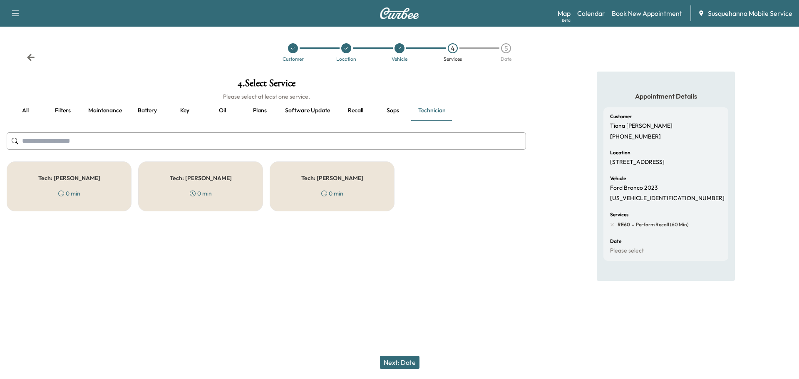
click at [352, 189] on div "Tech: [PERSON_NAME] 0 min" at bounding box center [332, 186] width 125 height 50
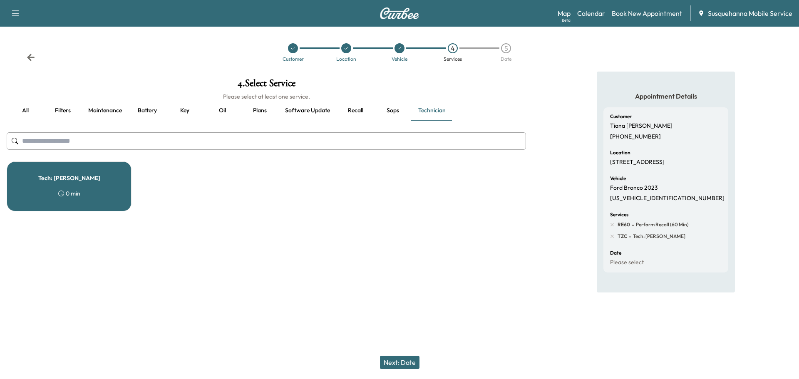
click at [414, 365] on button "Next: Date" at bounding box center [400, 362] width 40 height 13
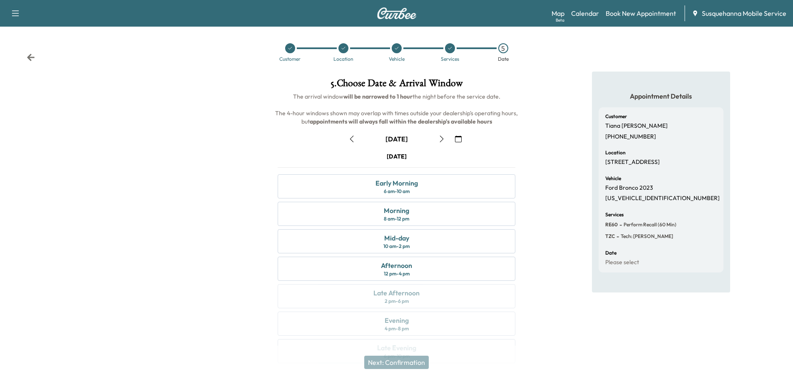
click at [453, 138] on button "button" at bounding box center [458, 138] width 14 height 13
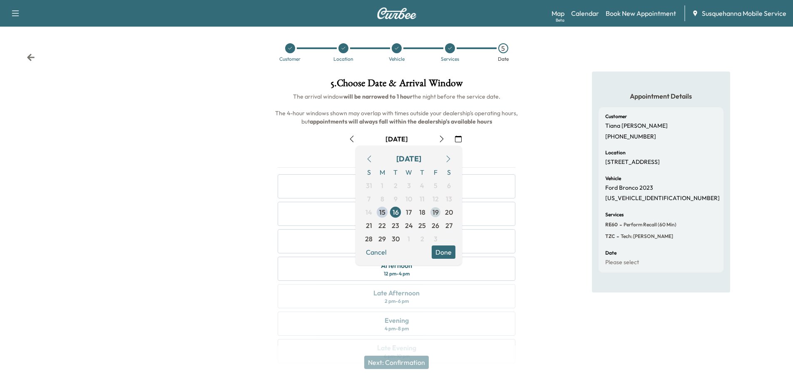
click at [437, 215] on span "19" at bounding box center [435, 212] width 6 height 10
click at [444, 258] on button "Done" at bounding box center [444, 252] width 24 height 13
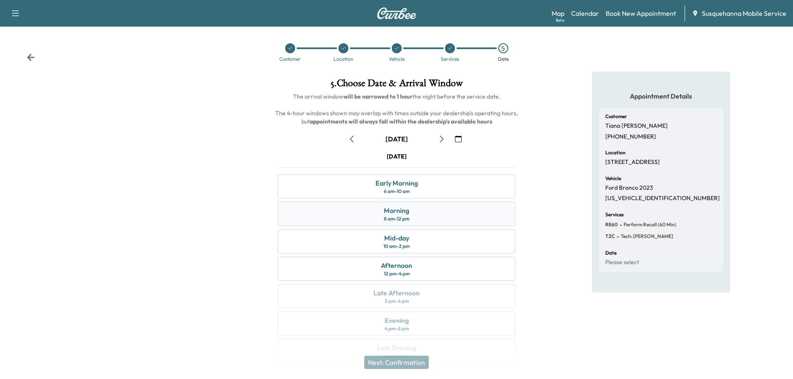
click at [430, 221] on div "Morning 8 am - 12 pm" at bounding box center [397, 214] width 238 height 24
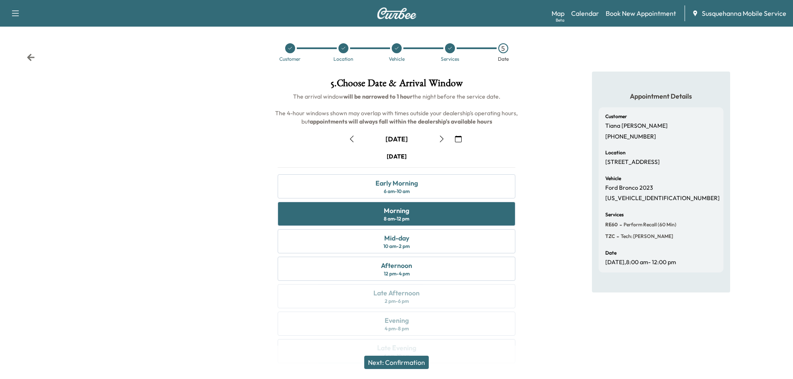
click at [407, 360] on button "Next: Confirmation" at bounding box center [396, 362] width 64 height 13
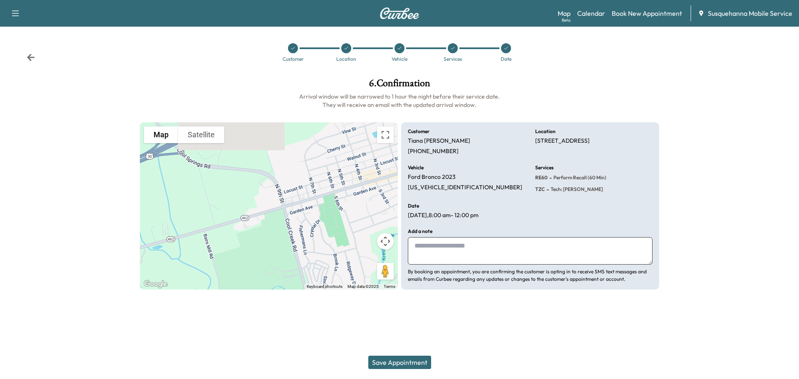
click at [436, 241] on textarea at bounding box center [530, 250] width 245 height 27
type textarea "**********"
click at [402, 361] on button "Save Appointment" at bounding box center [399, 362] width 63 height 13
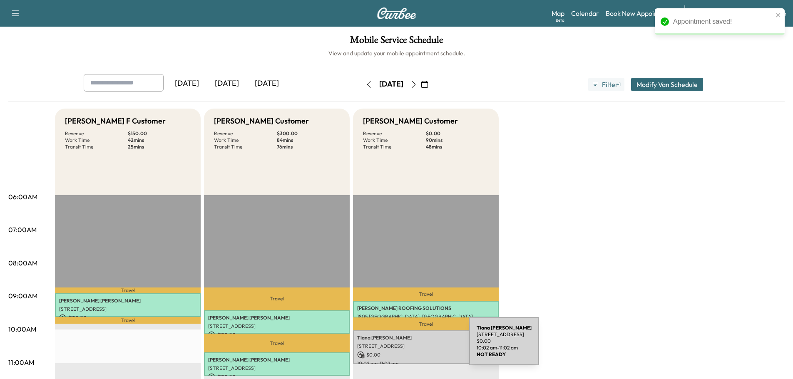
scroll to position [89, 0]
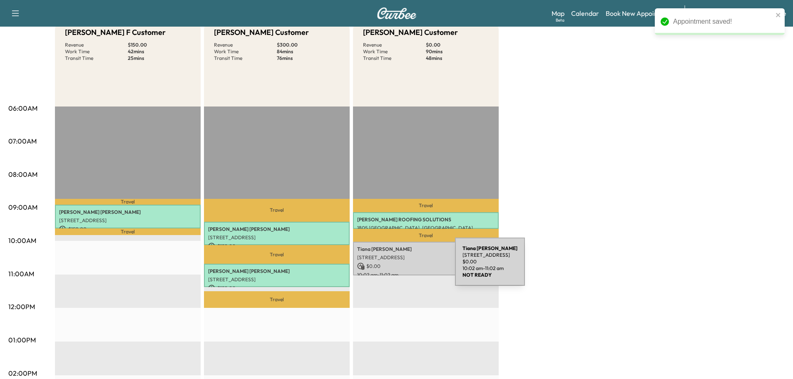
click at [392, 267] on p "$ 0.00" at bounding box center [425, 266] width 137 height 7
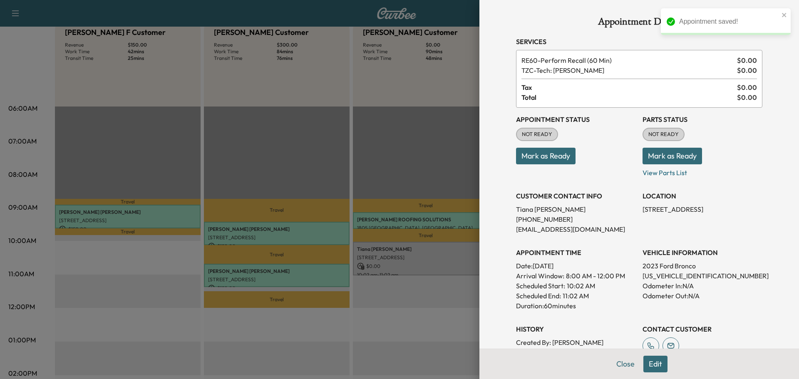
click at [645, 157] on button "Mark as Ready" at bounding box center [672, 156] width 60 height 17
click at [545, 155] on button "Mark as Ready" at bounding box center [546, 156] width 60 height 17
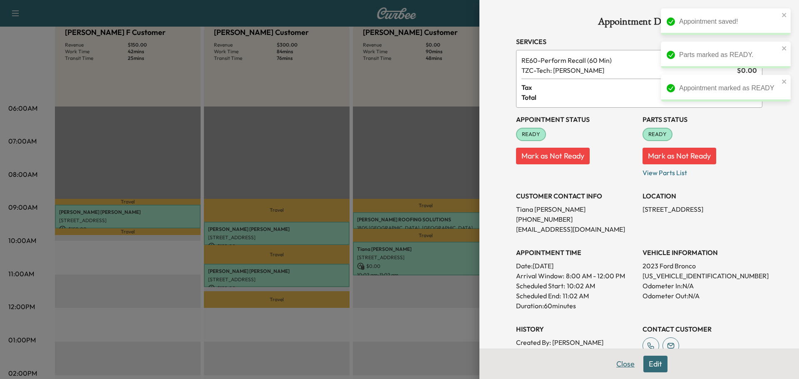
click at [622, 362] on button "Close" at bounding box center [625, 364] width 29 height 17
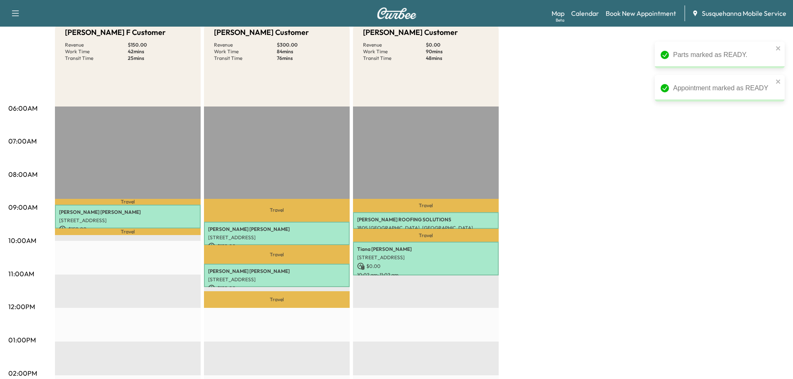
scroll to position [0, 0]
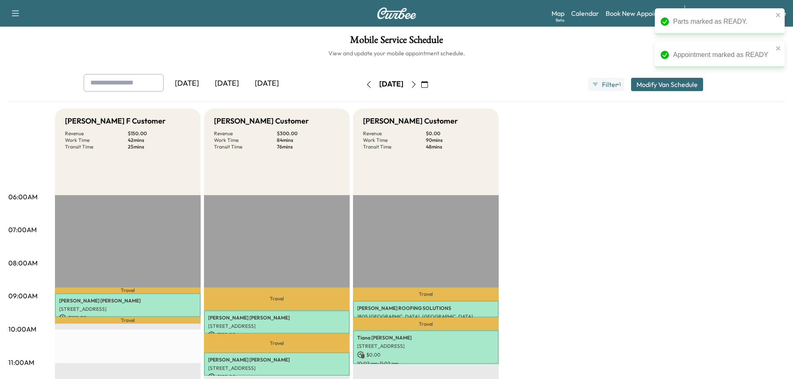
click at [365, 85] on icon "button" at bounding box center [368, 84] width 7 height 7
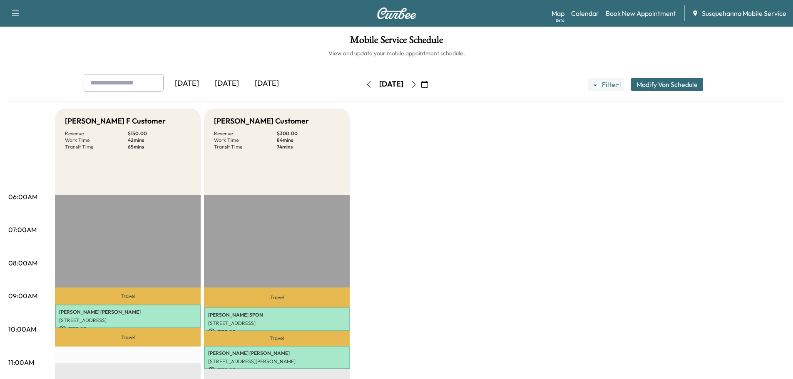
click at [365, 84] on icon "button" at bounding box center [368, 84] width 7 height 7
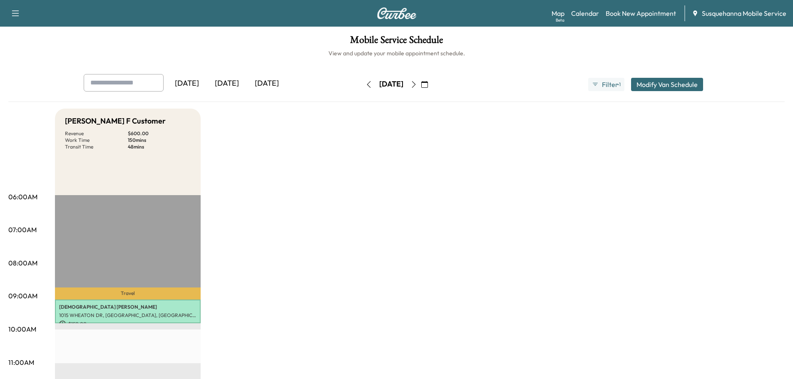
click at [365, 84] on icon "button" at bounding box center [368, 84] width 7 height 7
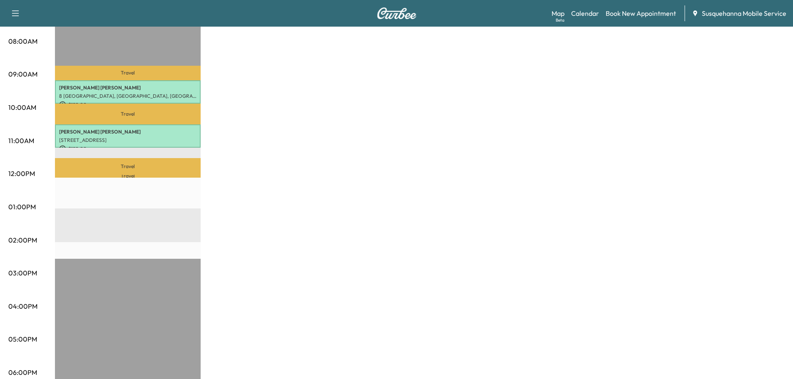
scroll to position [45, 0]
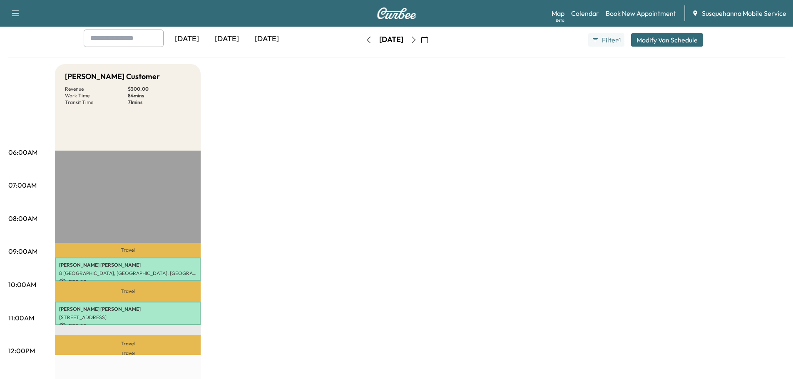
click at [362, 47] on div "[DATE] September 2025 S M T W T F S 31 1 2 3 4 5 6 7 8 9 10 11 12 13 14 15 16 1…" at bounding box center [397, 40] width 70 height 27
click at [365, 42] on icon "button" at bounding box center [368, 40] width 7 height 7
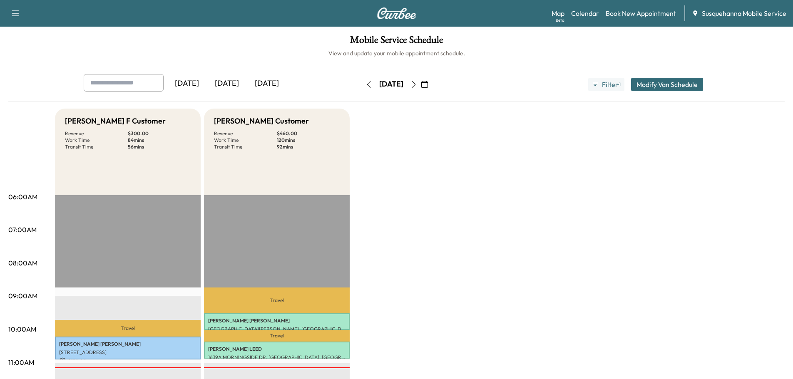
scroll to position [133, 0]
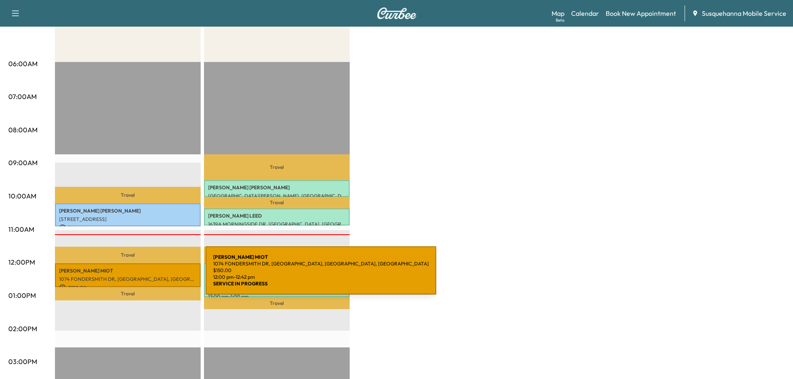
click at [143, 276] on p "1074 FONDERSMITH DR, [GEOGRAPHIC_DATA], [GEOGRAPHIC_DATA], [GEOGRAPHIC_DATA]" at bounding box center [127, 279] width 137 height 7
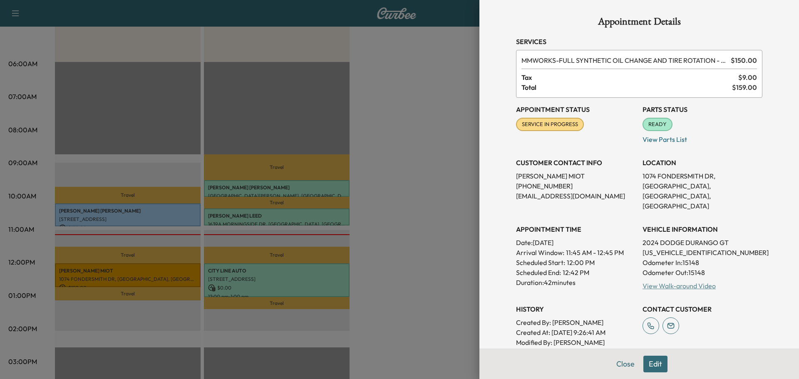
click at [673, 282] on link "View Walk-around Video" at bounding box center [678, 286] width 73 height 8
click at [672, 282] on link "View Walk-around Video" at bounding box center [678, 286] width 73 height 8
click at [611, 363] on button "Close" at bounding box center [625, 364] width 29 height 17
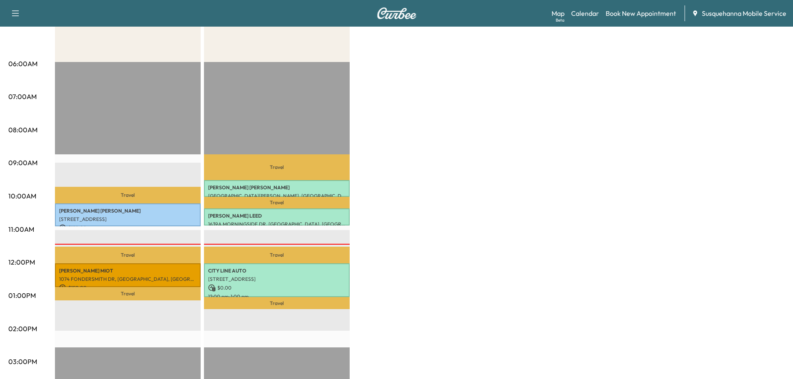
scroll to position [0, 0]
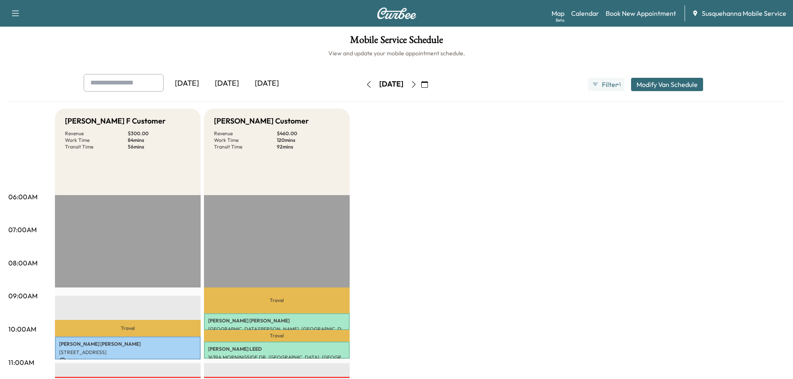
click at [417, 87] on icon "button" at bounding box center [413, 84] width 7 height 7
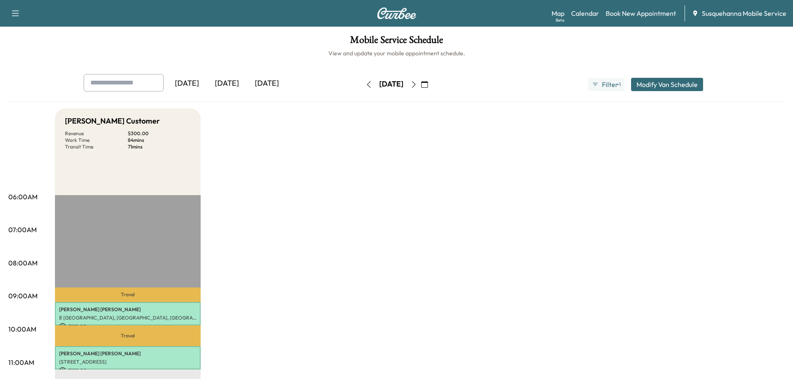
click at [417, 87] on icon "button" at bounding box center [413, 84] width 7 height 7
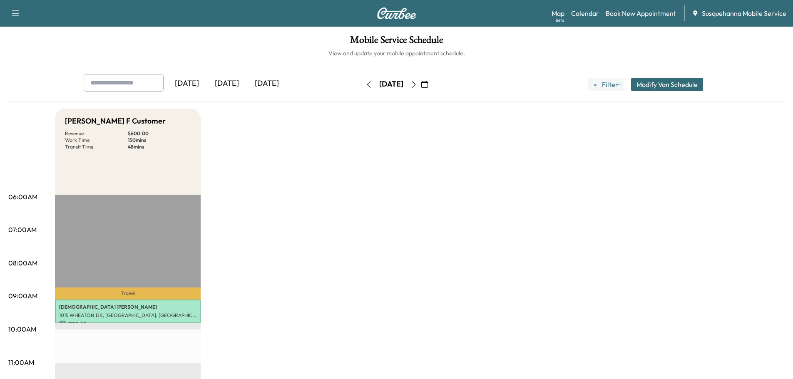
click at [417, 82] on icon "button" at bounding box center [413, 84] width 7 height 7
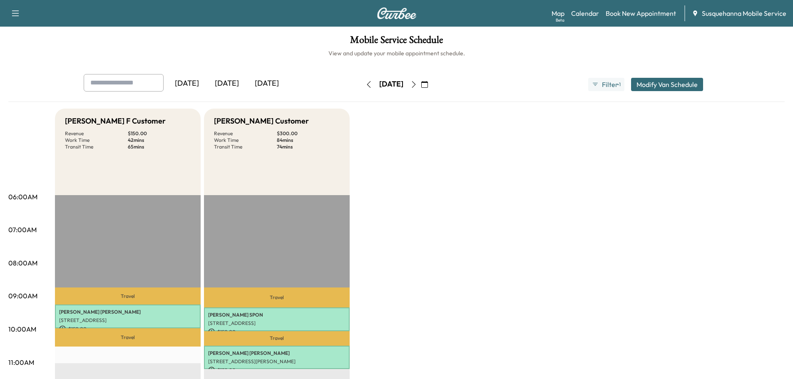
click at [362, 83] on button "button" at bounding box center [369, 84] width 14 height 13
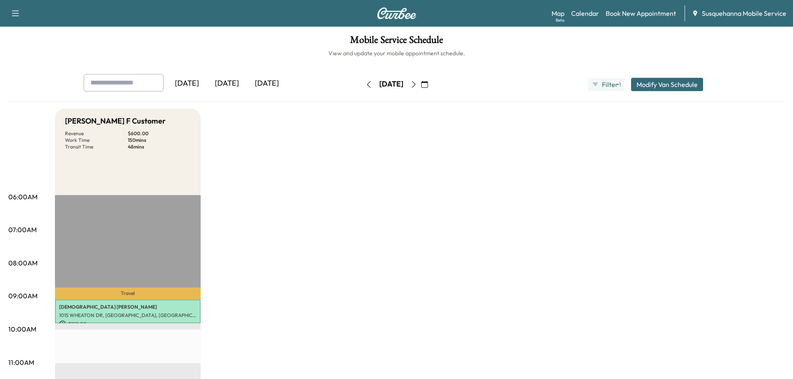
click at [365, 84] on icon "button" at bounding box center [368, 84] width 7 height 7
